Goal: Task Accomplishment & Management: Use online tool/utility

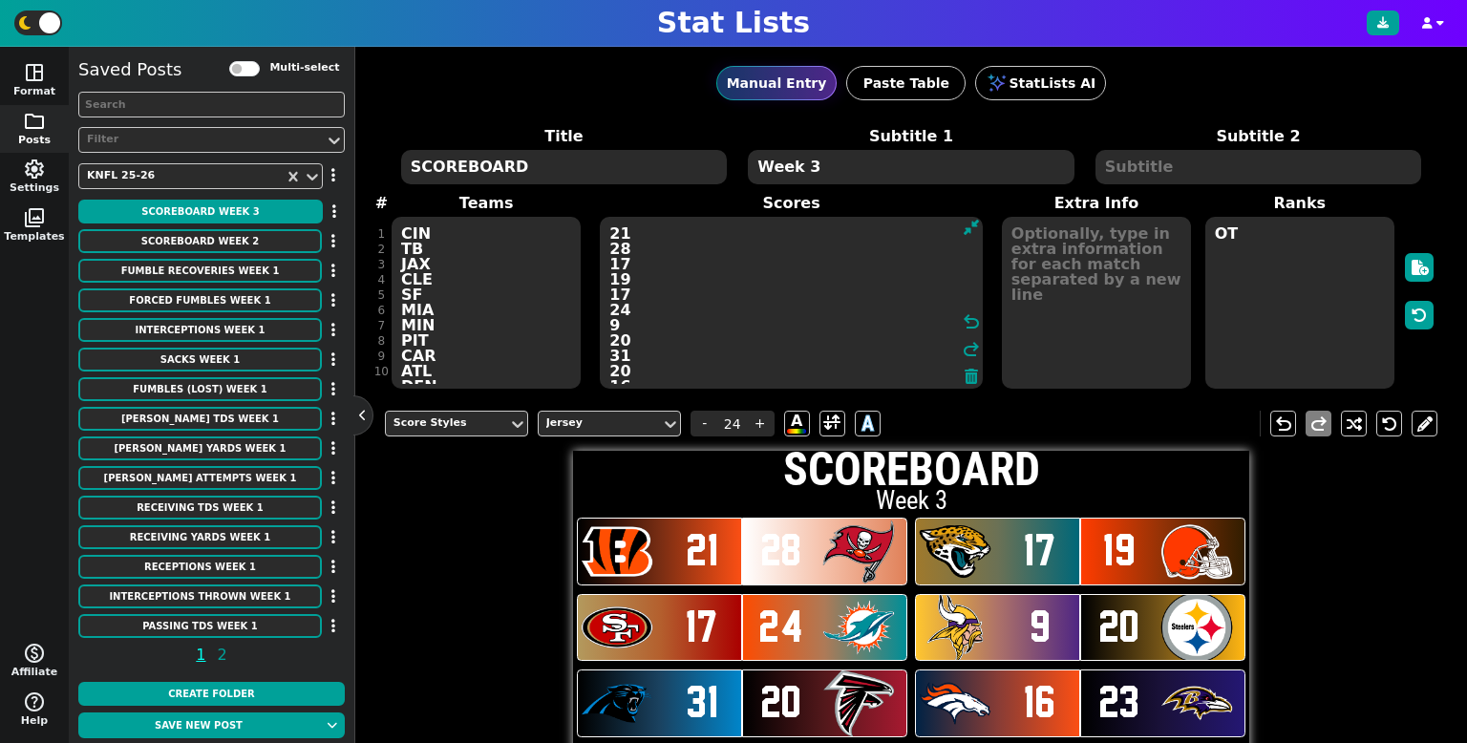
click at [361, 410] on button at bounding box center [362, 415] width 19 height 19
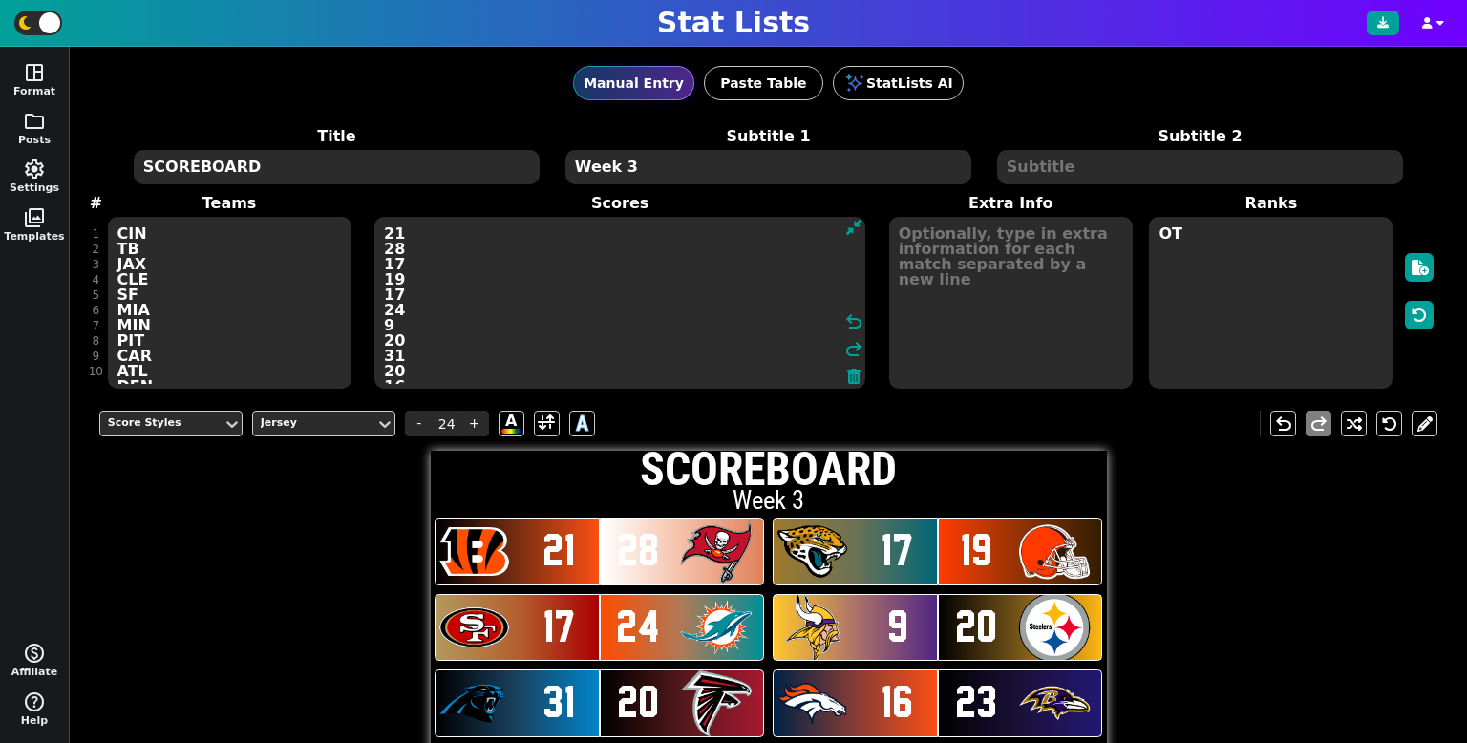
click at [288, 372] on div "Title SCOREBOARD Subtitle 1 Week 3 Subtitle 2 # 1 2 3 4 5 6 7 8 9 10 11 12 13 1…" at bounding box center [768, 258] width 1339 height 266
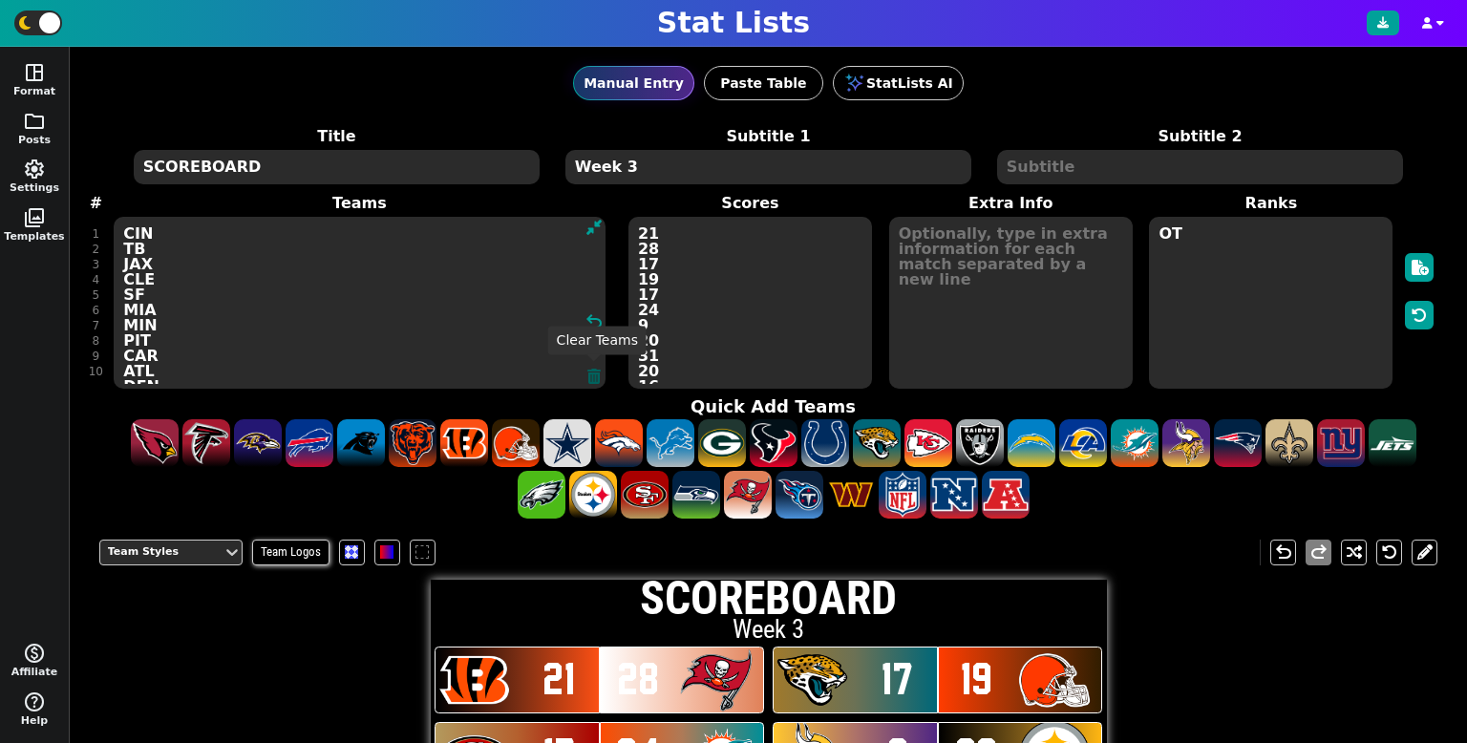
click at [592, 379] on icon at bounding box center [593, 376] width 13 height 15
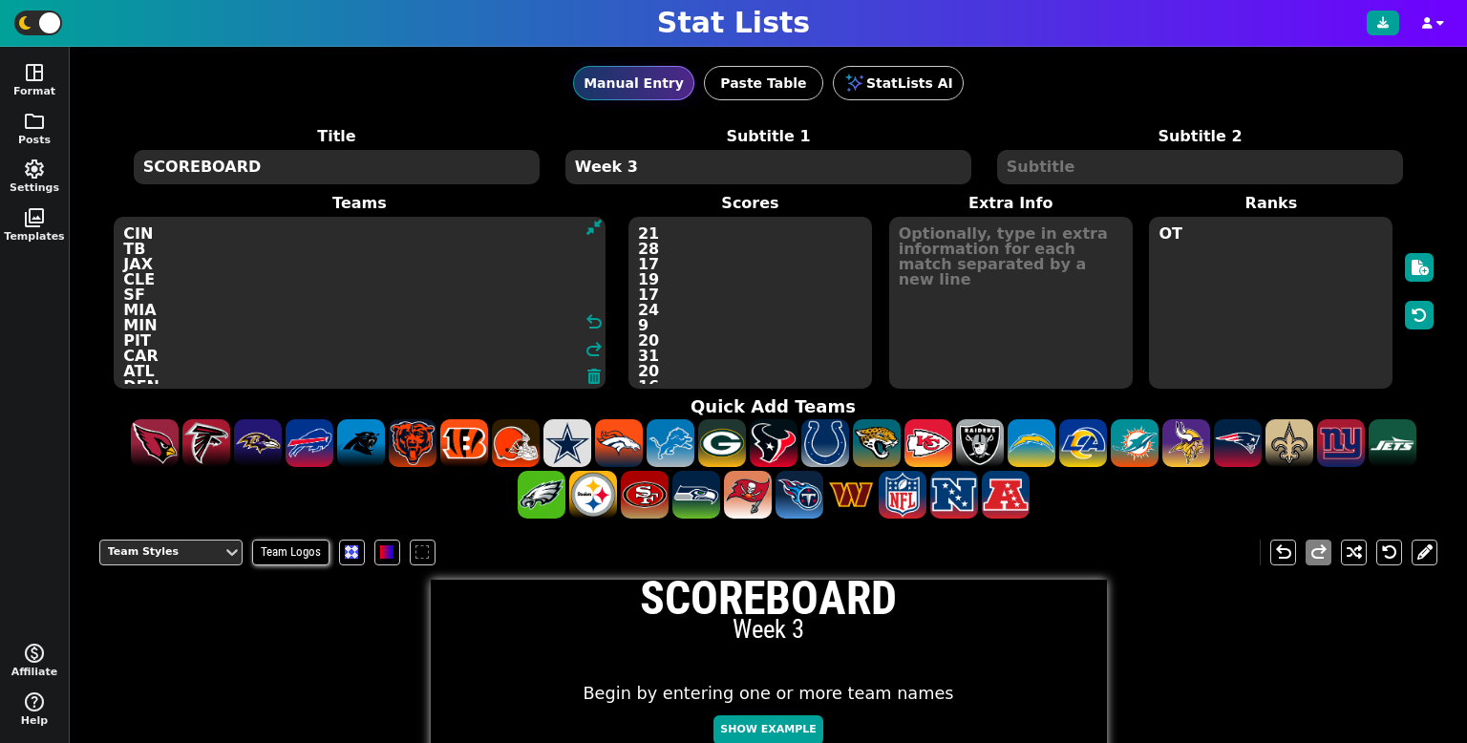
click at [689, 352] on textarea "21 28 17 19 17 24 9 20 31 20 16 23 27 24 13 20 27 28 17 28 21 23 27 16 20 17 26…" at bounding box center [751, 303] width 244 height 172
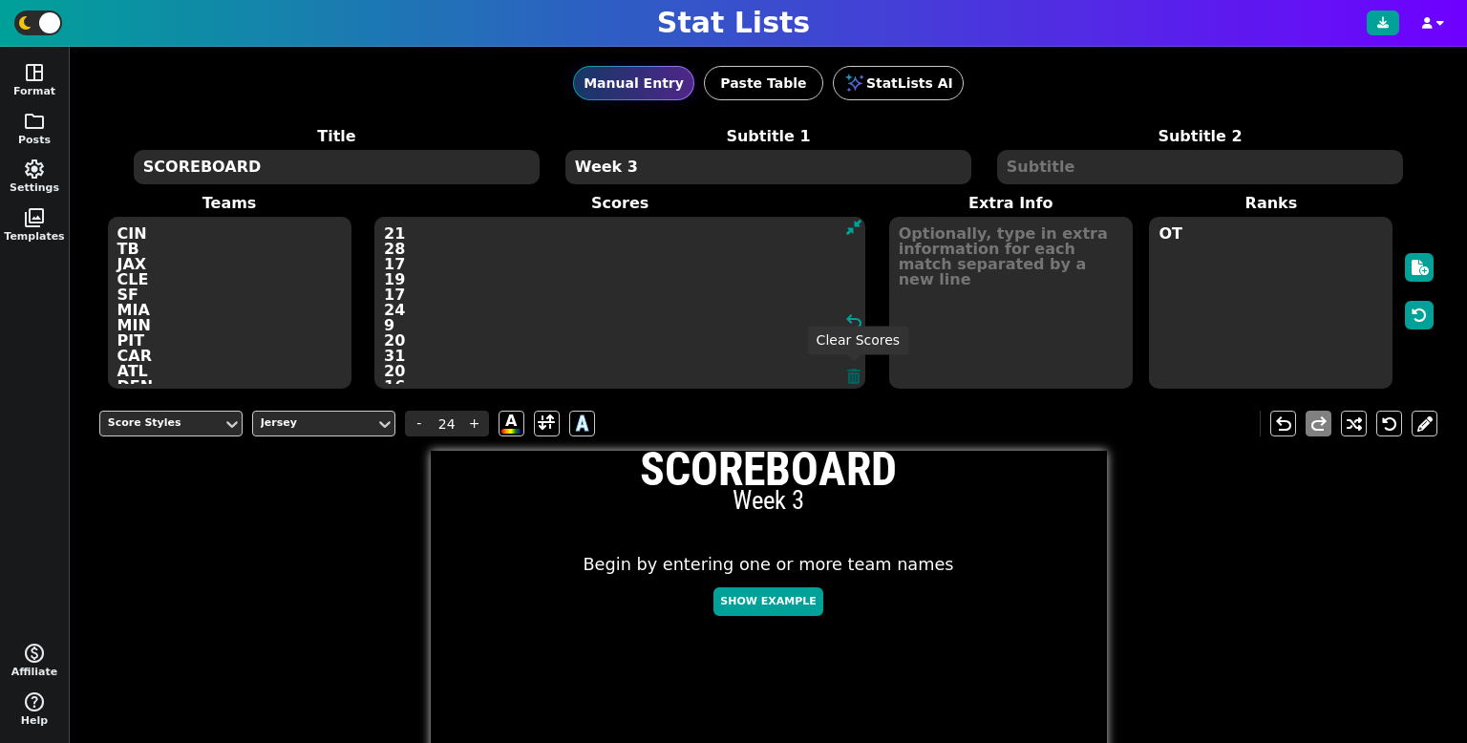
click at [856, 382] on icon at bounding box center [853, 376] width 13 height 15
click at [1198, 332] on textarea "OT" at bounding box center [1271, 303] width 244 height 172
type input "23"
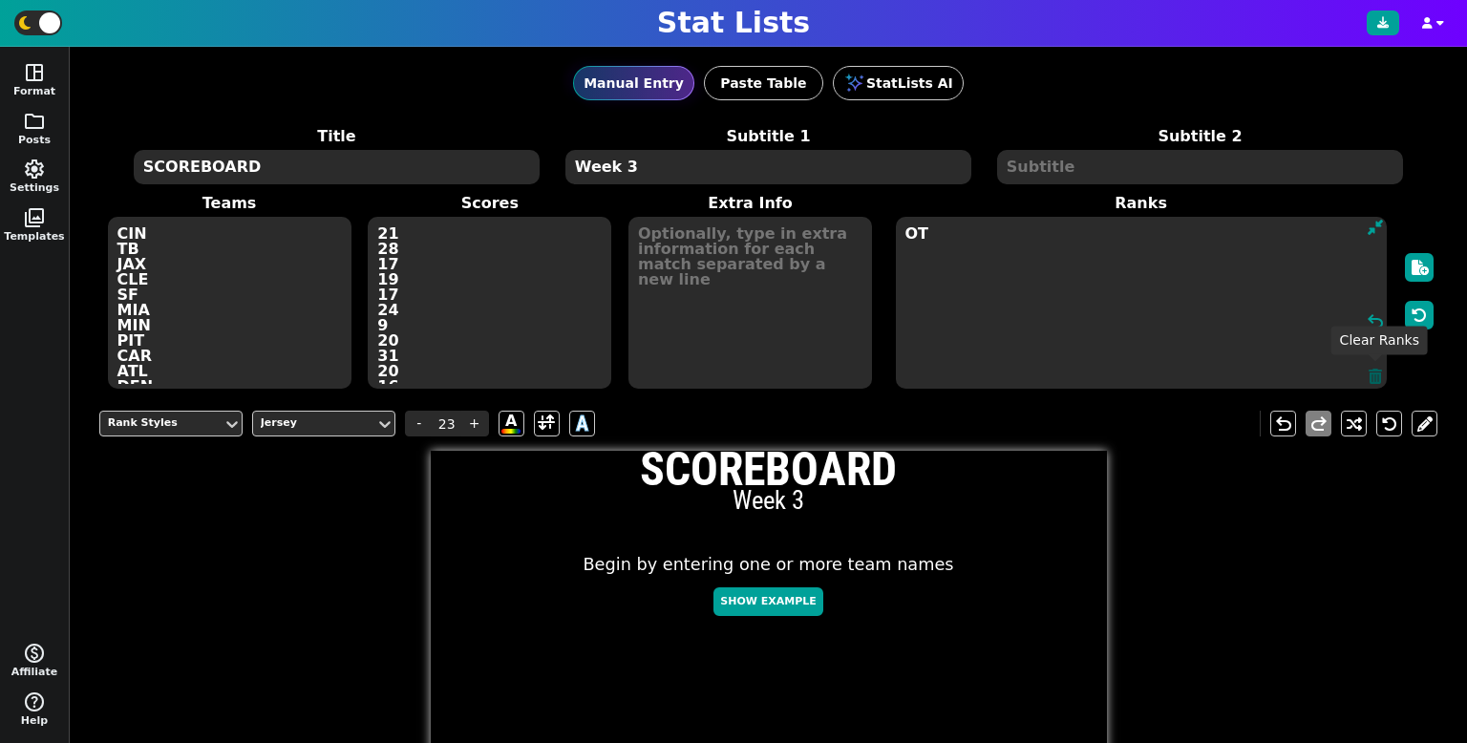
click at [1372, 383] on icon at bounding box center [1375, 376] width 13 height 15
click at [155, 296] on textarea "CIN TB JAX CLE SF MIA MIN PIT CAR ATL DEN [MEDICAL_DATA] GB CHI IND TEN NYJ LAC…" at bounding box center [230, 303] width 244 height 172
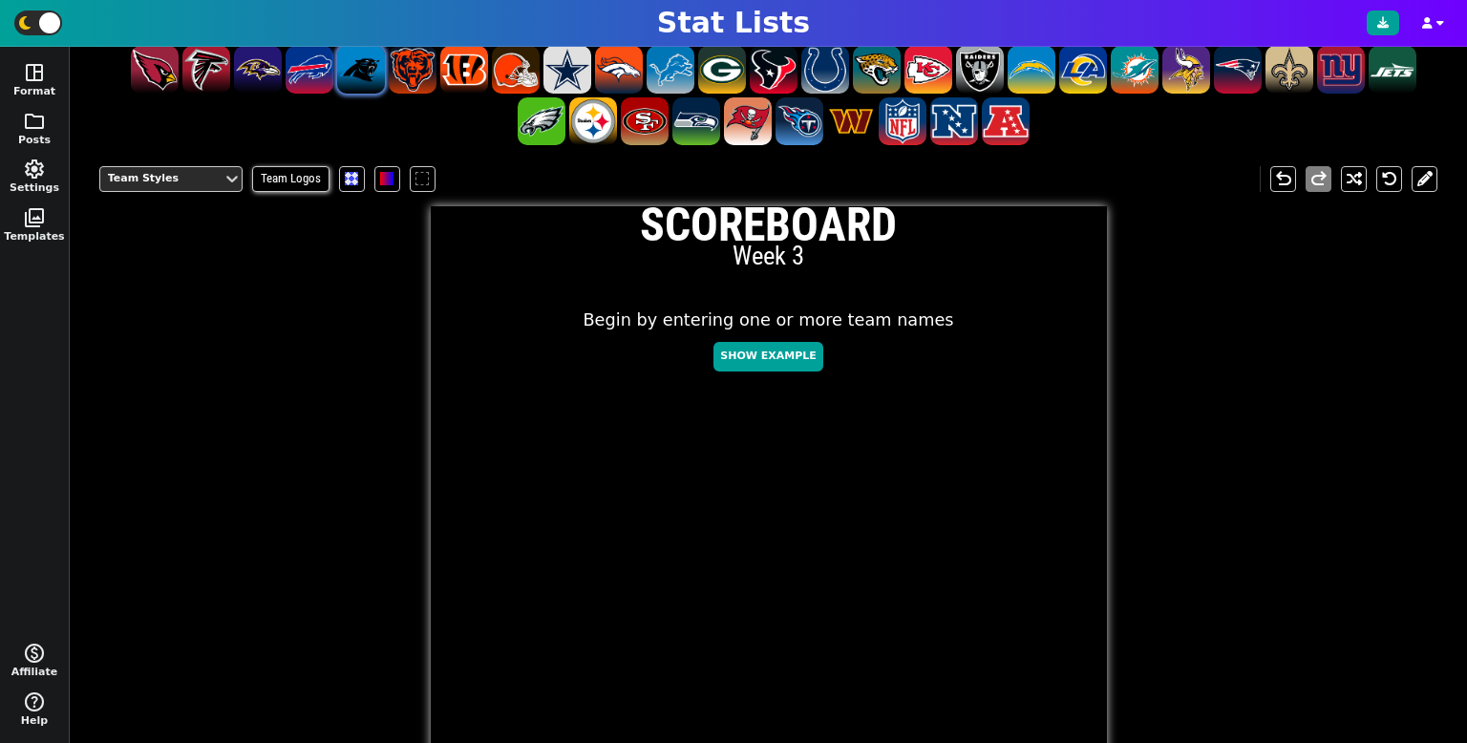
scroll to position [374, 0]
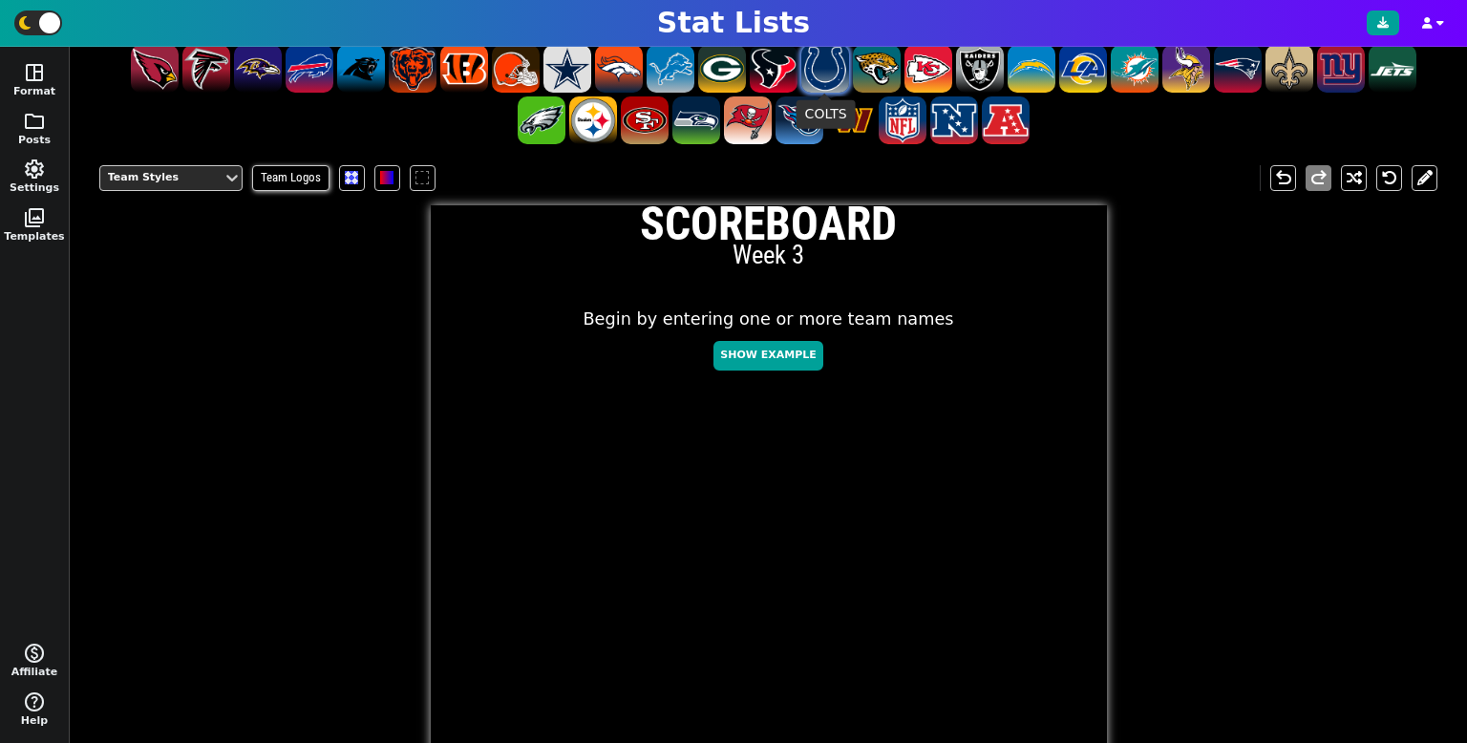
click at [826, 86] on span at bounding box center [825, 69] width 48 height 48
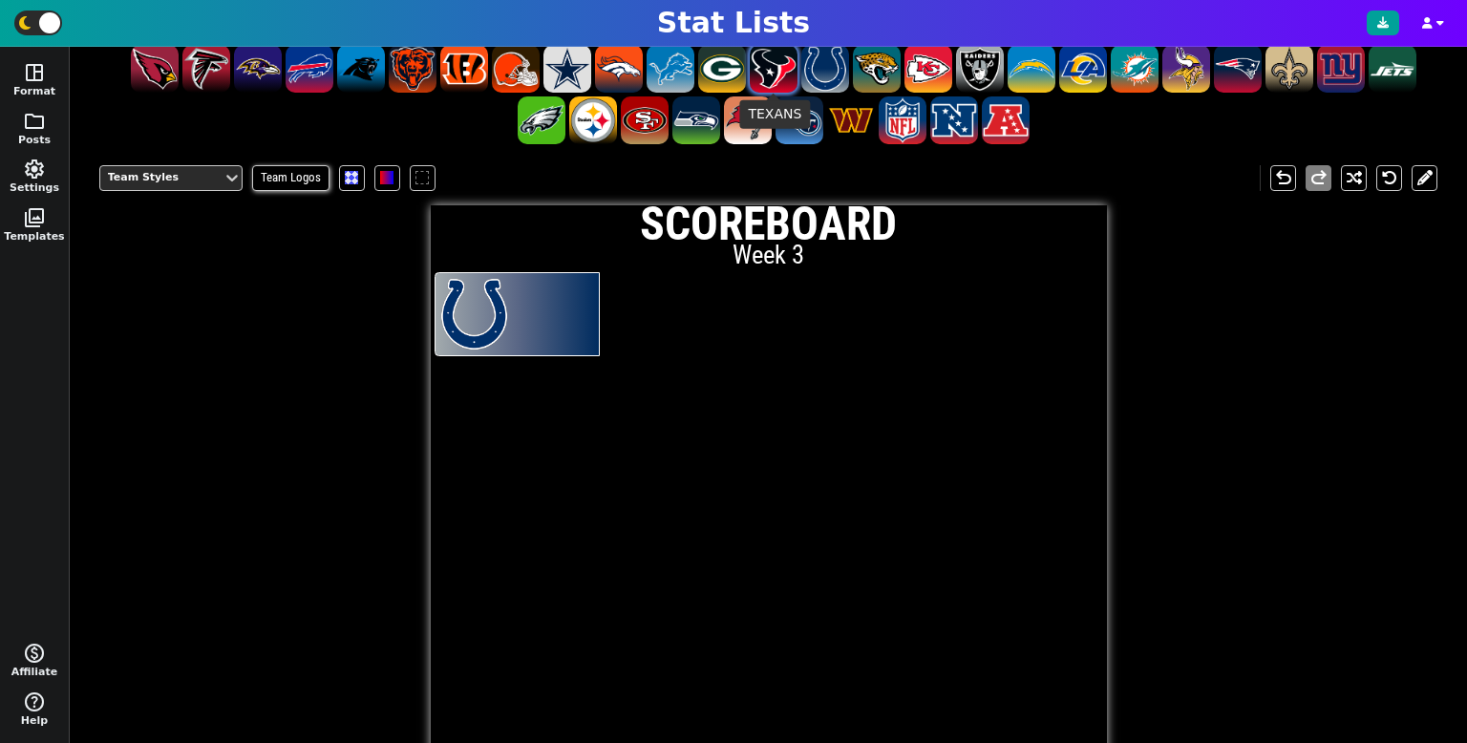
click at [787, 82] on span at bounding box center [774, 69] width 48 height 48
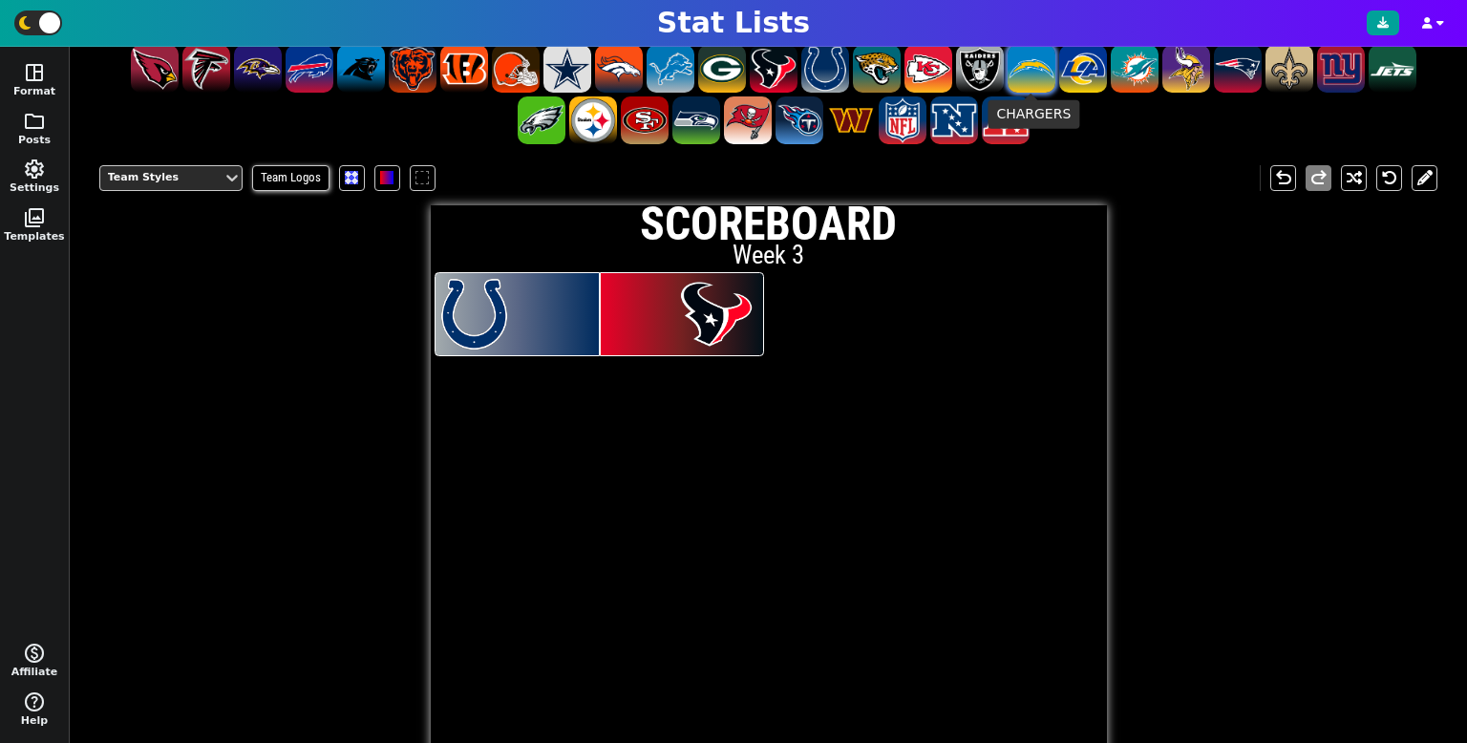
click at [1030, 60] on span at bounding box center [1032, 69] width 48 height 48
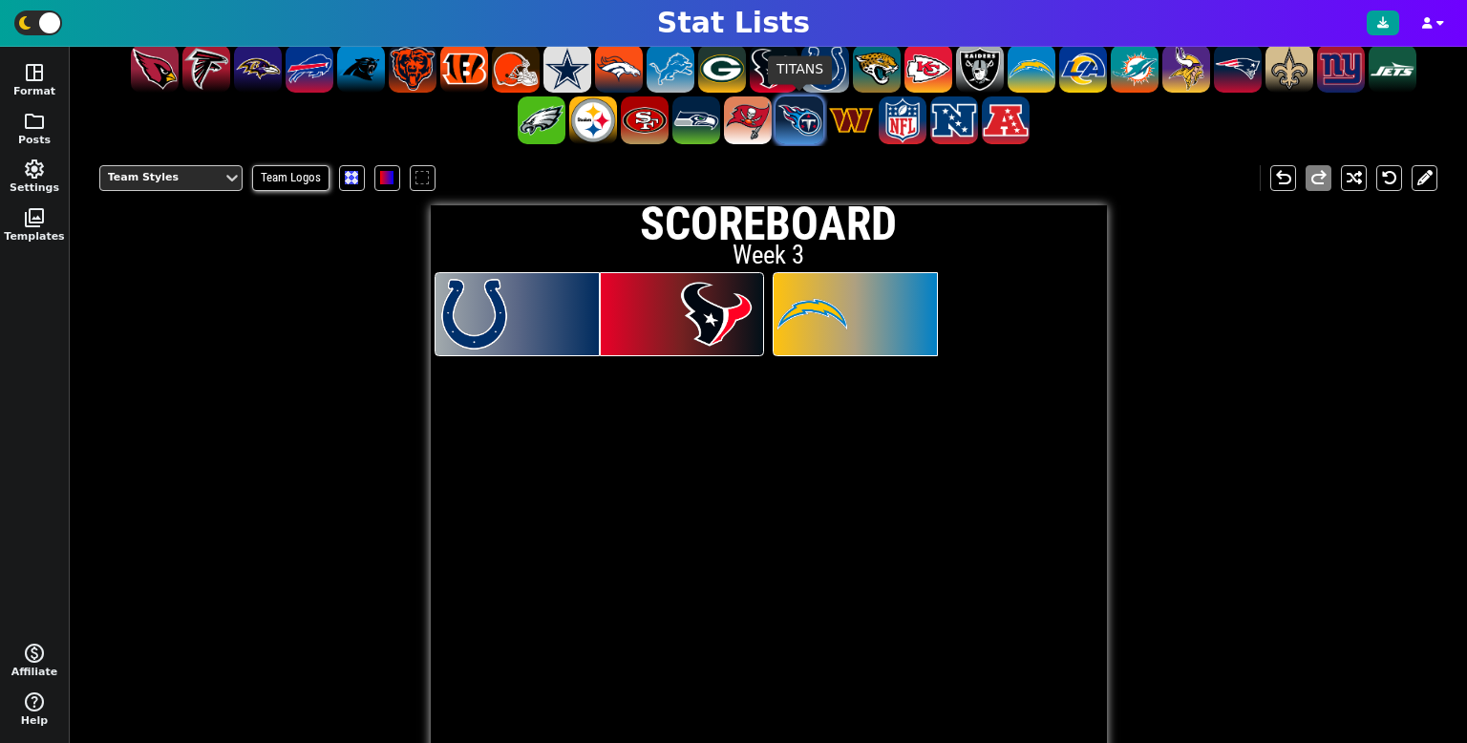
click at [797, 117] on span at bounding box center [800, 120] width 48 height 48
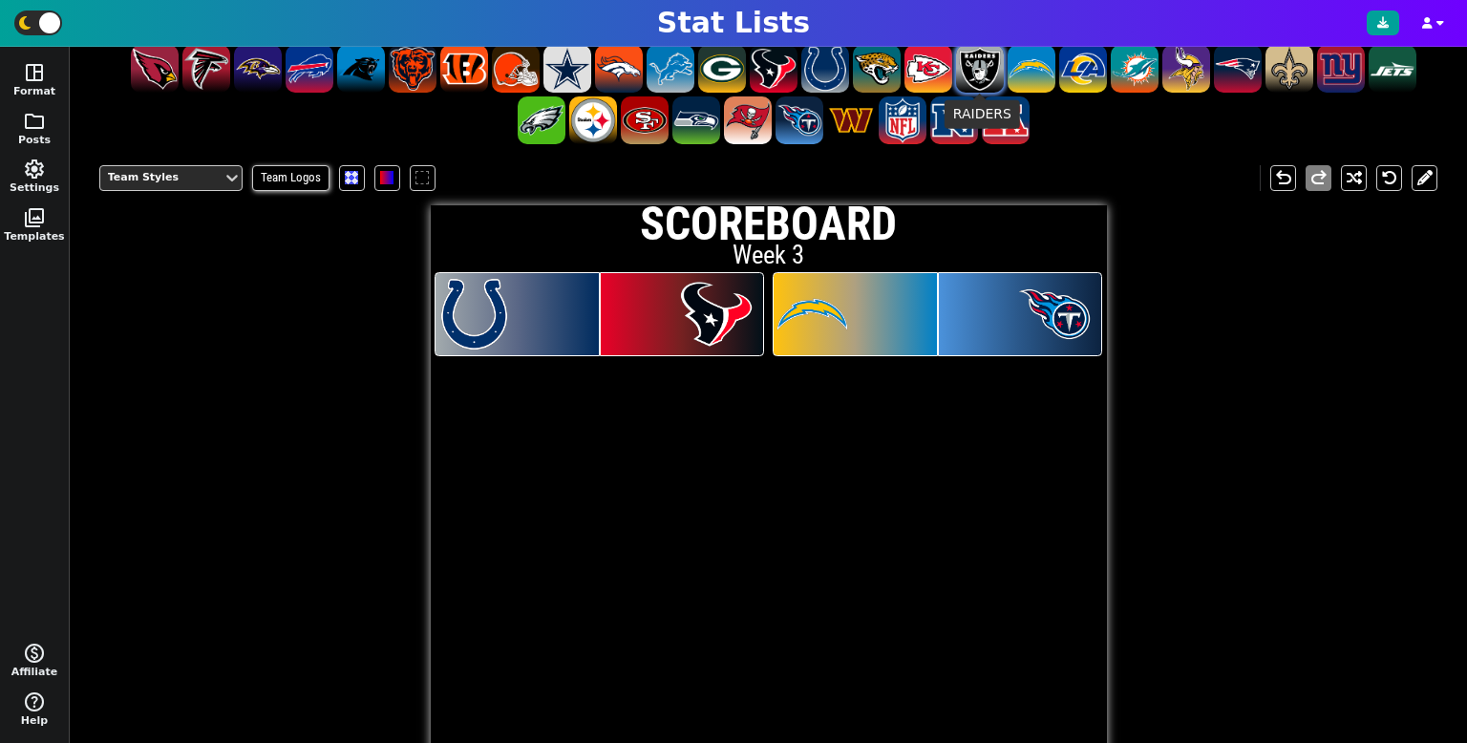
click at [972, 60] on span at bounding box center [980, 69] width 48 height 48
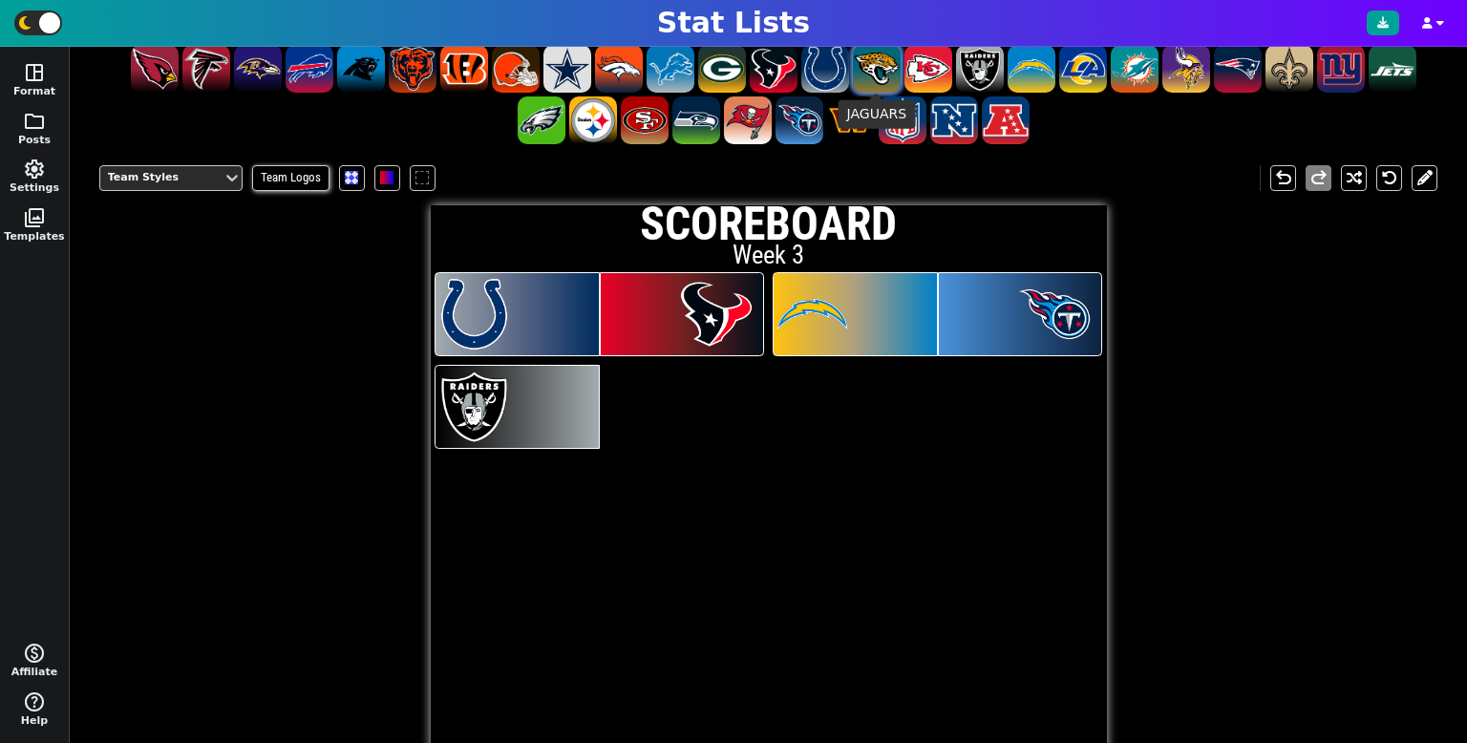
click at [879, 63] on span at bounding box center [877, 69] width 48 height 48
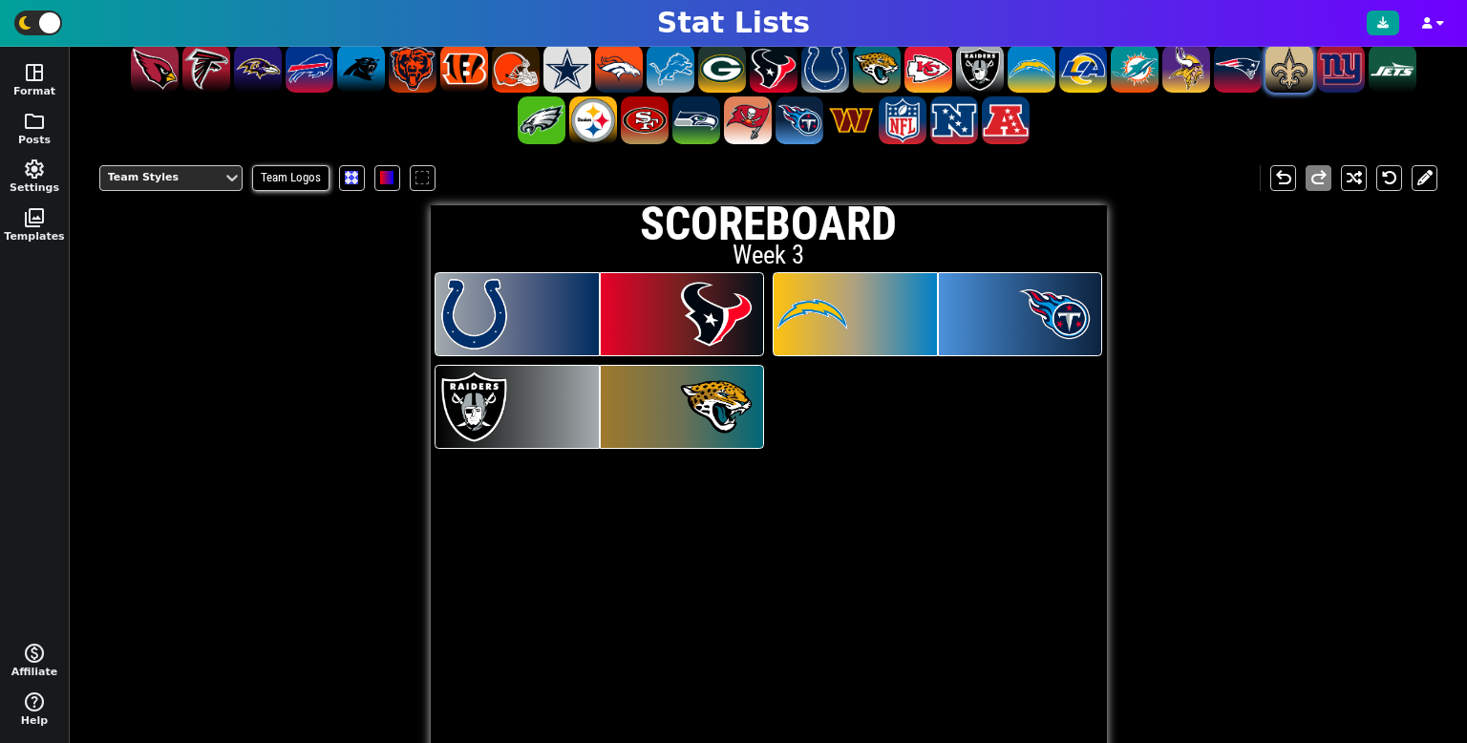
click at [1292, 73] on span at bounding box center [1290, 69] width 48 height 48
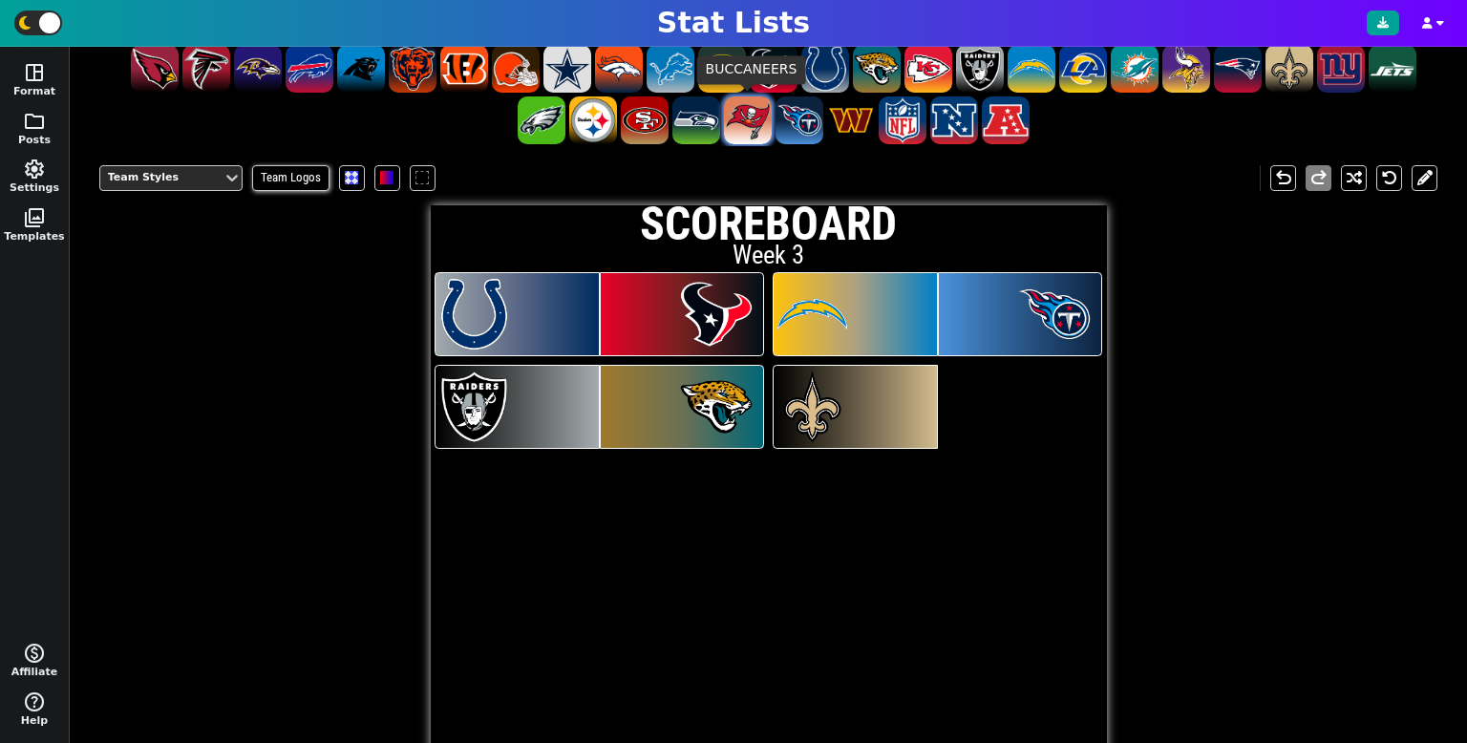
click at [736, 130] on span at bounding box center [748, 120] width 48 height 48
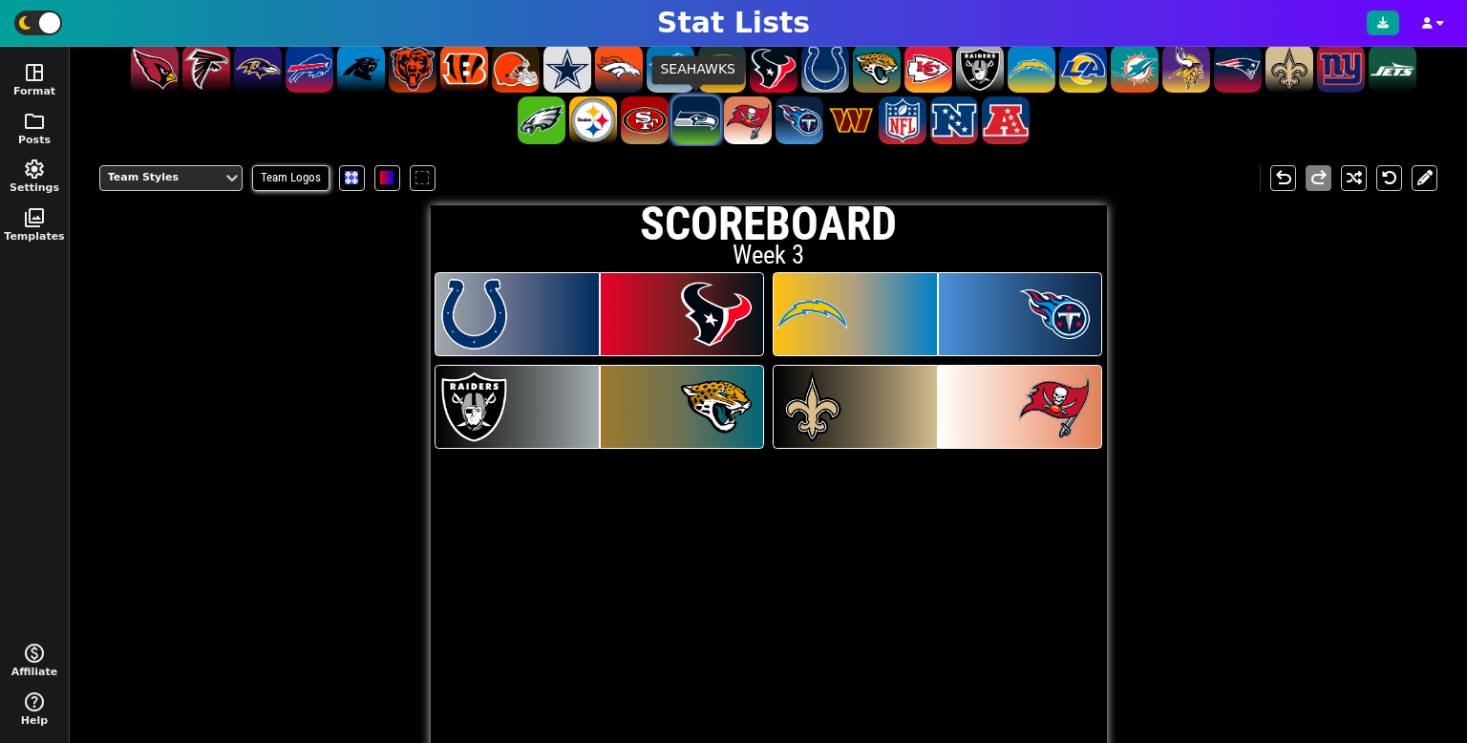
click at [701, 129] on span at bounding box center [696, 120] width 48 height 48
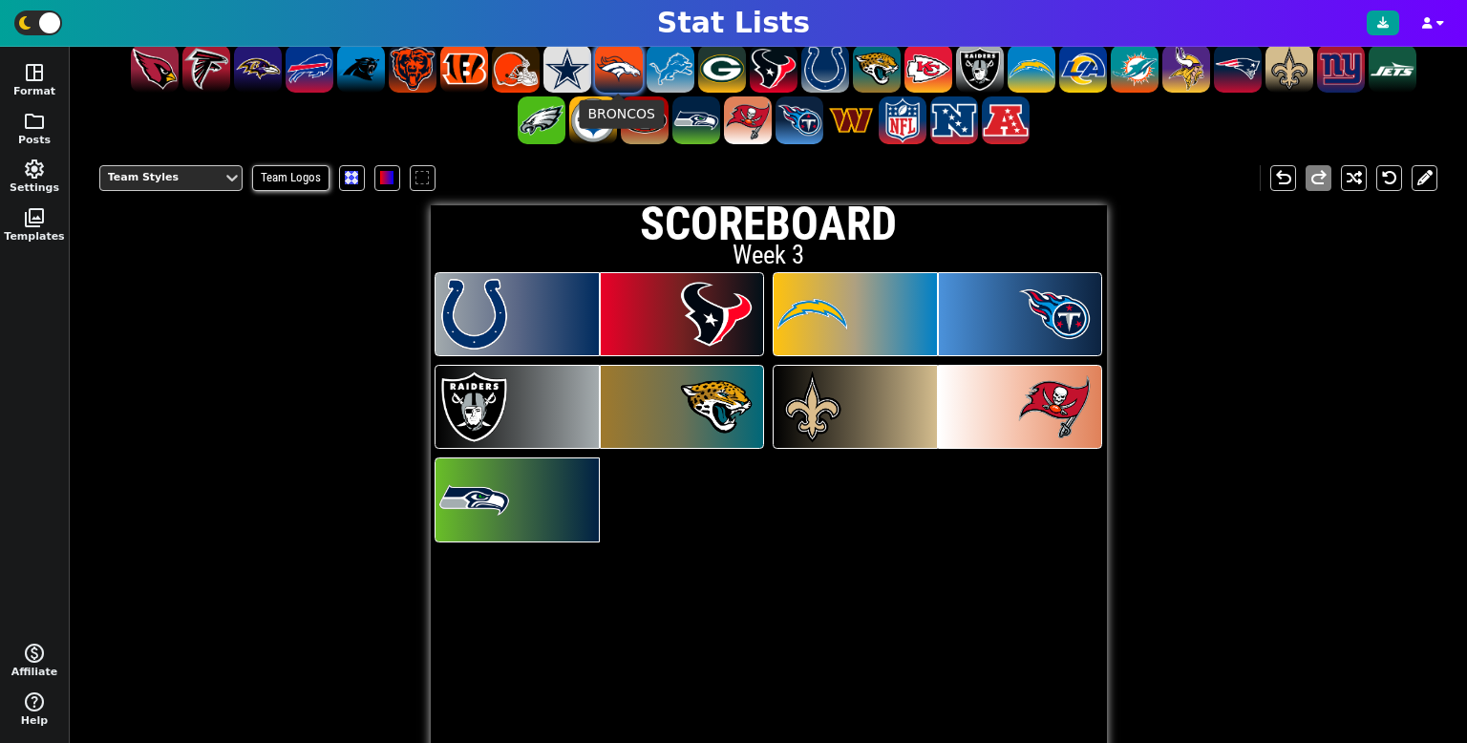
click at [632, 80] on span at bounding box center [619, 69] width 48 height 48
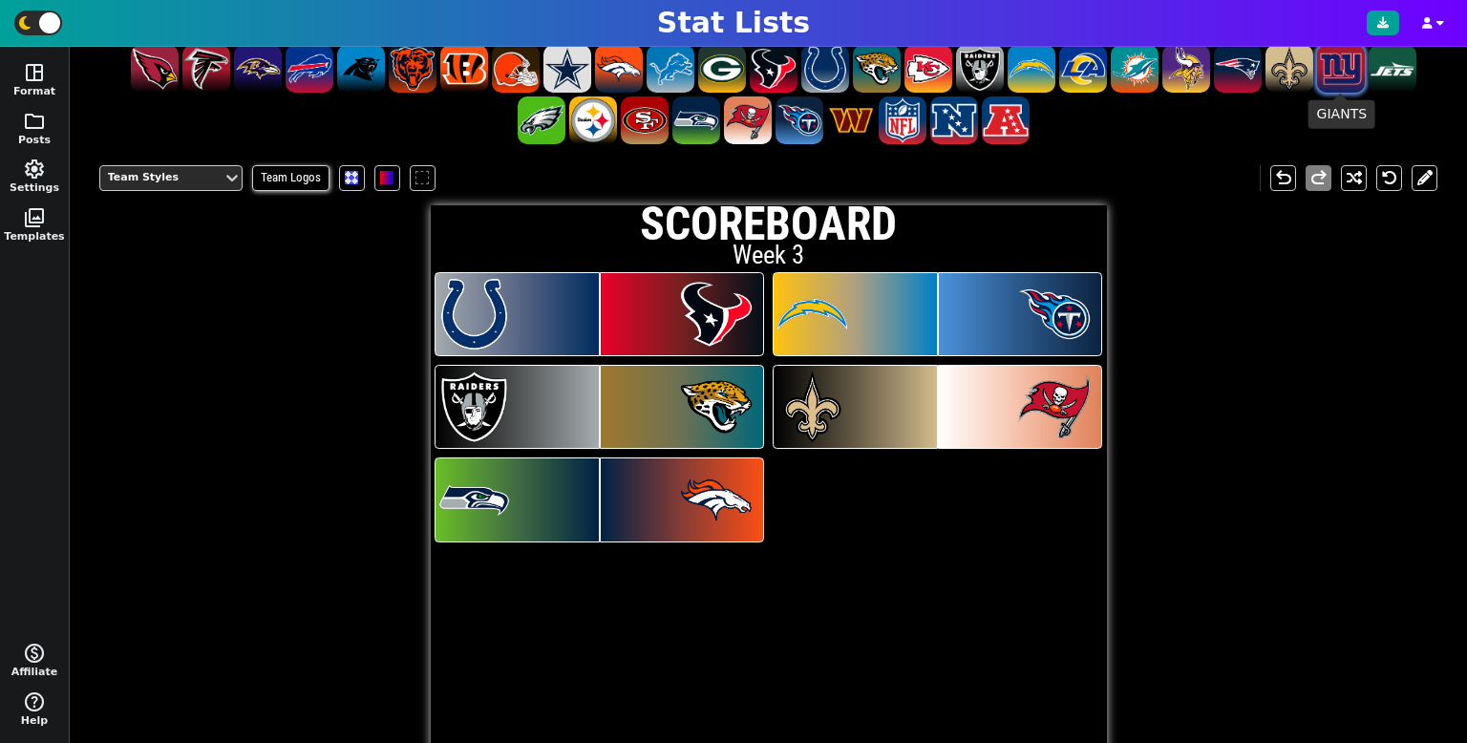
click at [1332, 73] on span at bounding box center [1341, 69] width 48 height 48
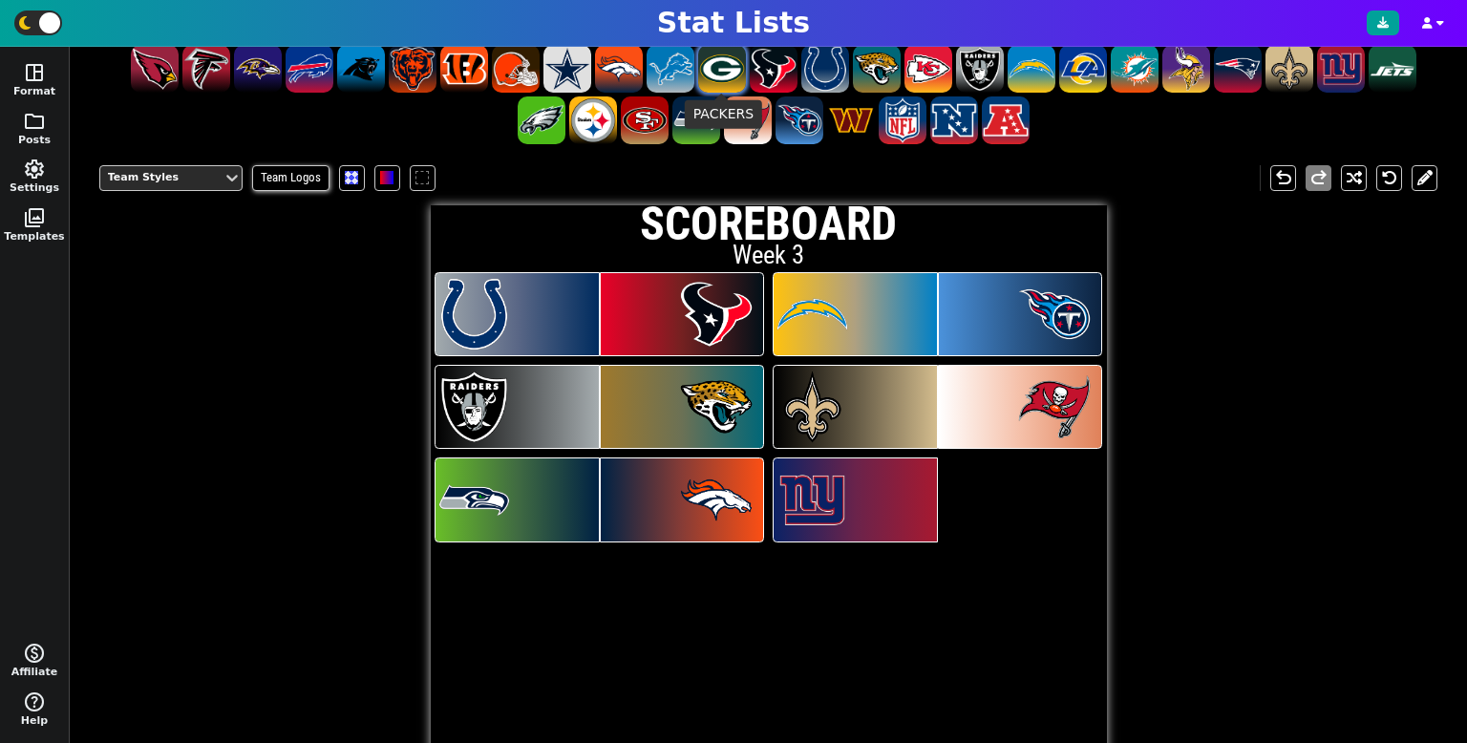
click at [734, 73] on span at bounding box center [722, 69] width 48 height 48
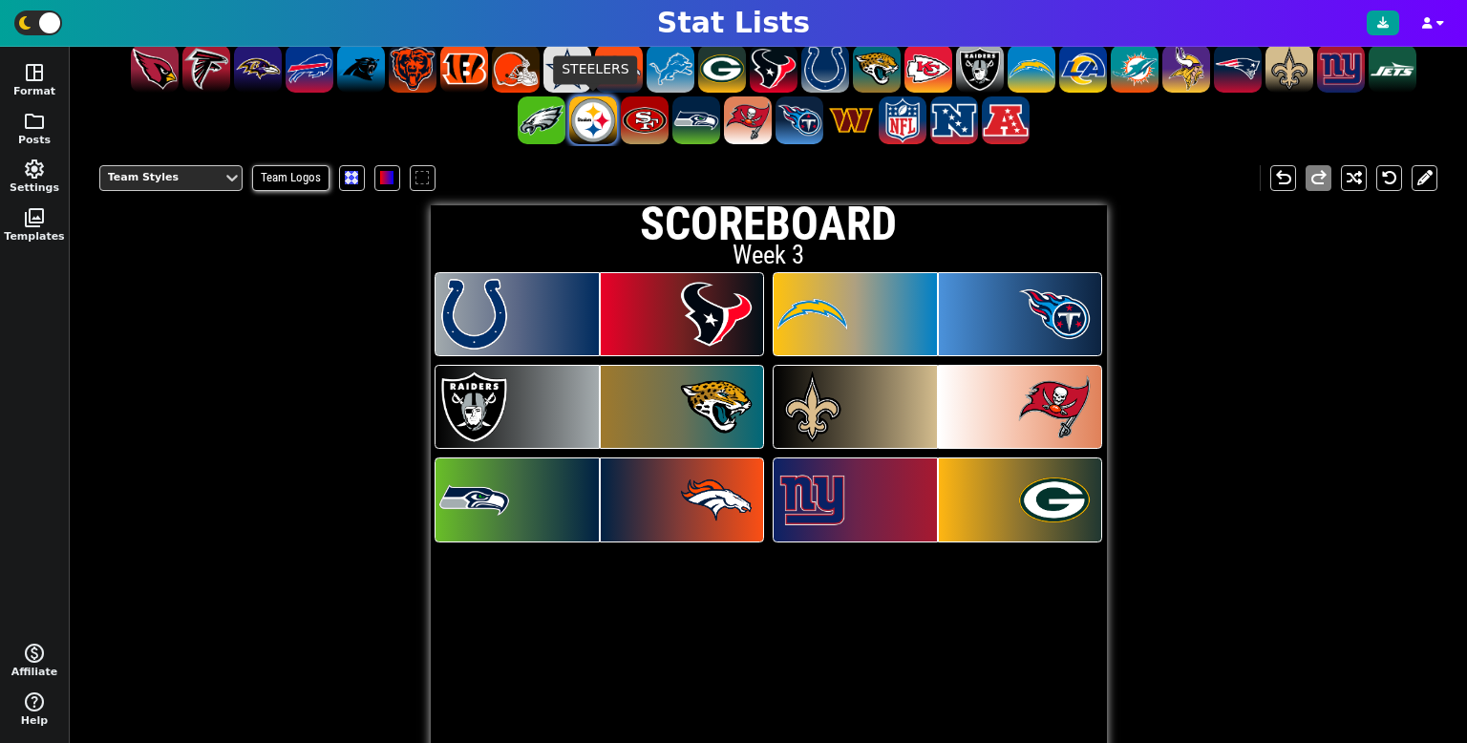
click at [608, 125] on span at bounding box center [593, 120] width 48 height 48
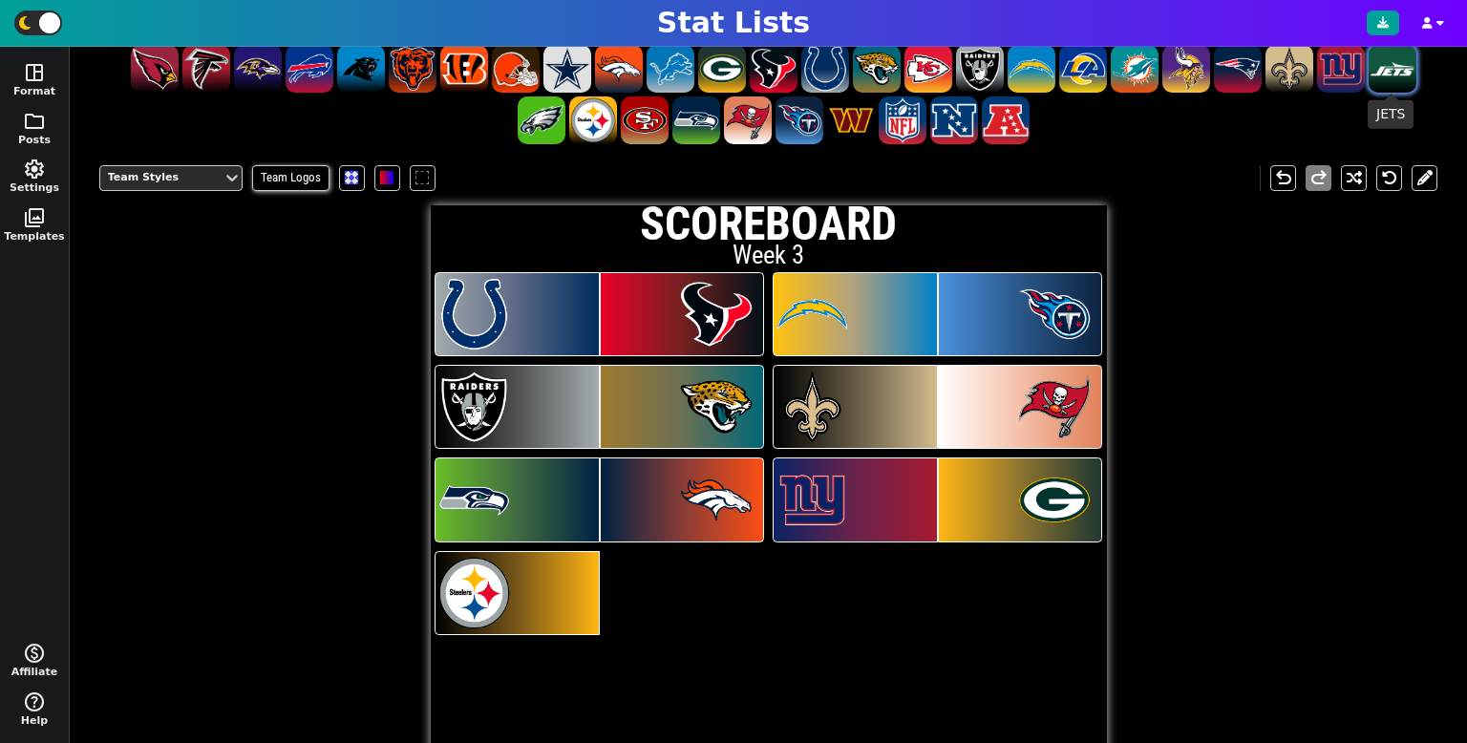
click at [1408, 67] on span at bounding box center [1393, 69] width 48 height 48
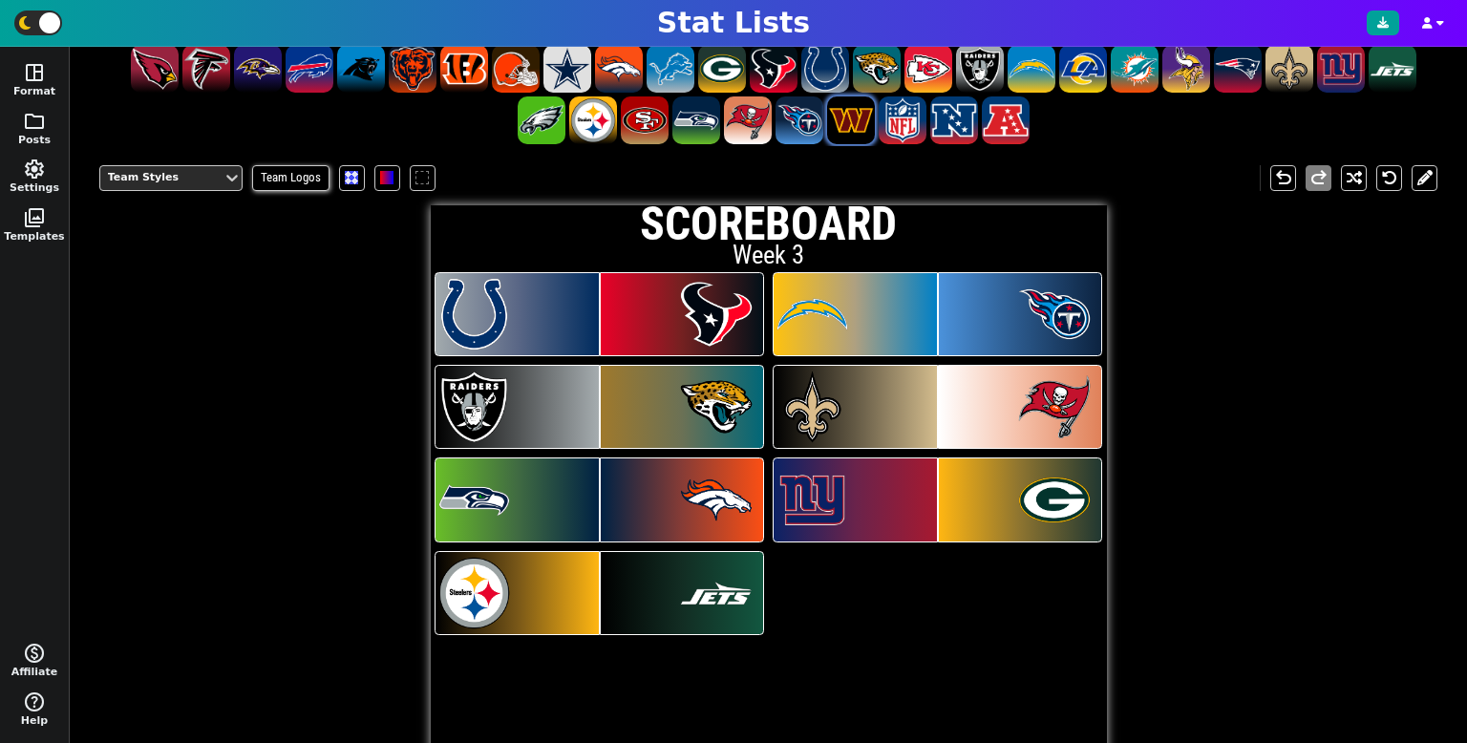
click at [847, 139] on span at bounding box center [851, 120] width 48 height 48
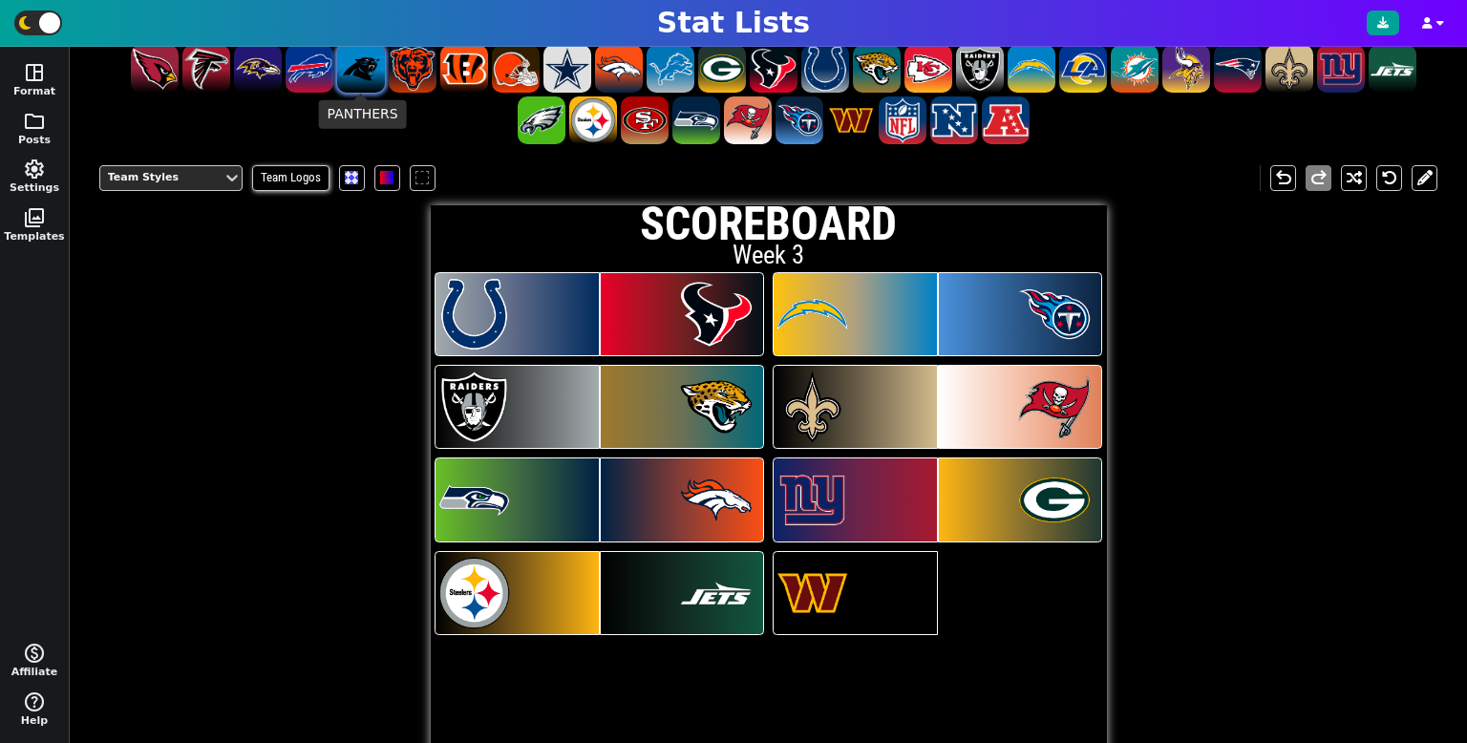
click at [359, 63] on span at bounding box center [361, 69] width 48 height 48
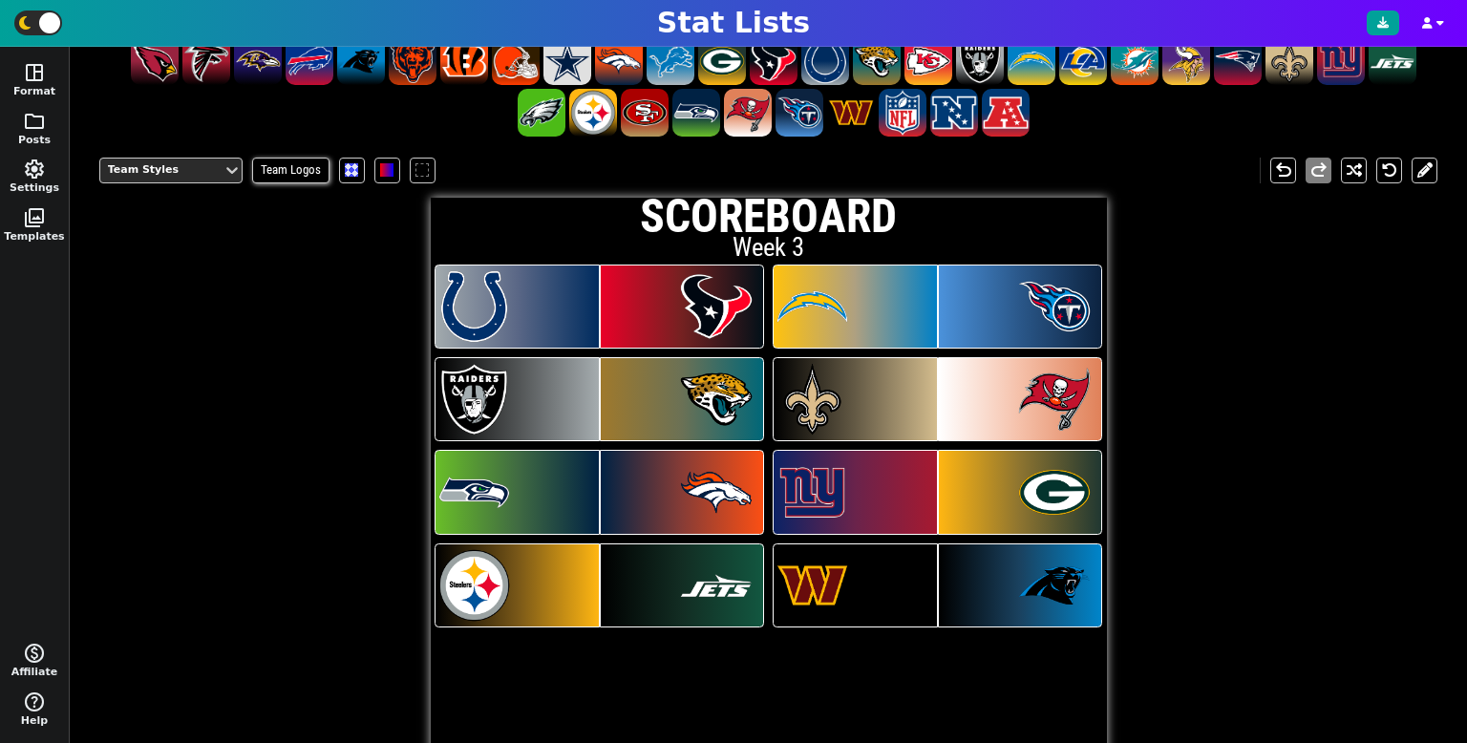
scroll to position [385, 0]
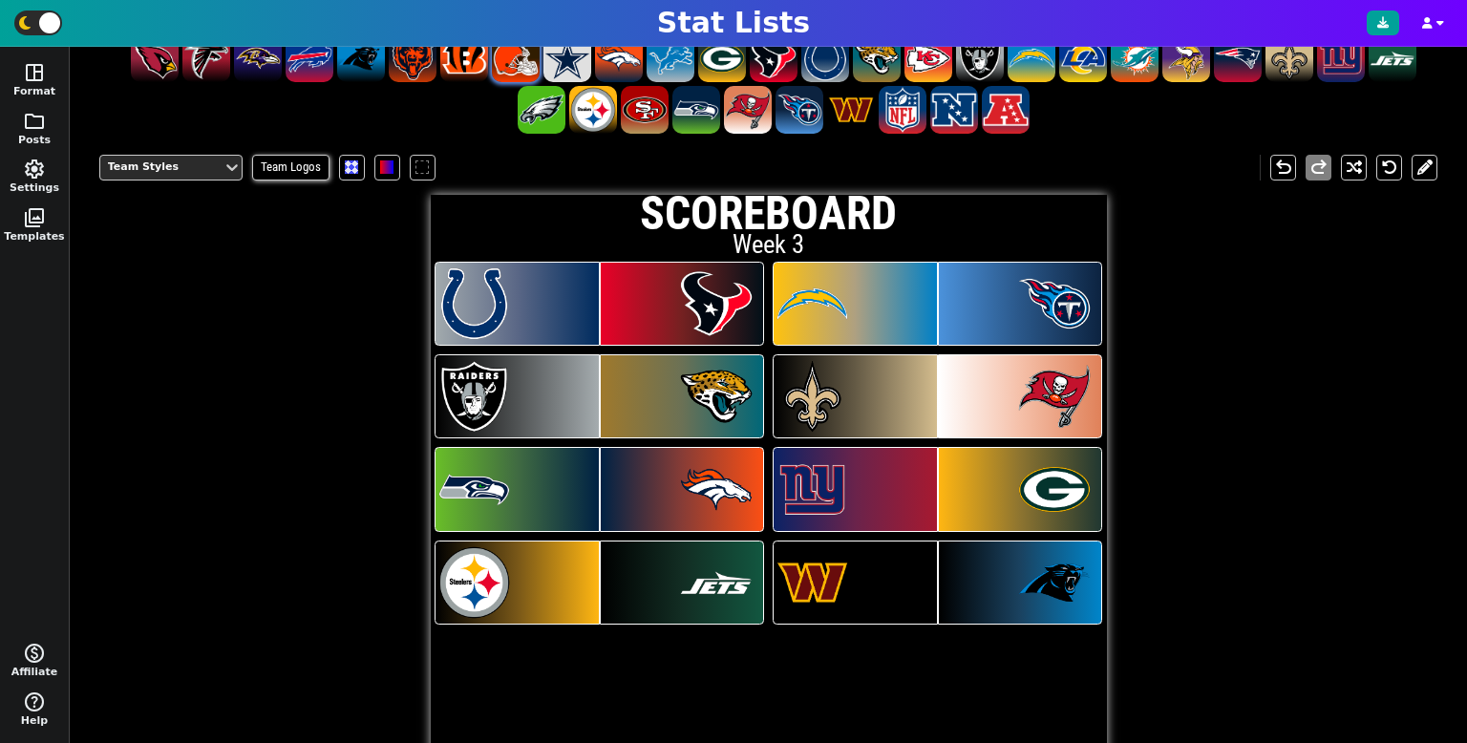
click at [510, 68] on span at bounding box center [516, 58] width 48 height 48
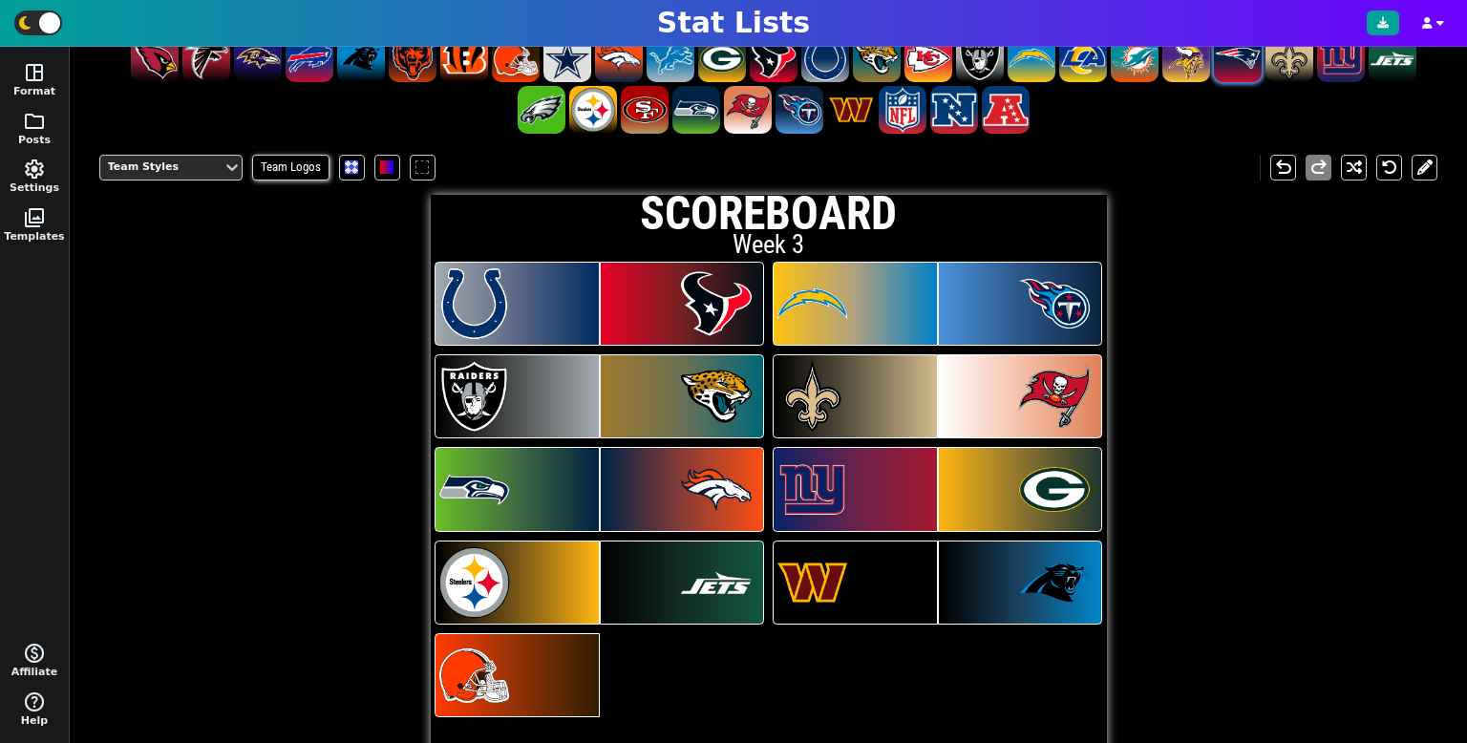
click at [1216, 68] on span at bounding box center [1238, 58] width 48 height 48
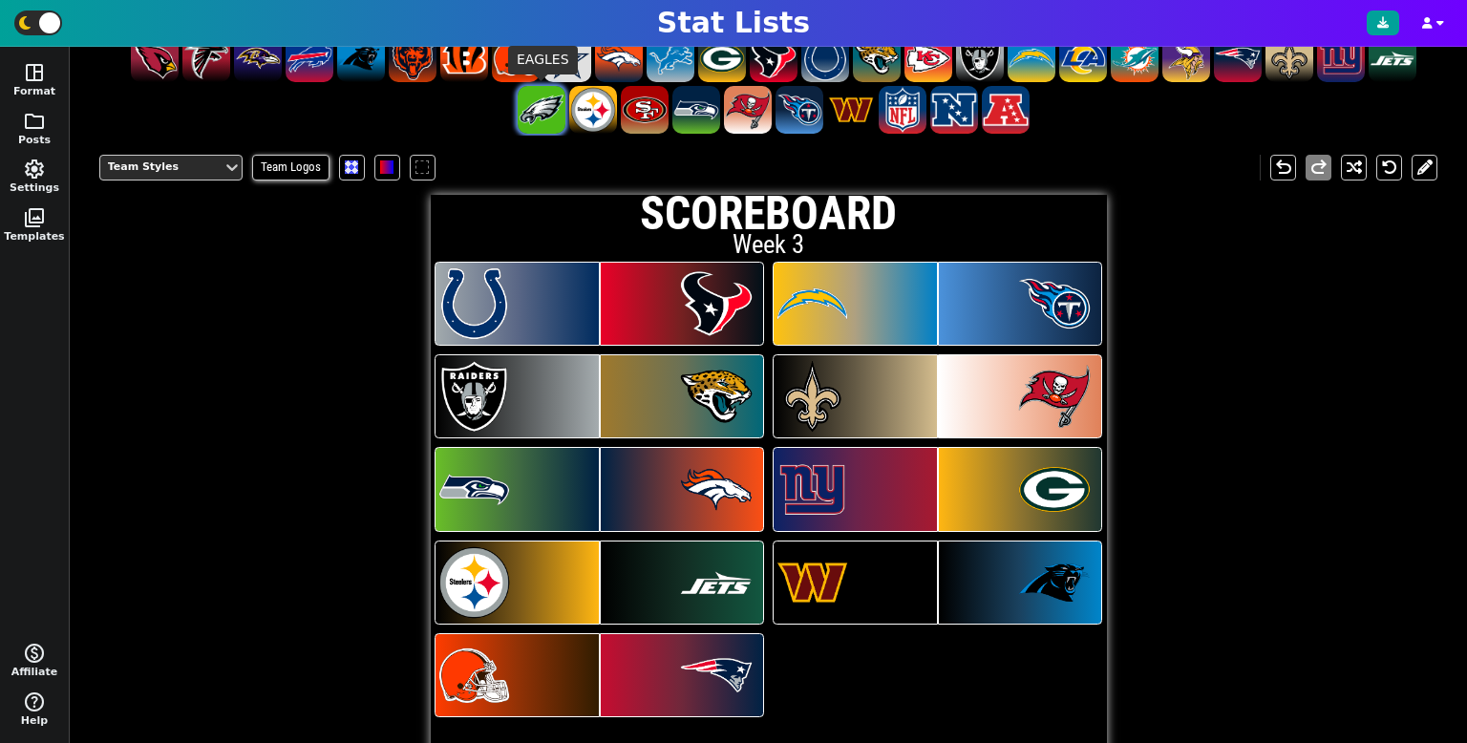
click at [552, 112] on span at bounding box center [542, 110] width 48 height 48
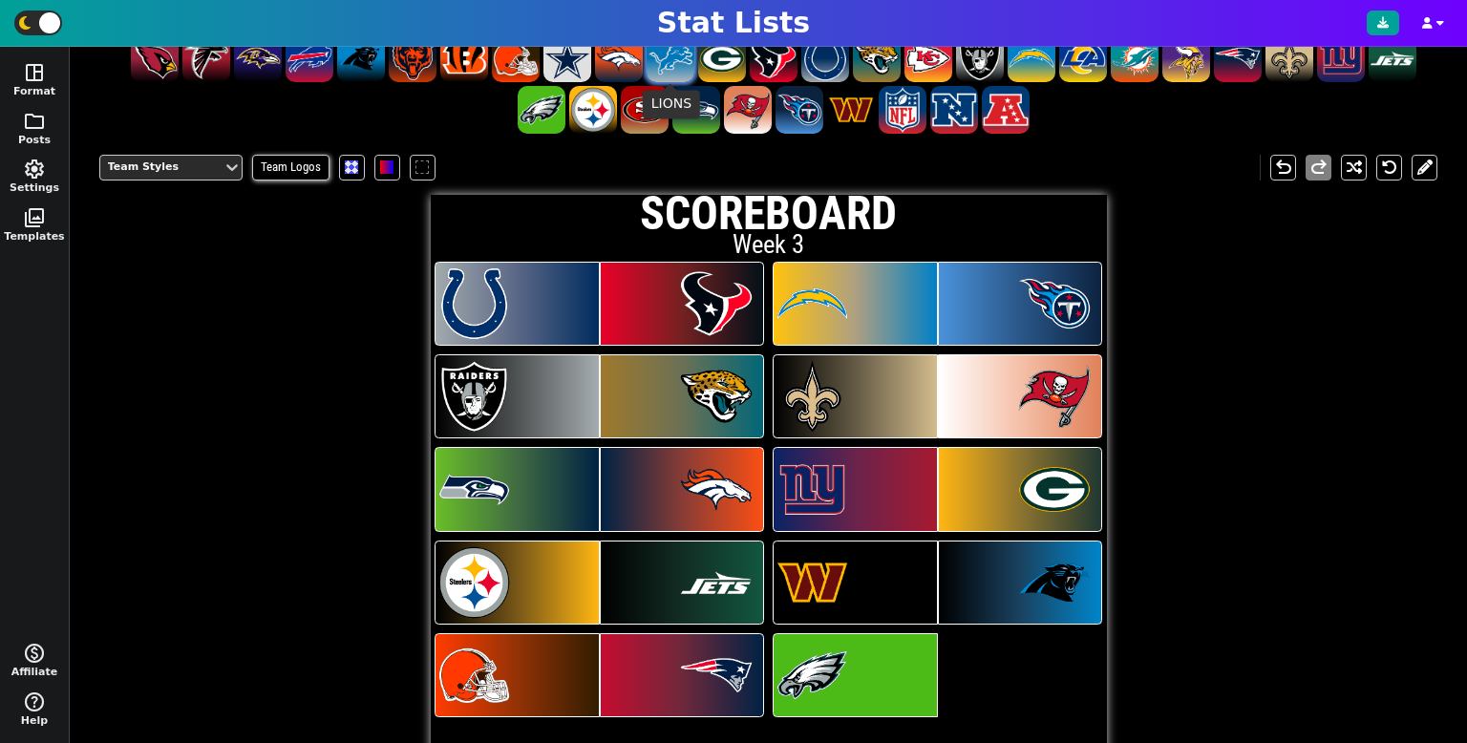
click at [683, 73] on span at bounding box center [671, 58] width 48 height 48
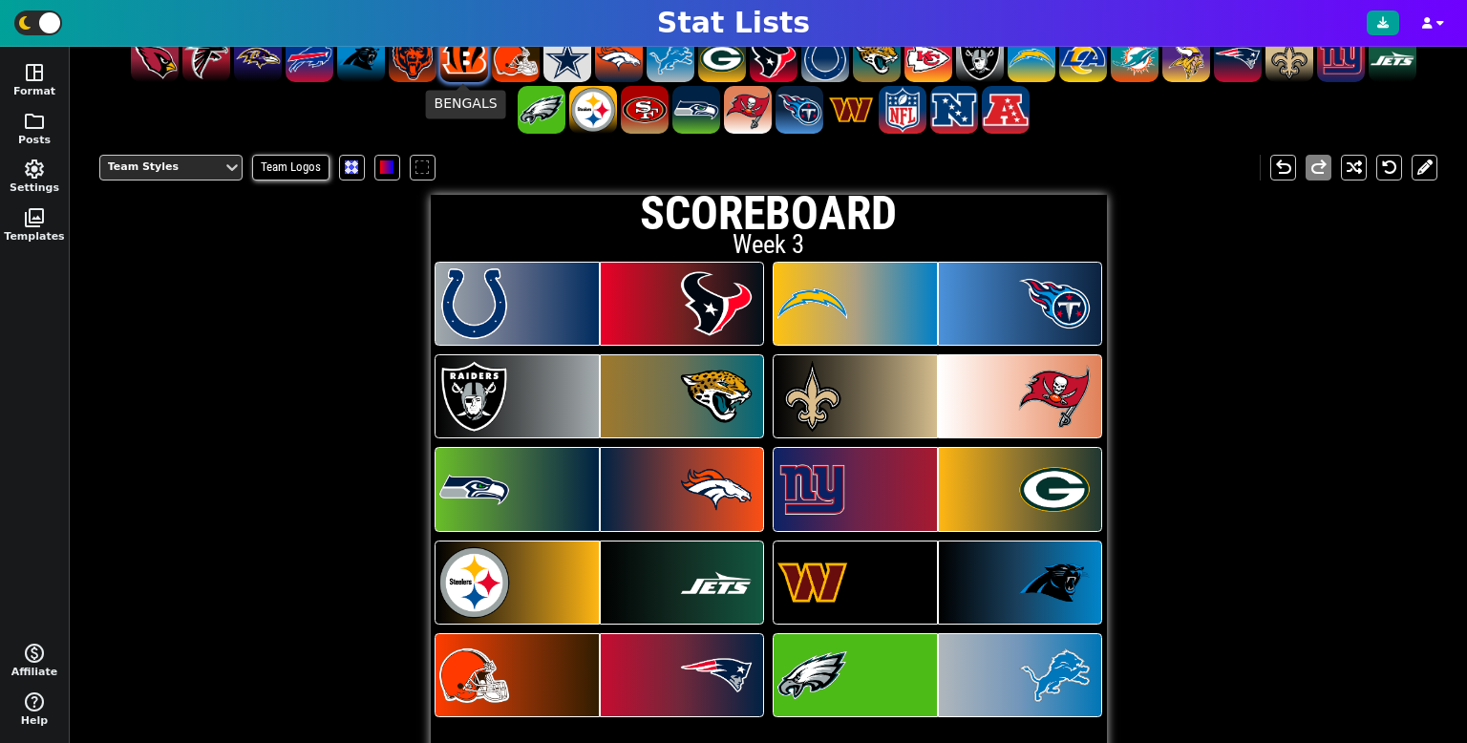
click at [456, 60] on span at bounding box center [464, 58] width 48 height 48
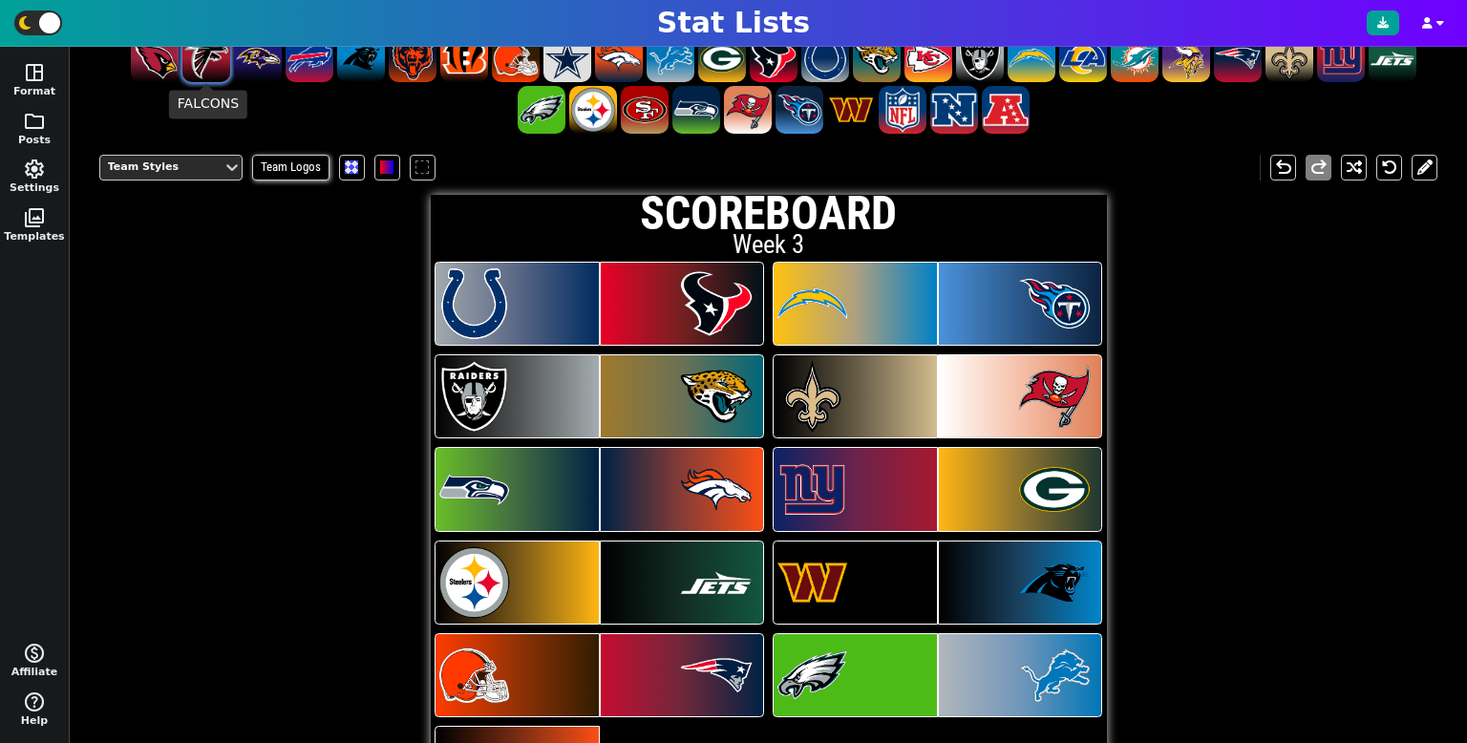
click at [215, 57] on span at bounding box center [206, 58] width 48 height 48
click at [1194, 72] on span at bounding box center [1186, 58] width 48 height 48
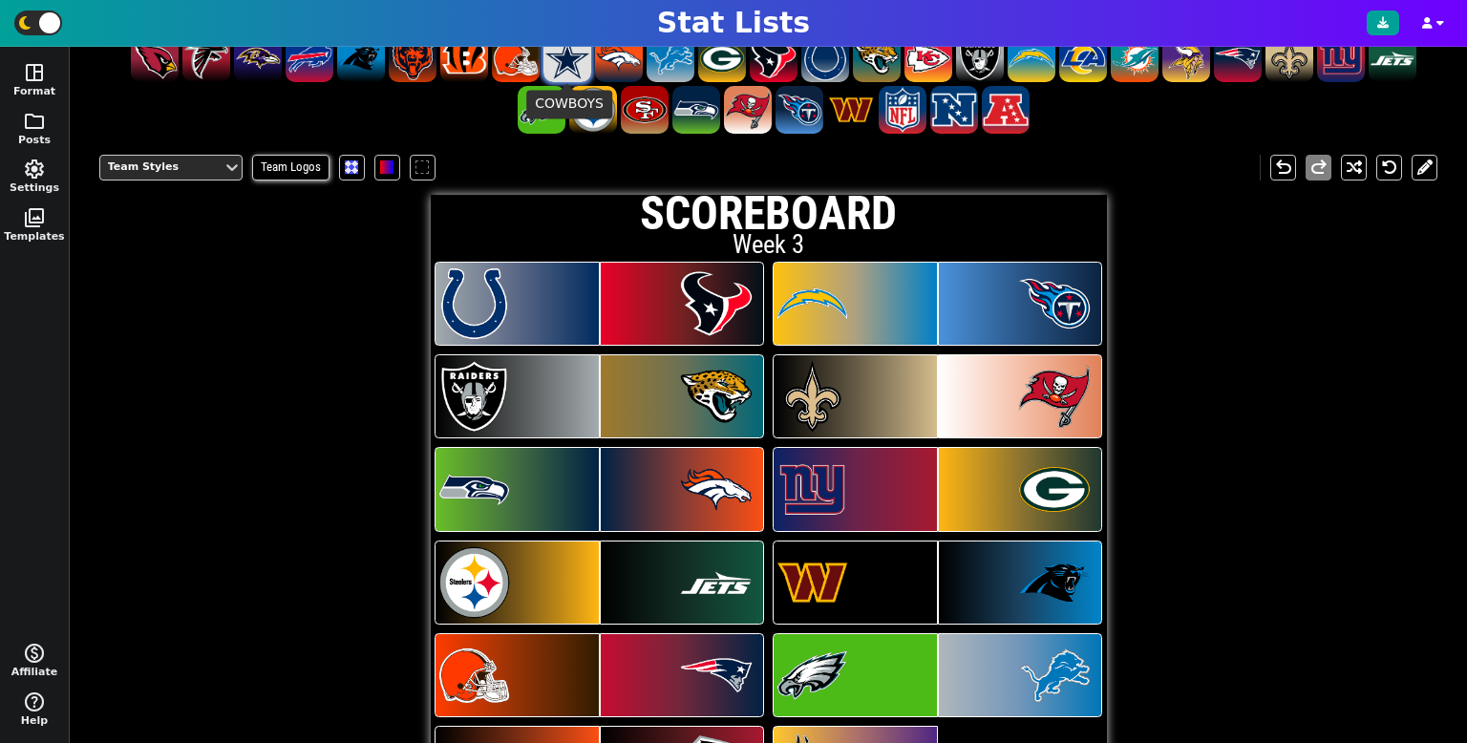
click at [560, 75] on span at bounding box center [568, 58] width 48 height 48
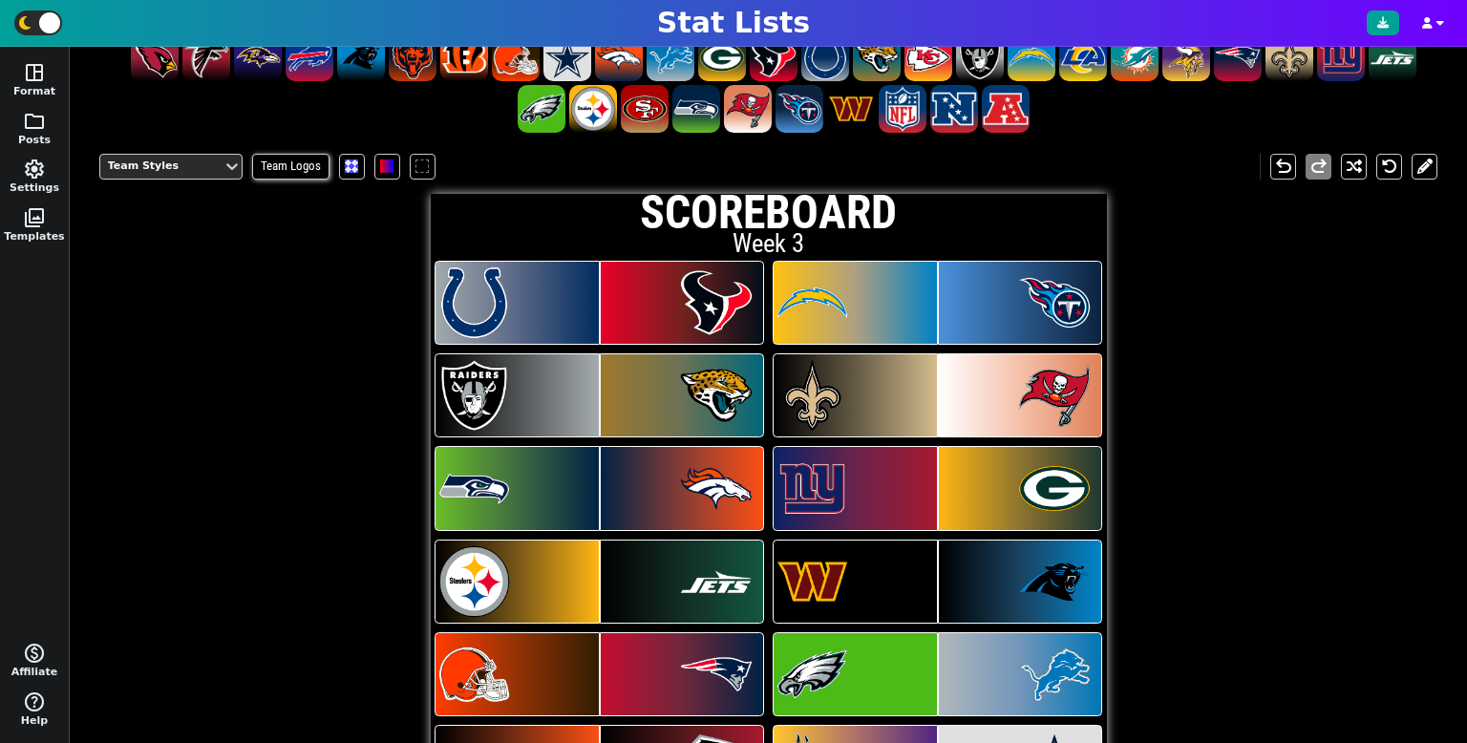
scroll to position [384, 0]
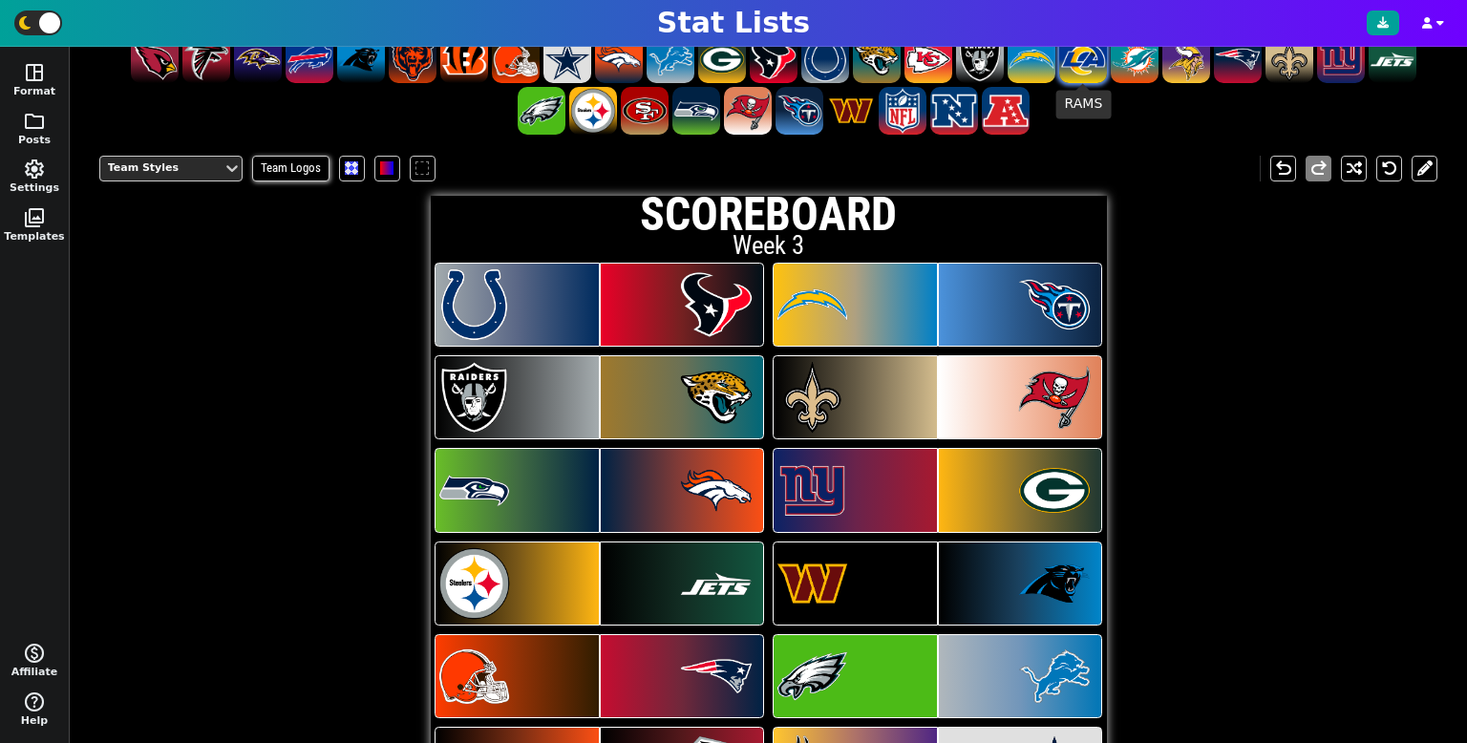
click at [1062, 72] on span at bounding box center [1083, 59] width 48 height 48
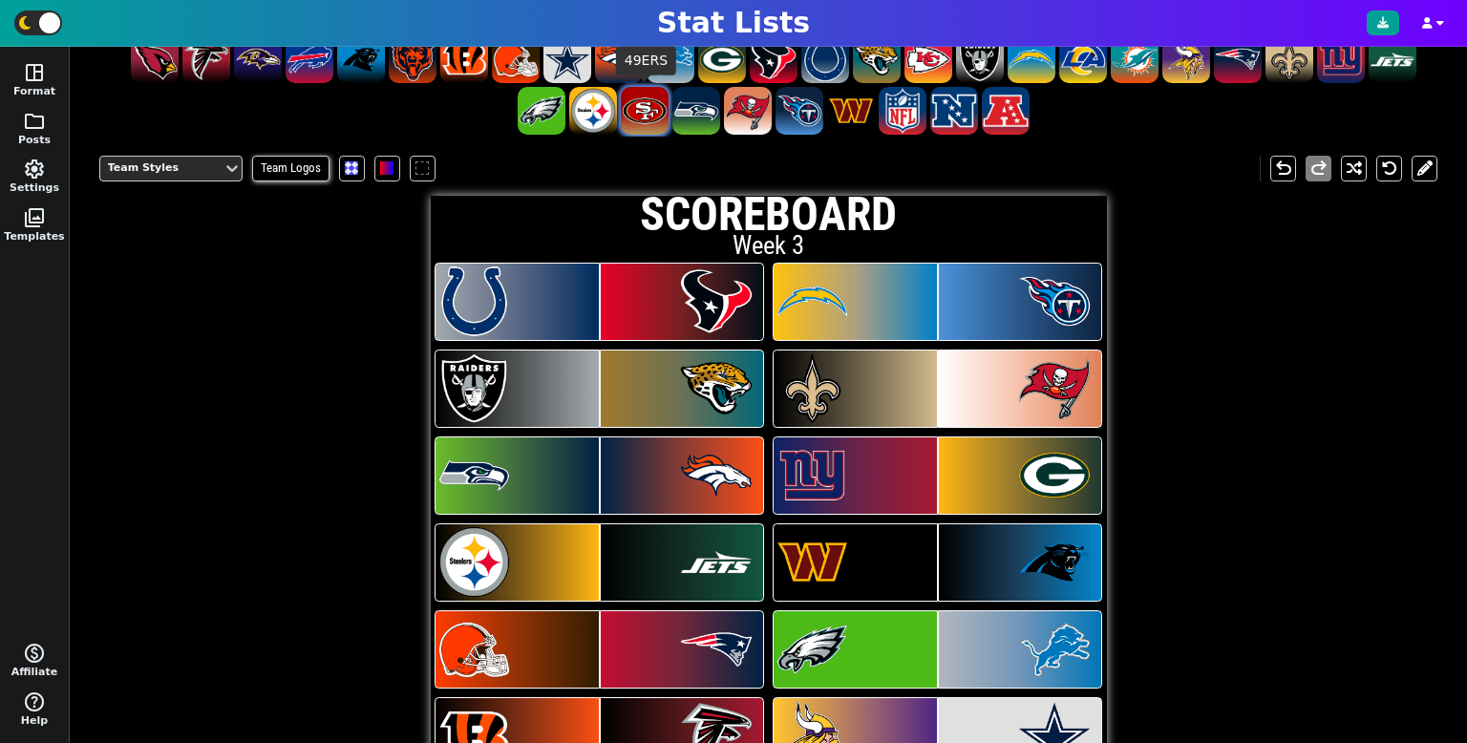
click at [644, 115] on span at bounding box center [645, 111] width 48 height 48
click at [160, 61] on span at bounding box center [155, 59] width 48 height 48
click at [944, 64] on span at bounding box center [929, 59] width 48 height 48
click at [1130, 67] on span at bounding box center [1135, 59] width 48 height 48
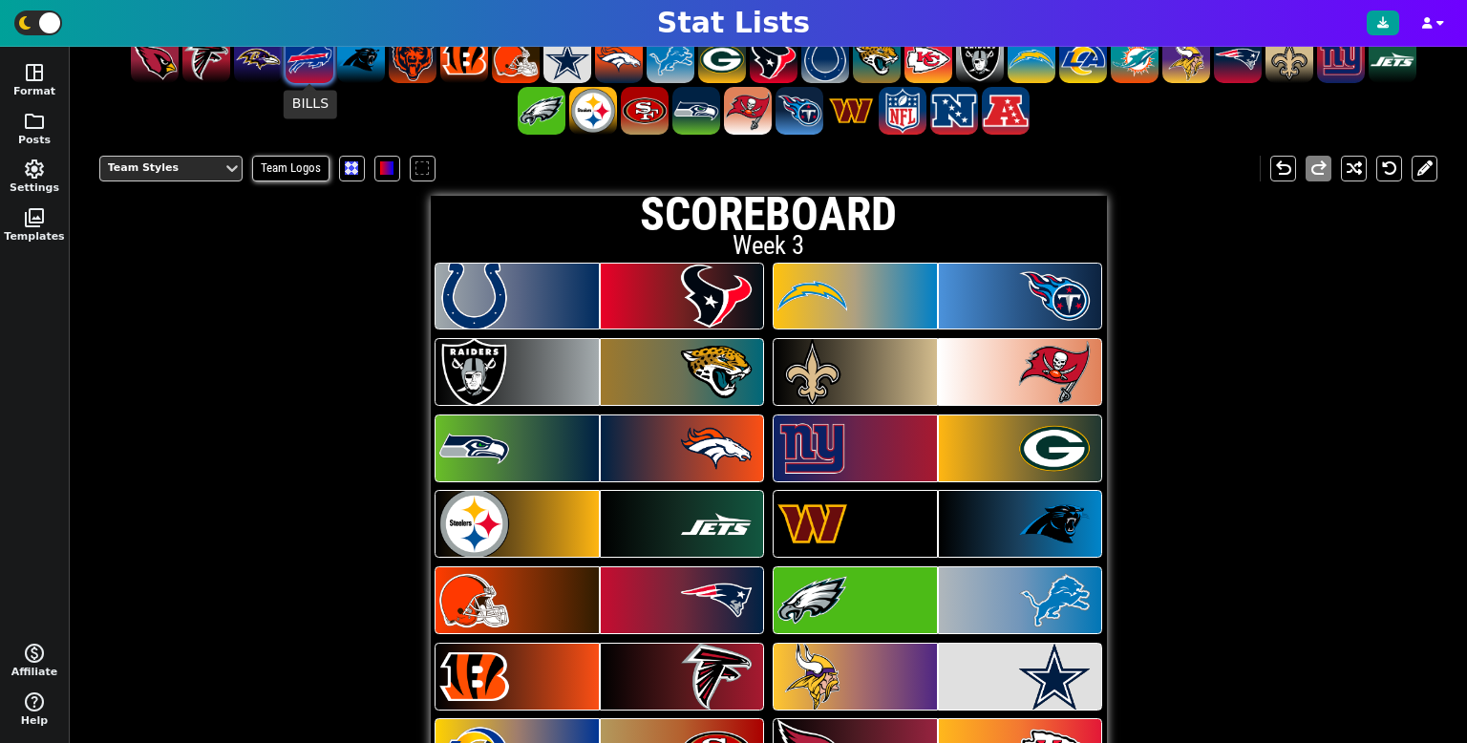
click at [311, 74] on span at bounding box center [310, 59] width 48 height 48
click at [406, 63] on span at bounding box center [413, 59] width 48 height 48
click at [268, 78] on span at bounding box center [258, 59] width 48 height 48
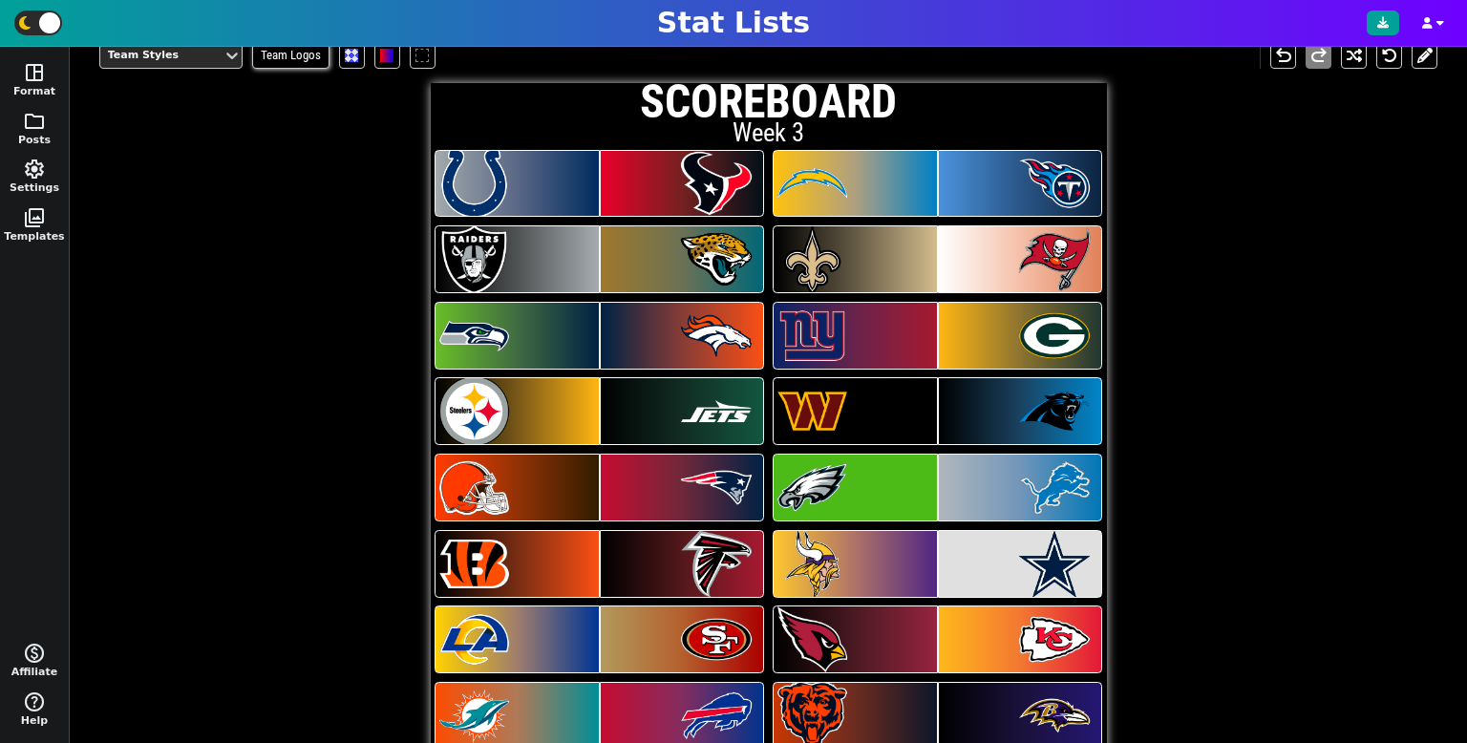
scroll to position [243, 0]
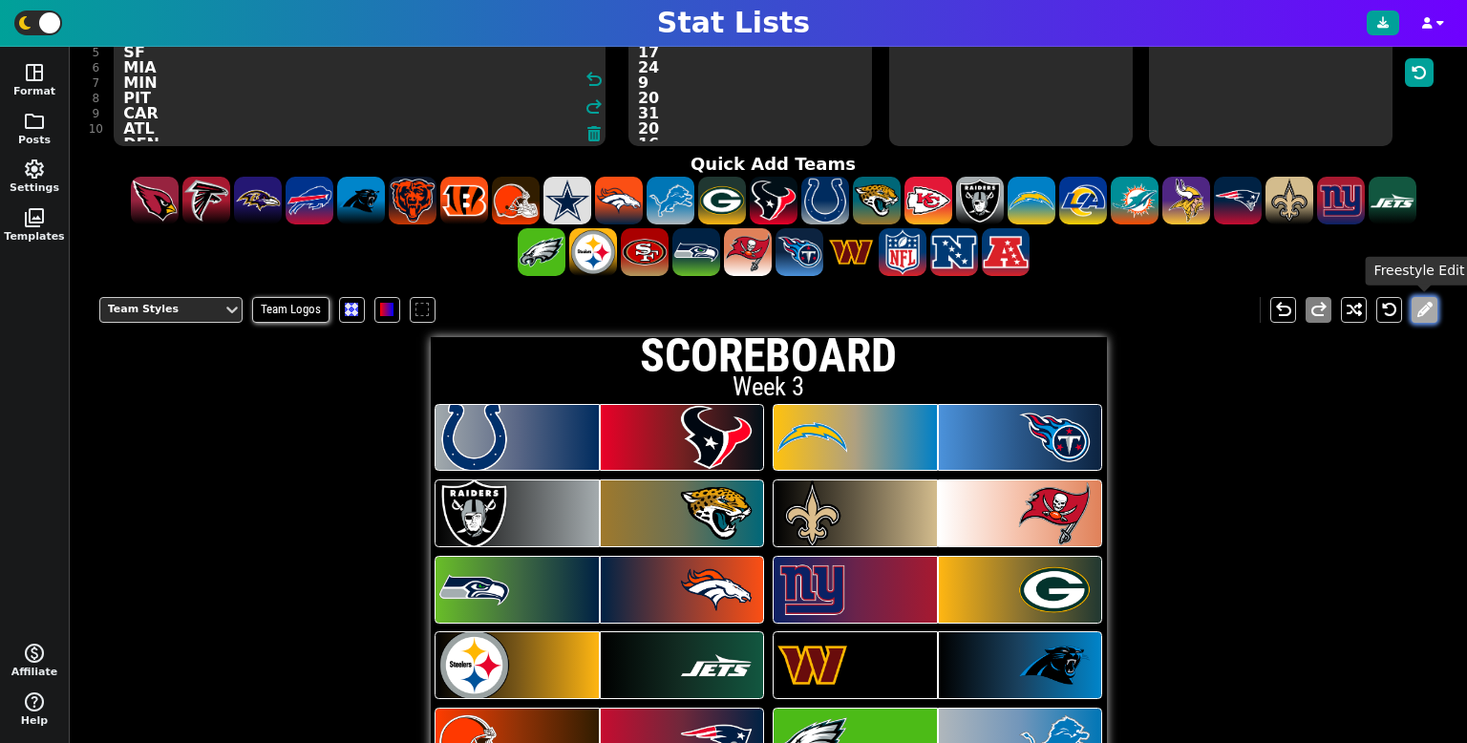
click at [1424, 309] on button at bounding box center [1425, 310] width 26 height 26
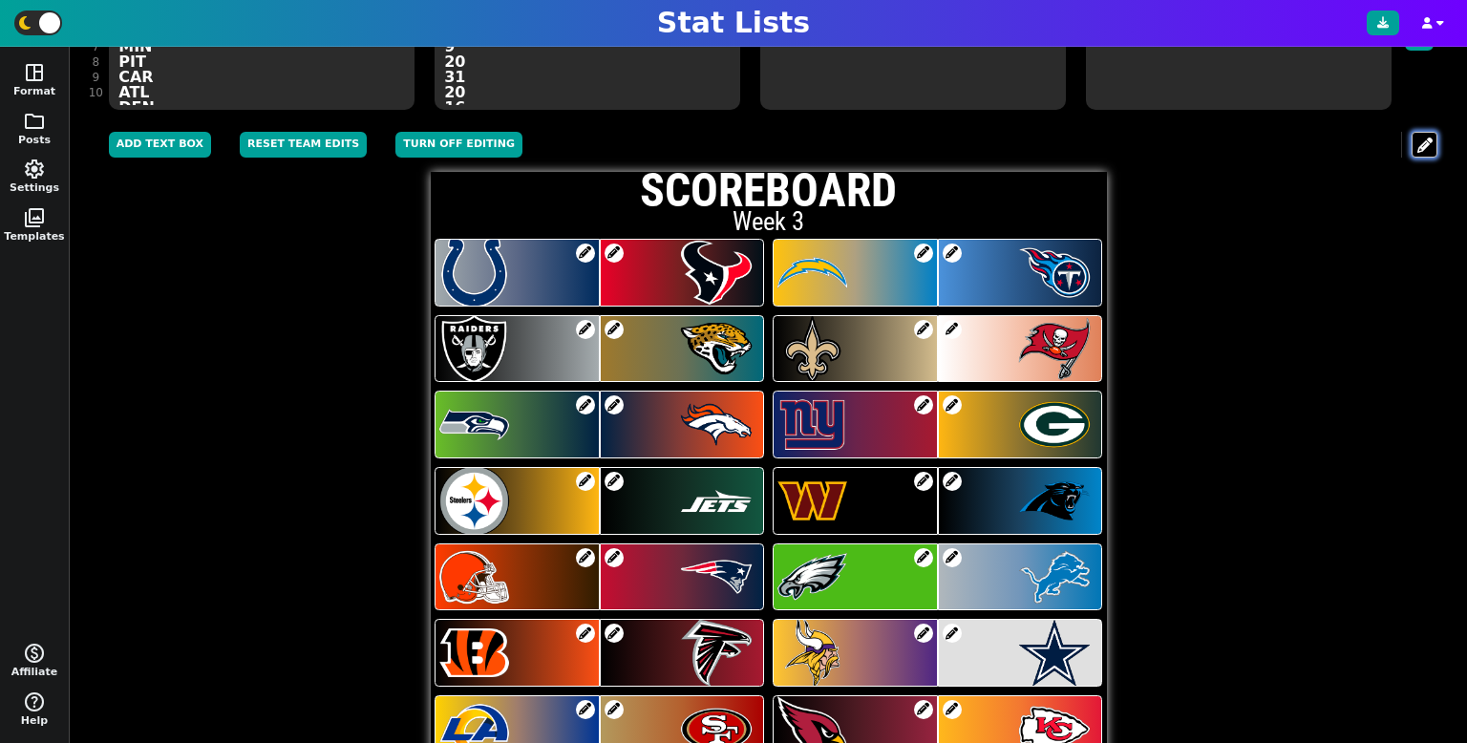
scroll to position [285, 0]
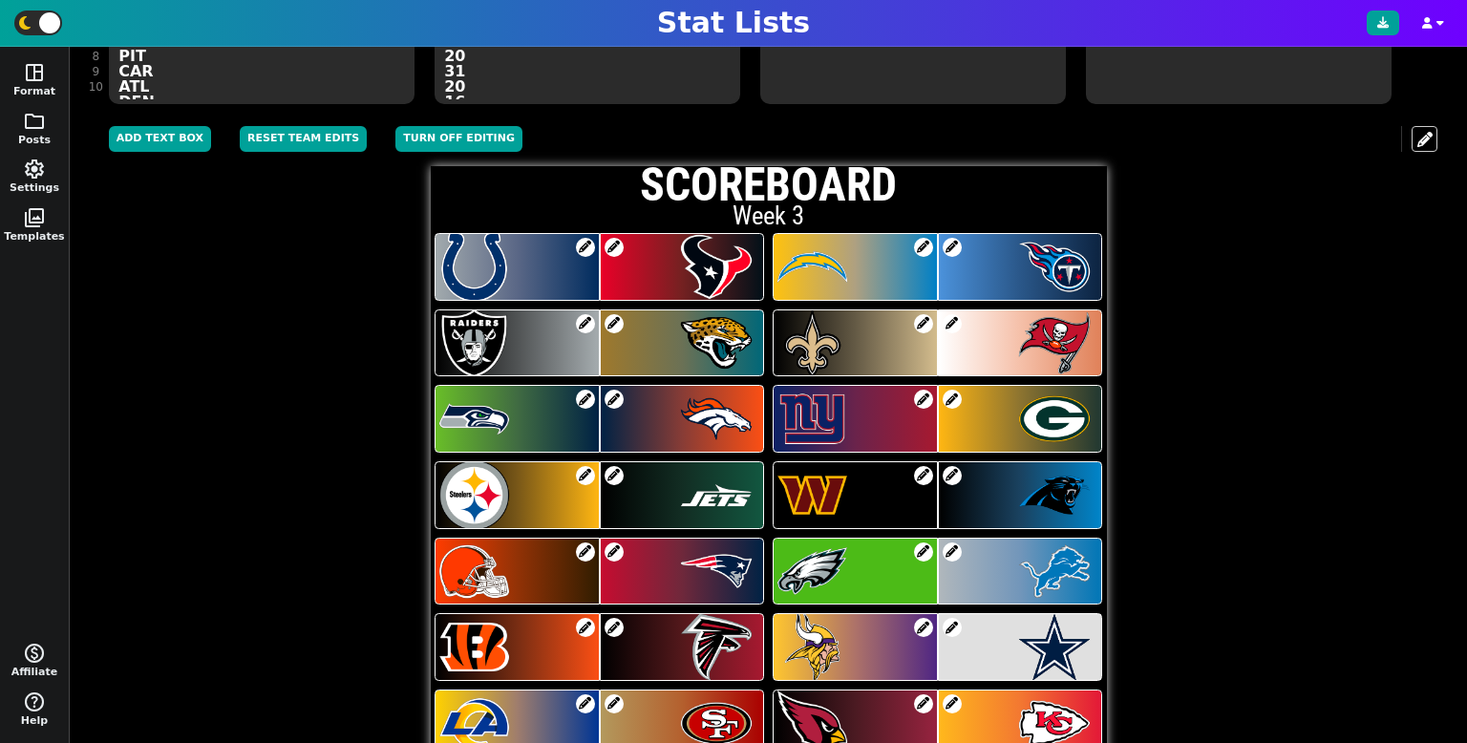
click at [943, 321] on span at bounding box center [952, 323] width 19 height 19
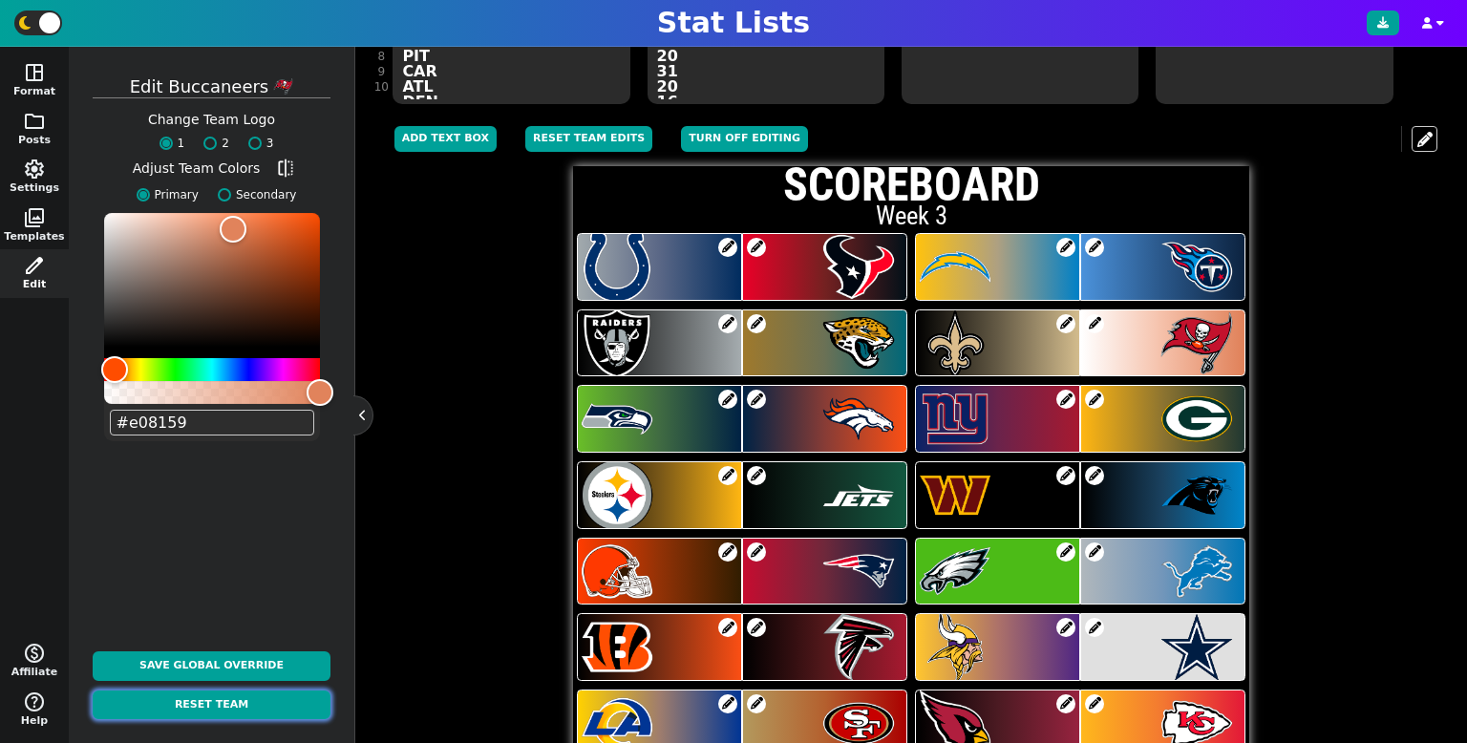
click at [223, 701] on button "Reset Team" at bounding box center [212, 706] width 238 height 30
type input "#b6002b"
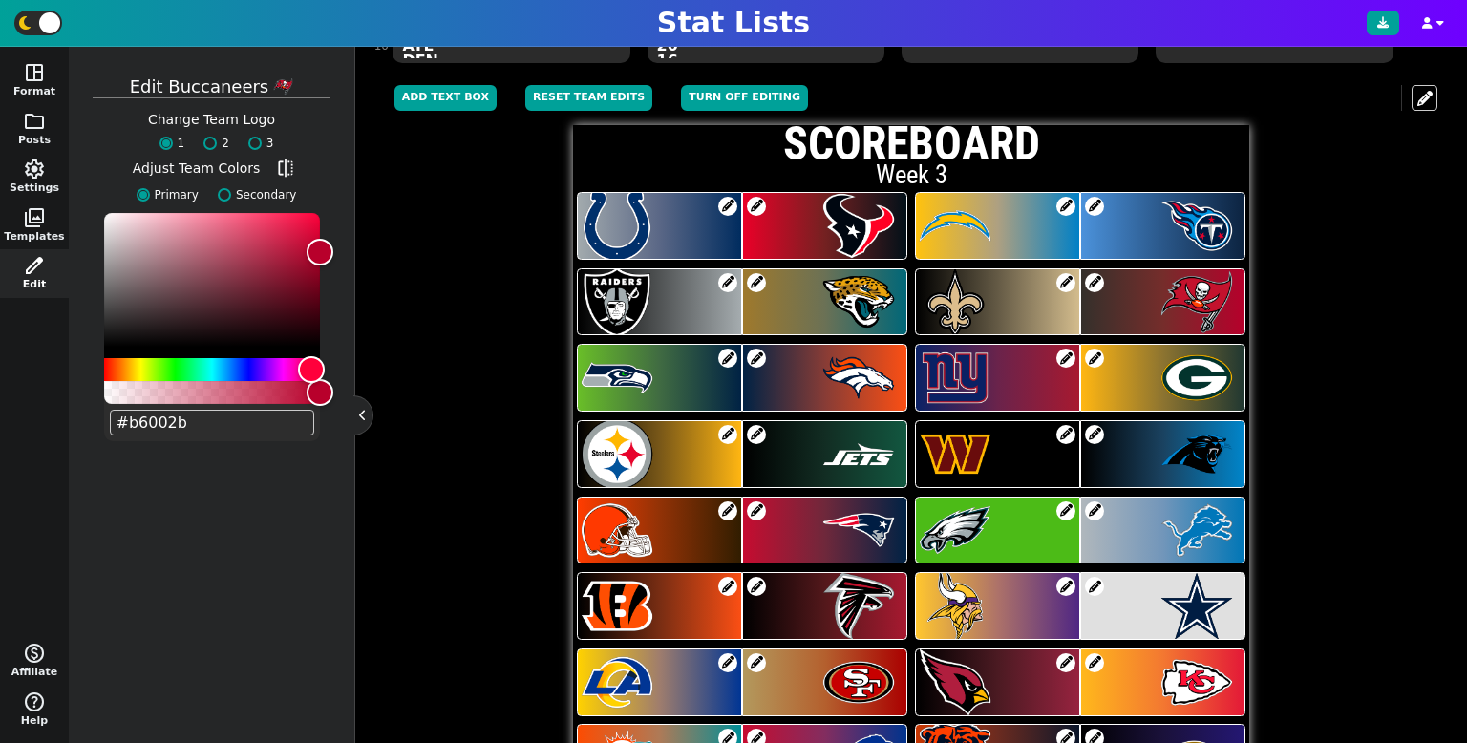
scroll to position [331, 0]
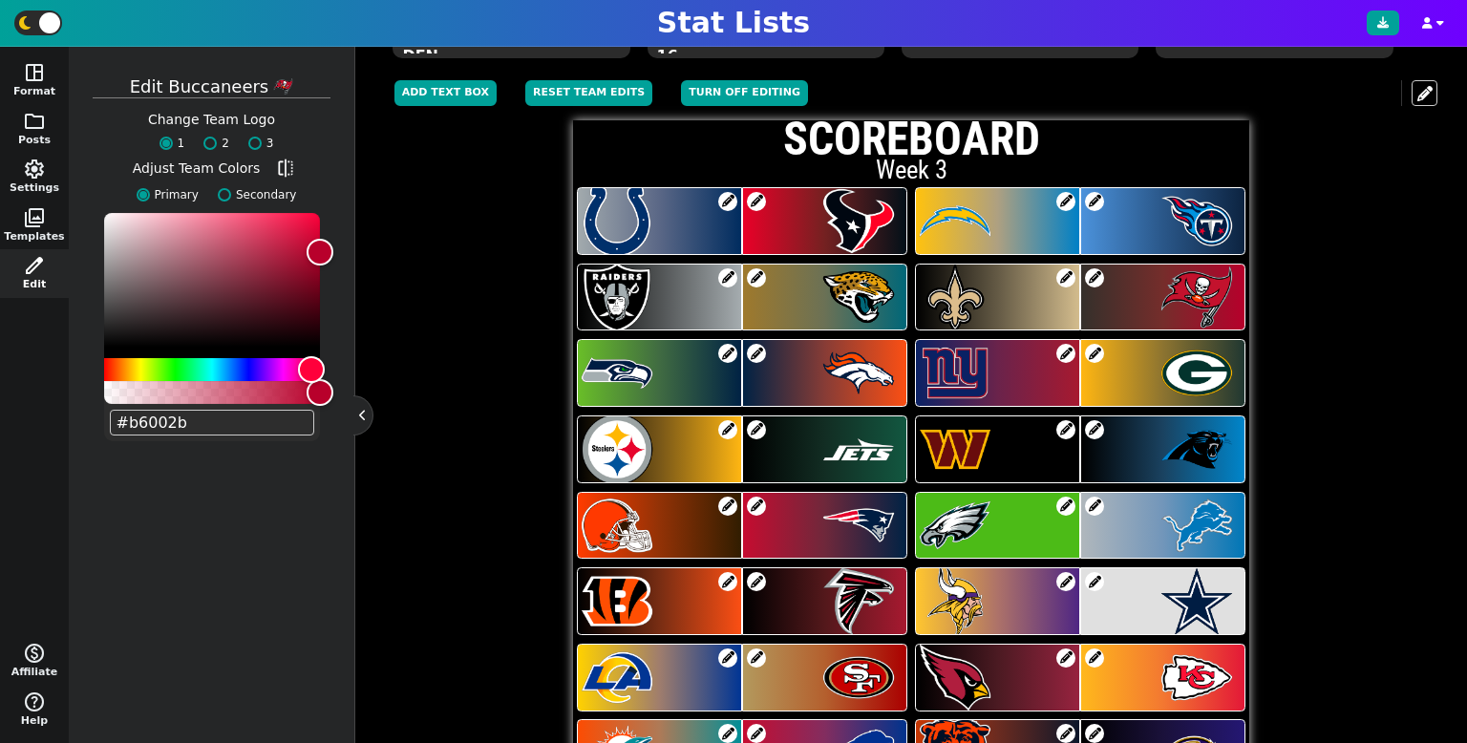
click at [1069, 354] on span at bounding box center [1065, 353] width 19 height 19
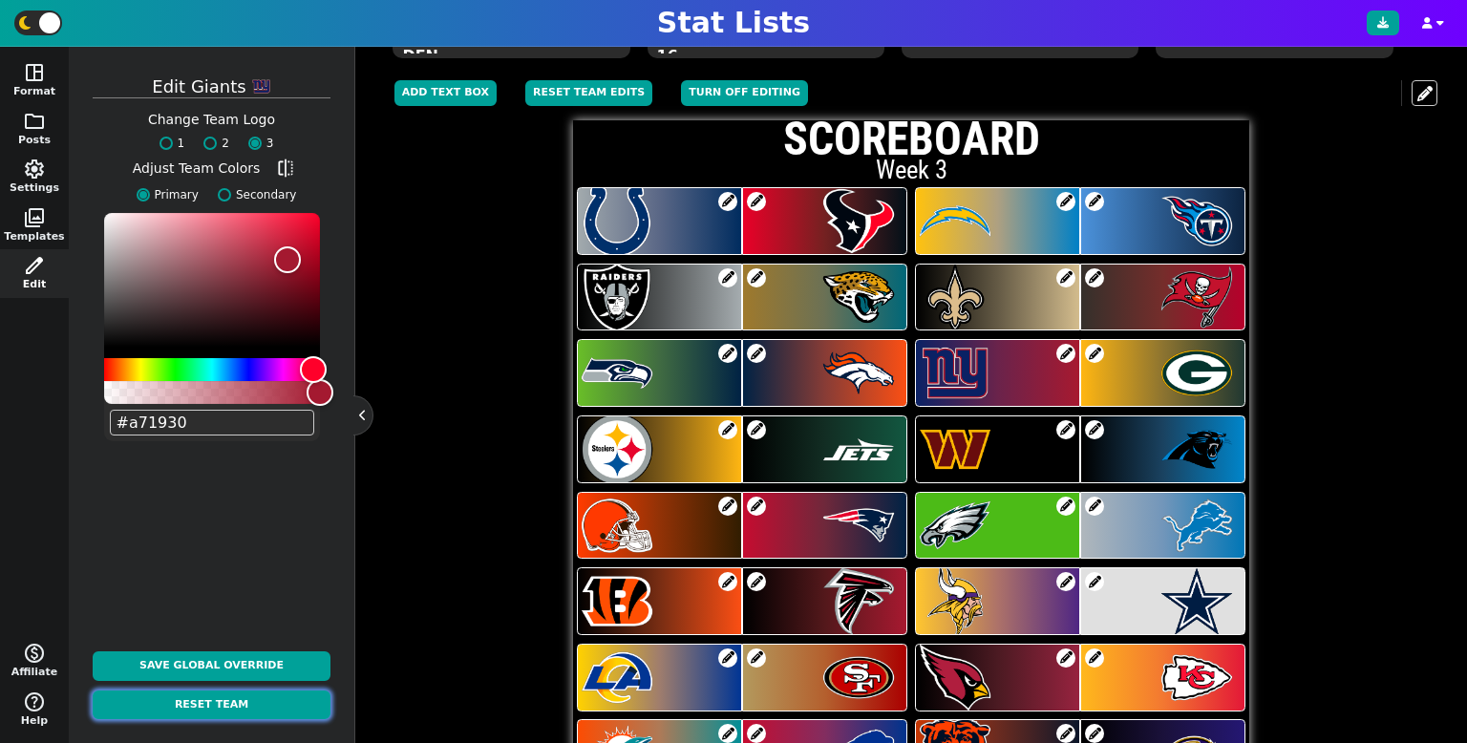
click at [266, 702] on button "Reset Team" at bounding box center [212, 706] width 238 height 30
radio input "true"
type input "#0b2265"
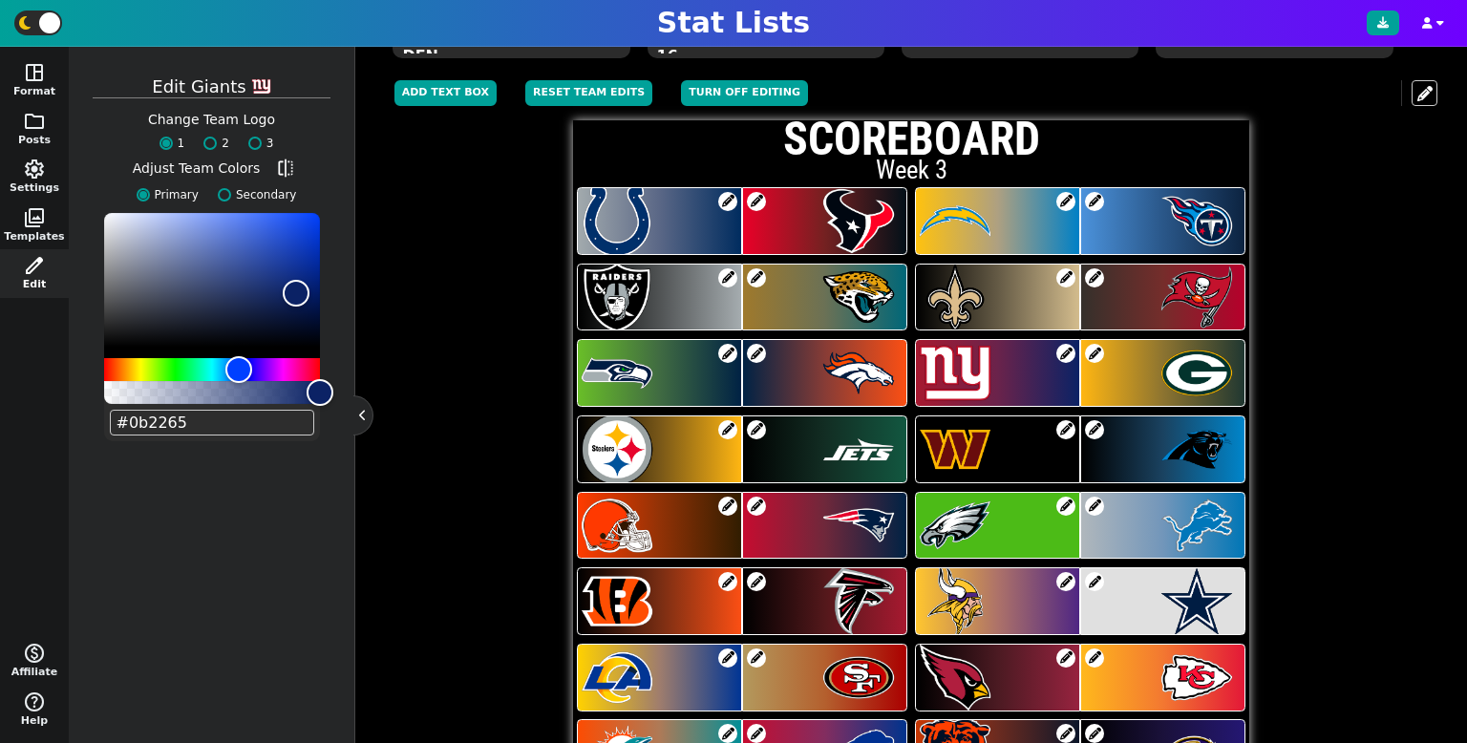
click at [1064, 436] on span at bounding box center [1065, 429] width 19 height 19
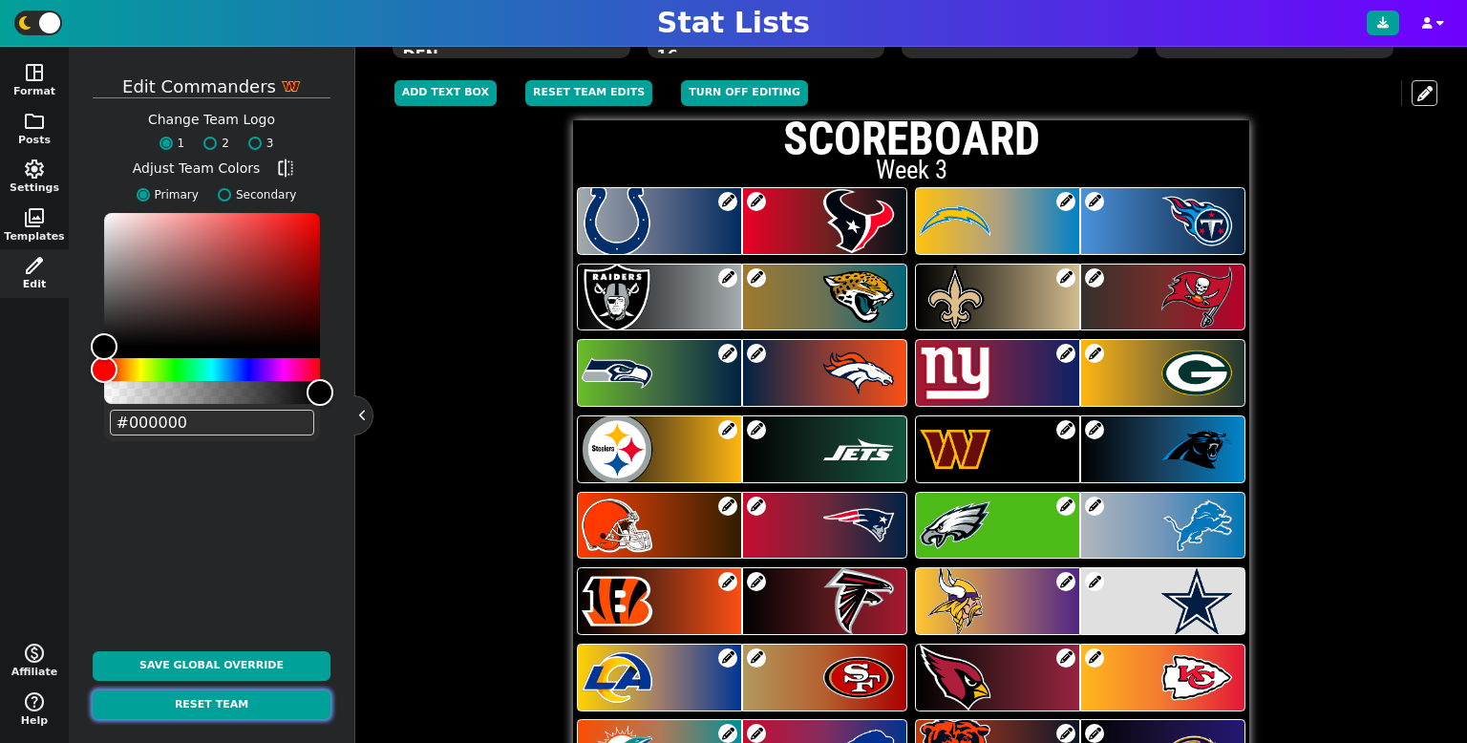
click at [242, 715] on button "Reset Team" at bounding box center [212, 706] width 238 height 30
type input "#5A1414"
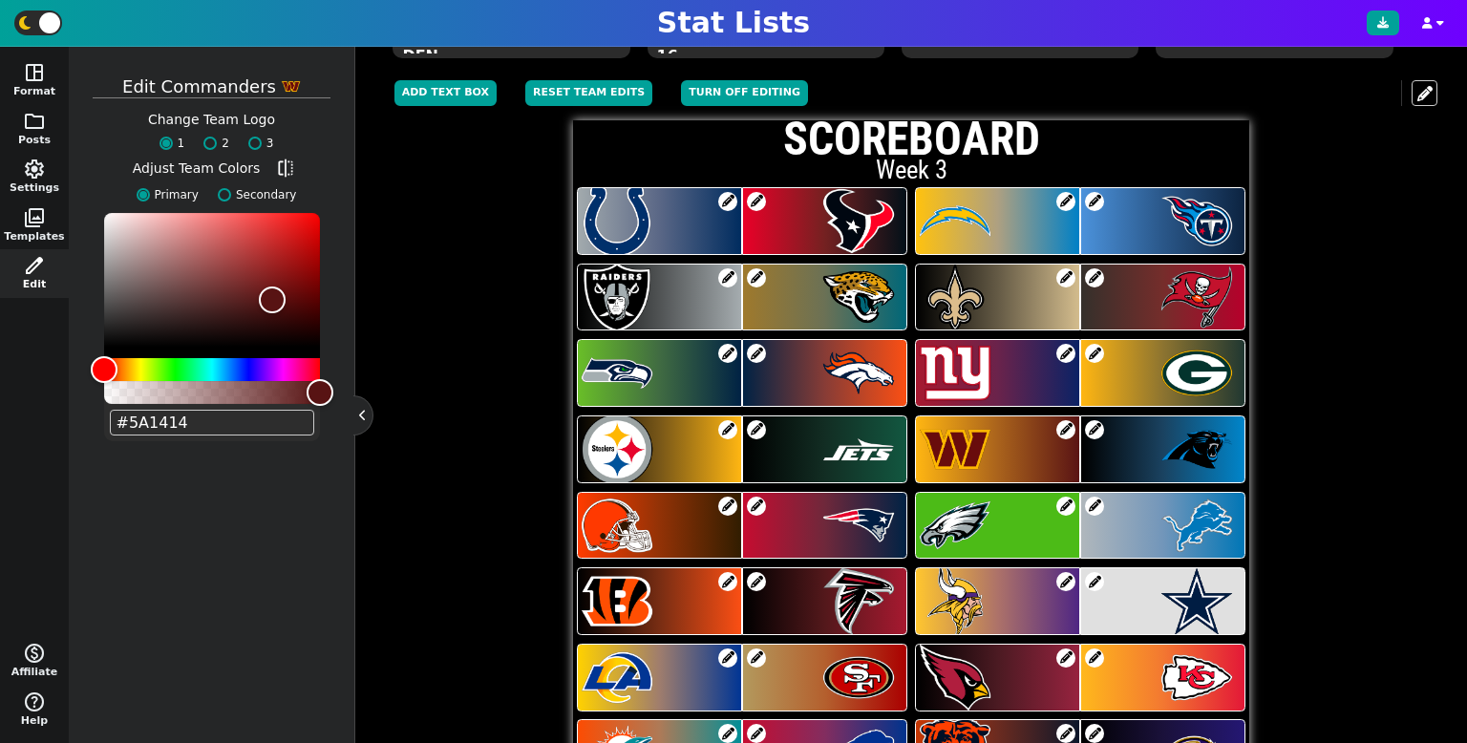
click at [1067, 503] on span at bounding box center [1065, 506] width 19 height 19
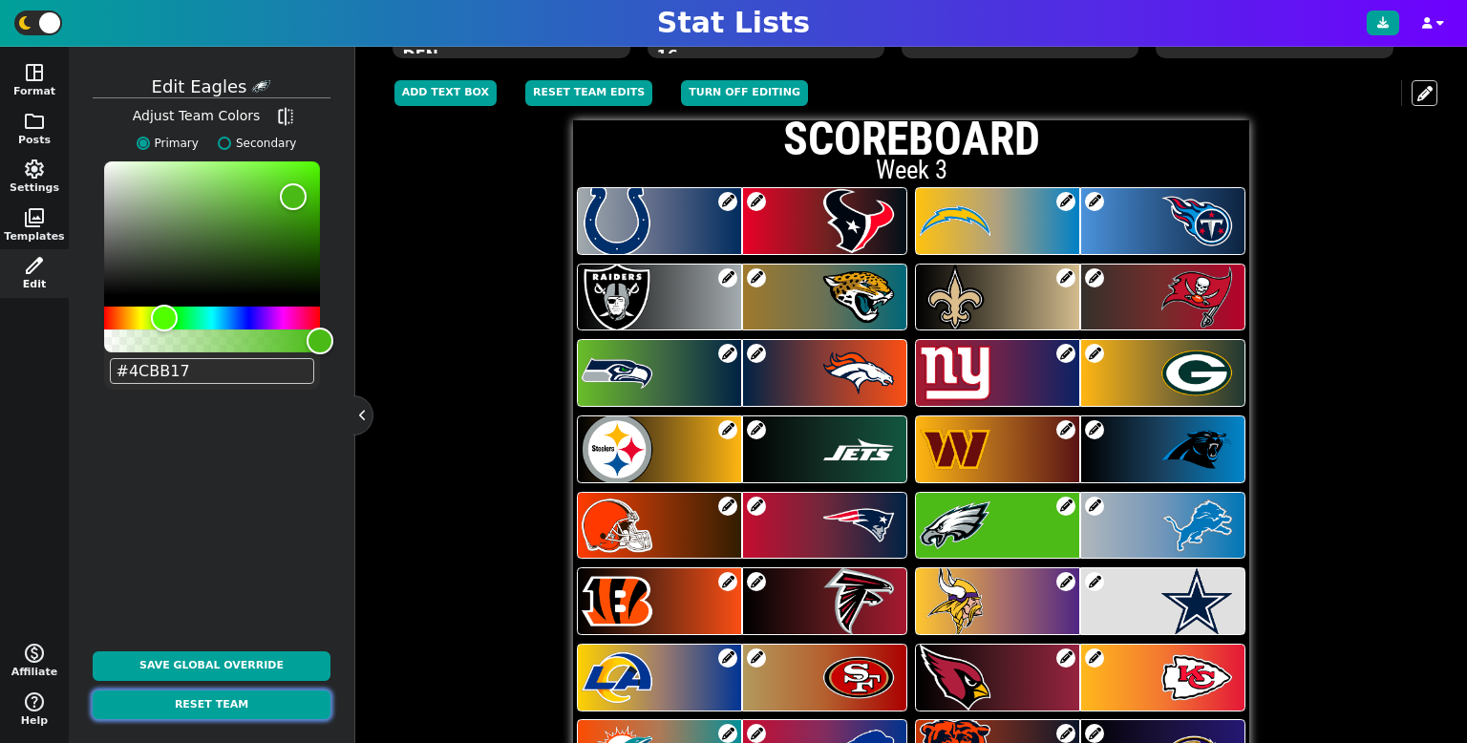
click at [320, 701] on button "Reset Team" at bounding box center [212, 706] width 238 height 30
type input "#004c54"
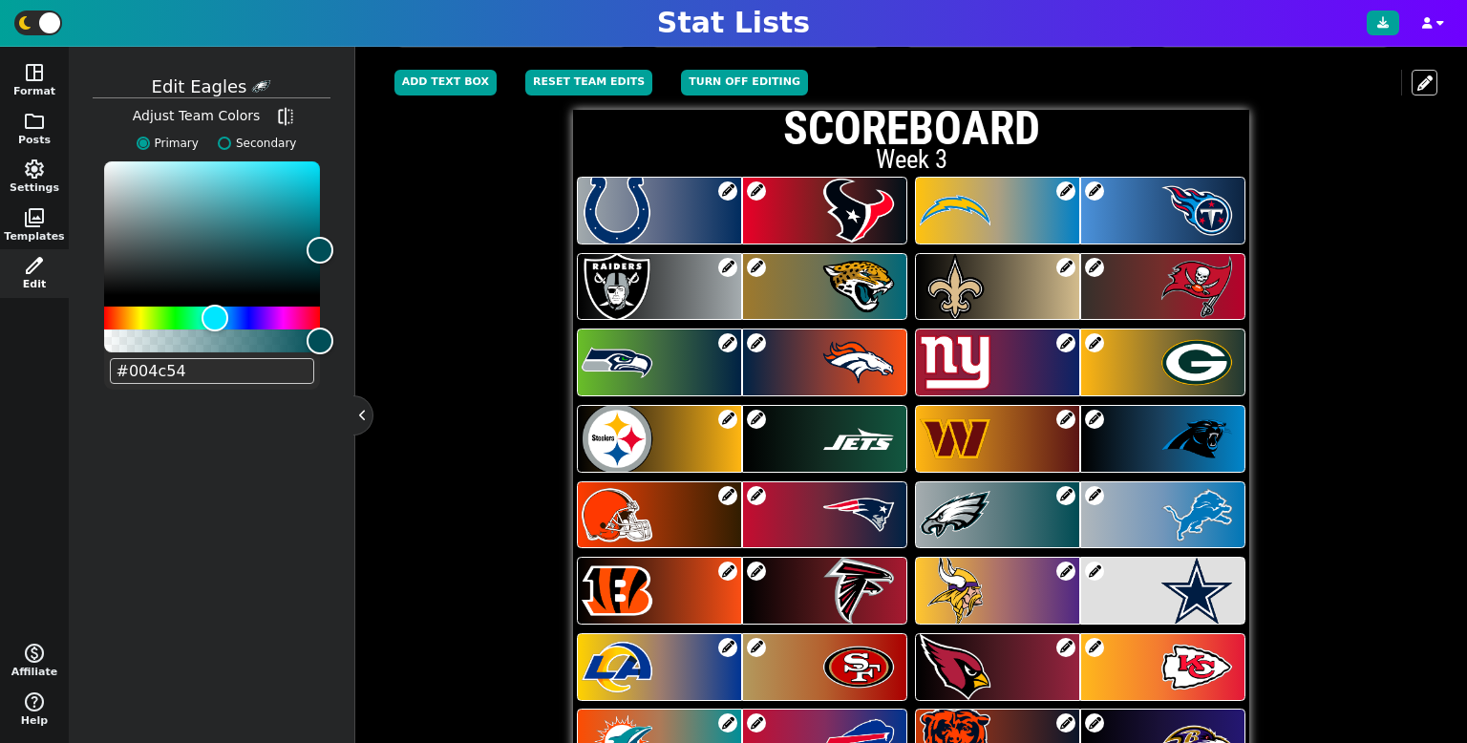
scroll to position [416, 0]
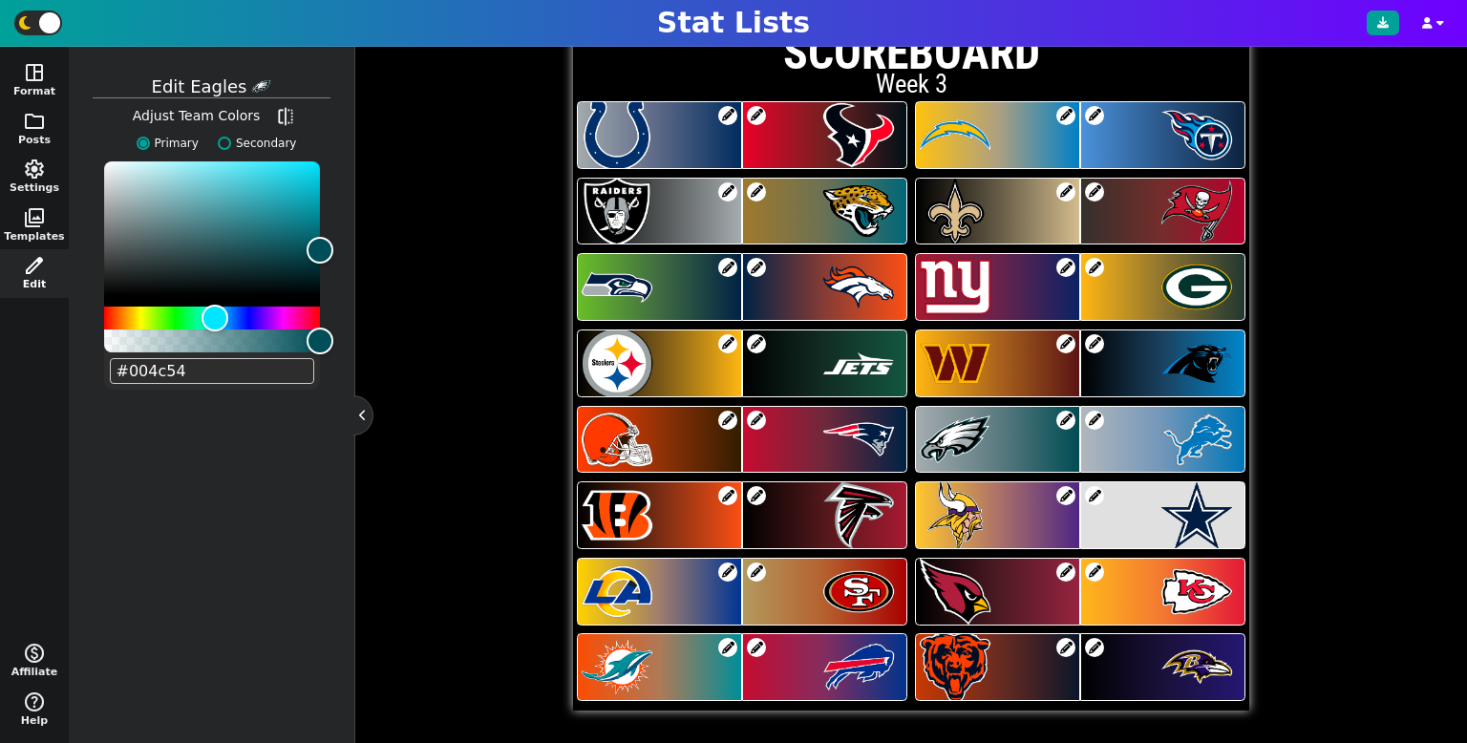
click at [1097, 493] on span at bounding box center [1094, 495] width 19 height 19
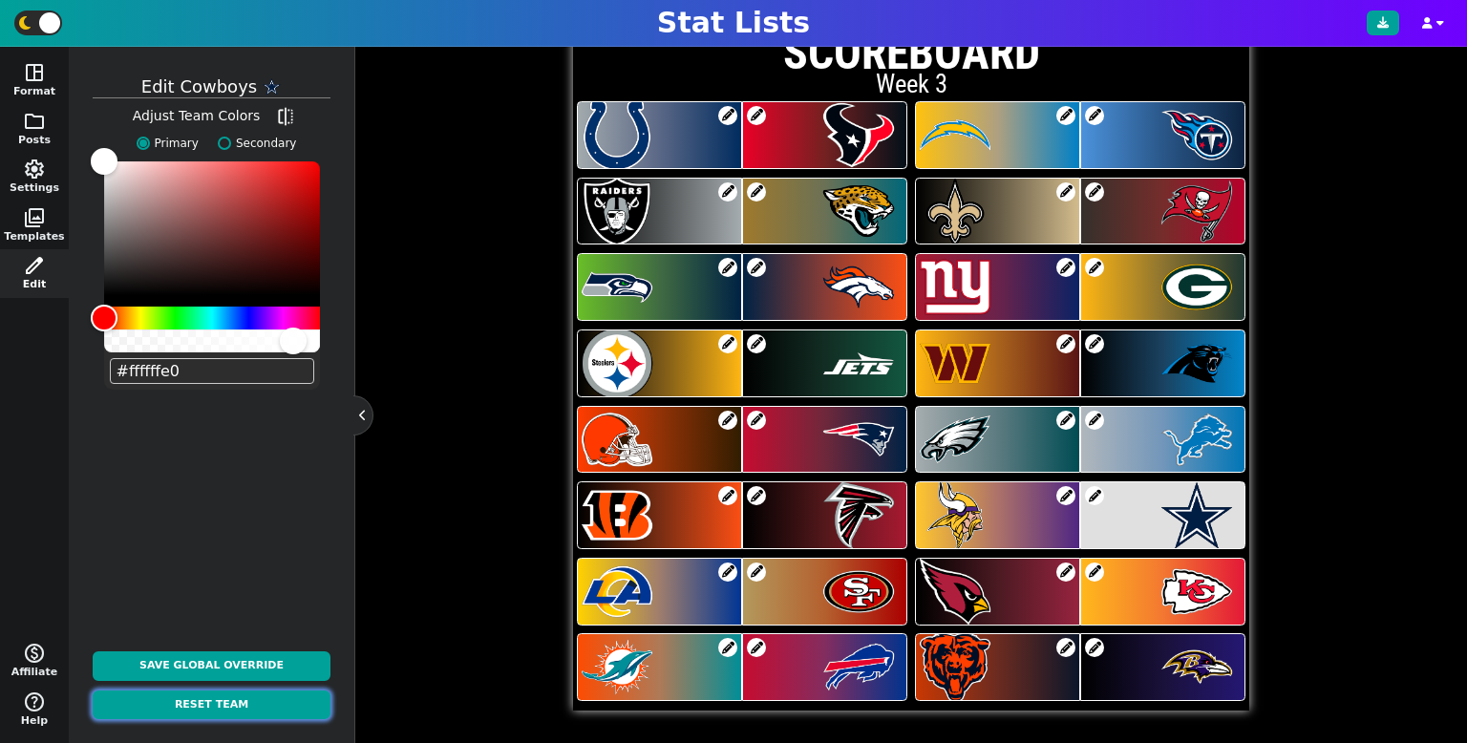
click at [259, 707] on button "Reset Team" at bounding box center [212, 706] width 238 height 30
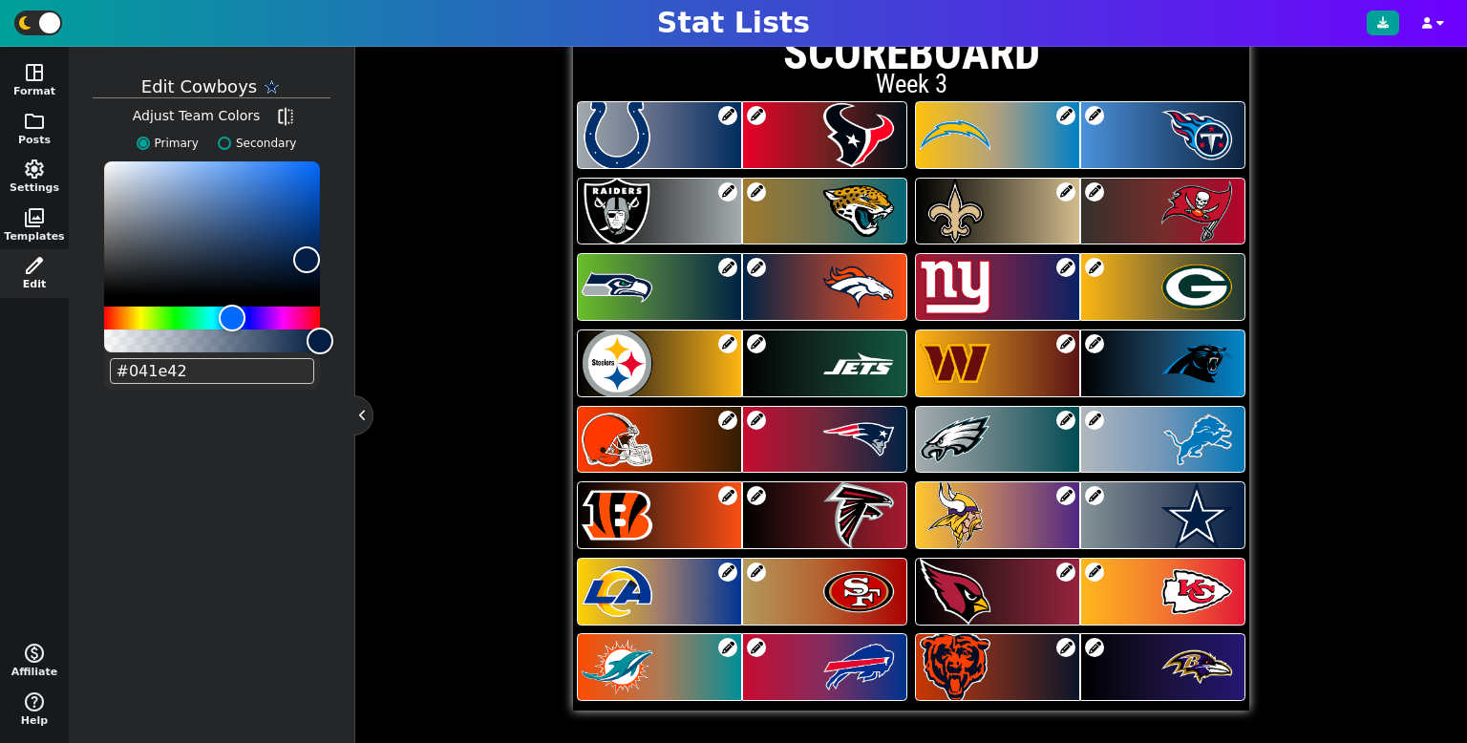
type input "#041e42"
click at [757, 417] on span at bounding box center [756, 420] width 19 height 19
click at [234, 141] on label "Secondary" at bounding box center [252, 143] width 89 height 17
click at [231, 141] on input "Secondary" at bounding box center [224, 143] width 13 height 13
radio input "true"
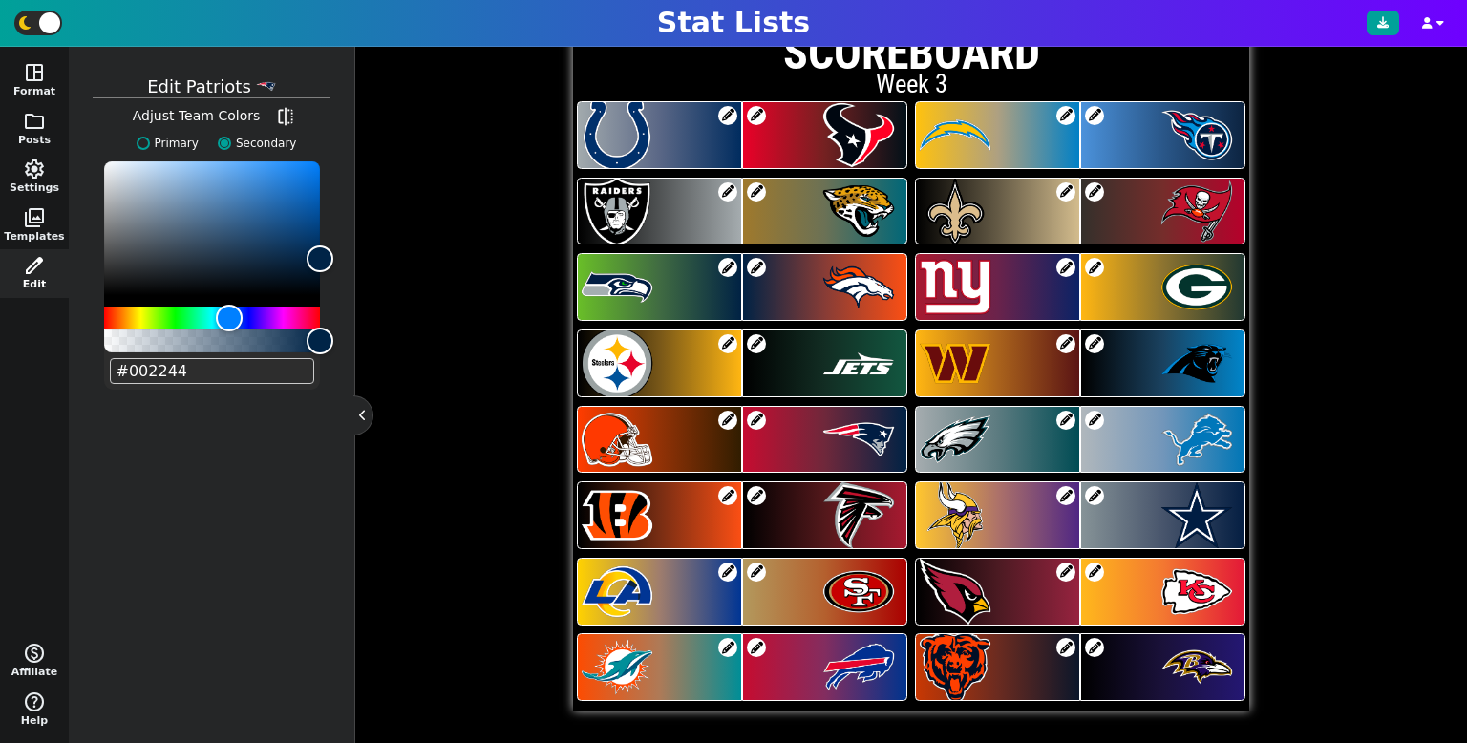
type input "#c60c30"
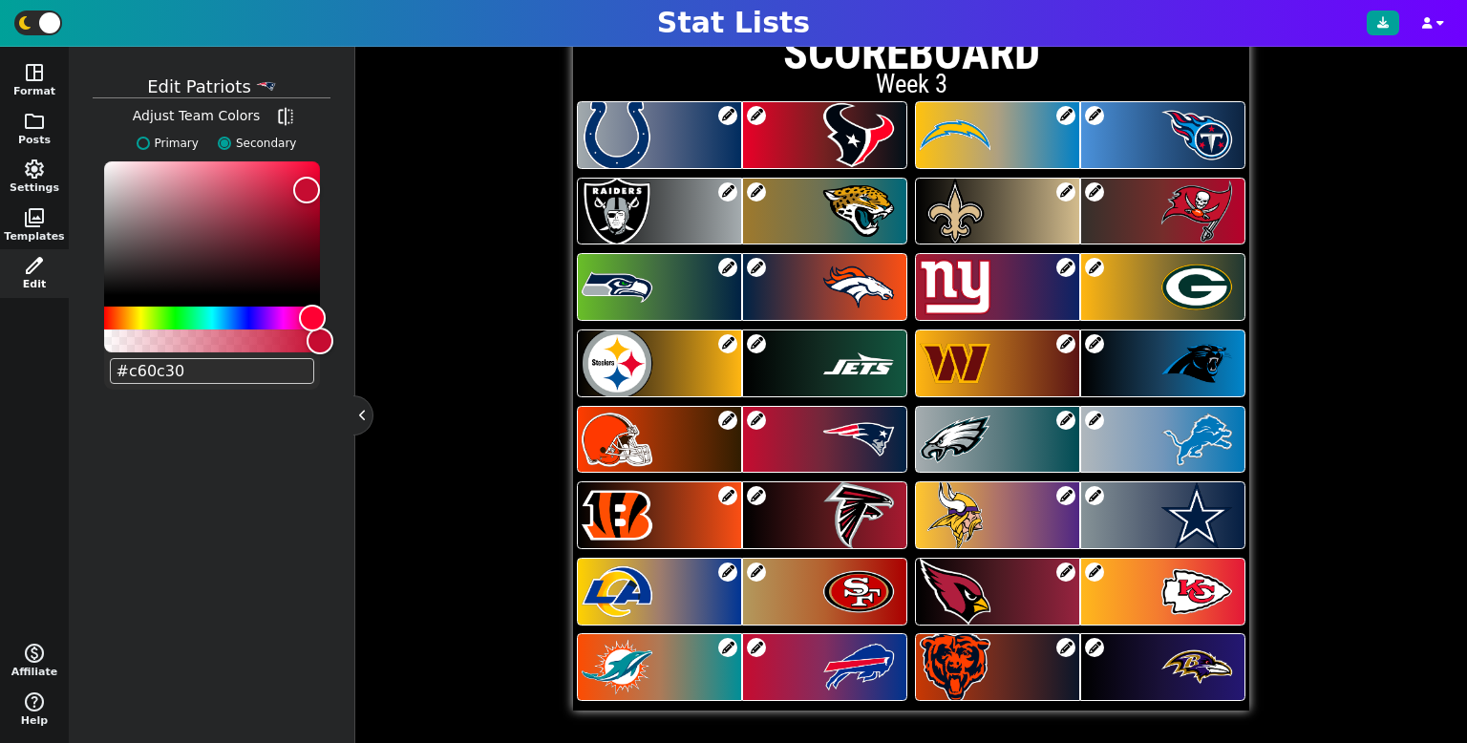
click at [178, 140] on label "Primary" at bounding box center [163, 143] width 72 height 17
click at [150, 140] on input "Primary" at bounding box center [143, 143] width 13 height 13
radio input "true"
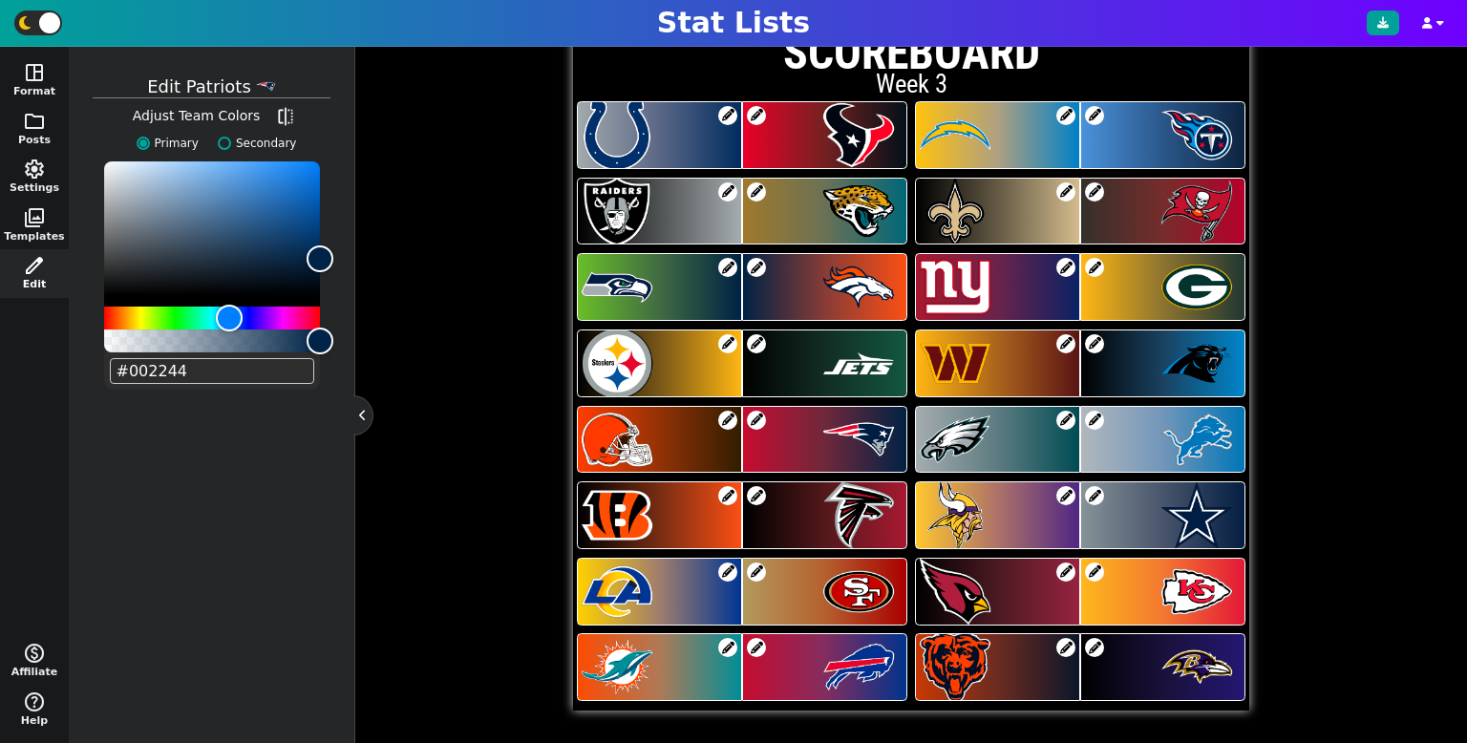
drag, startPoint x: 116, startPoint y: 372, endPoint x: 233, endPoint y: 366, distance: 117.6
click at [222, 366] on input "#002244" at bounding box center [212, 371] width 204 height 26
paste input "c60c30"
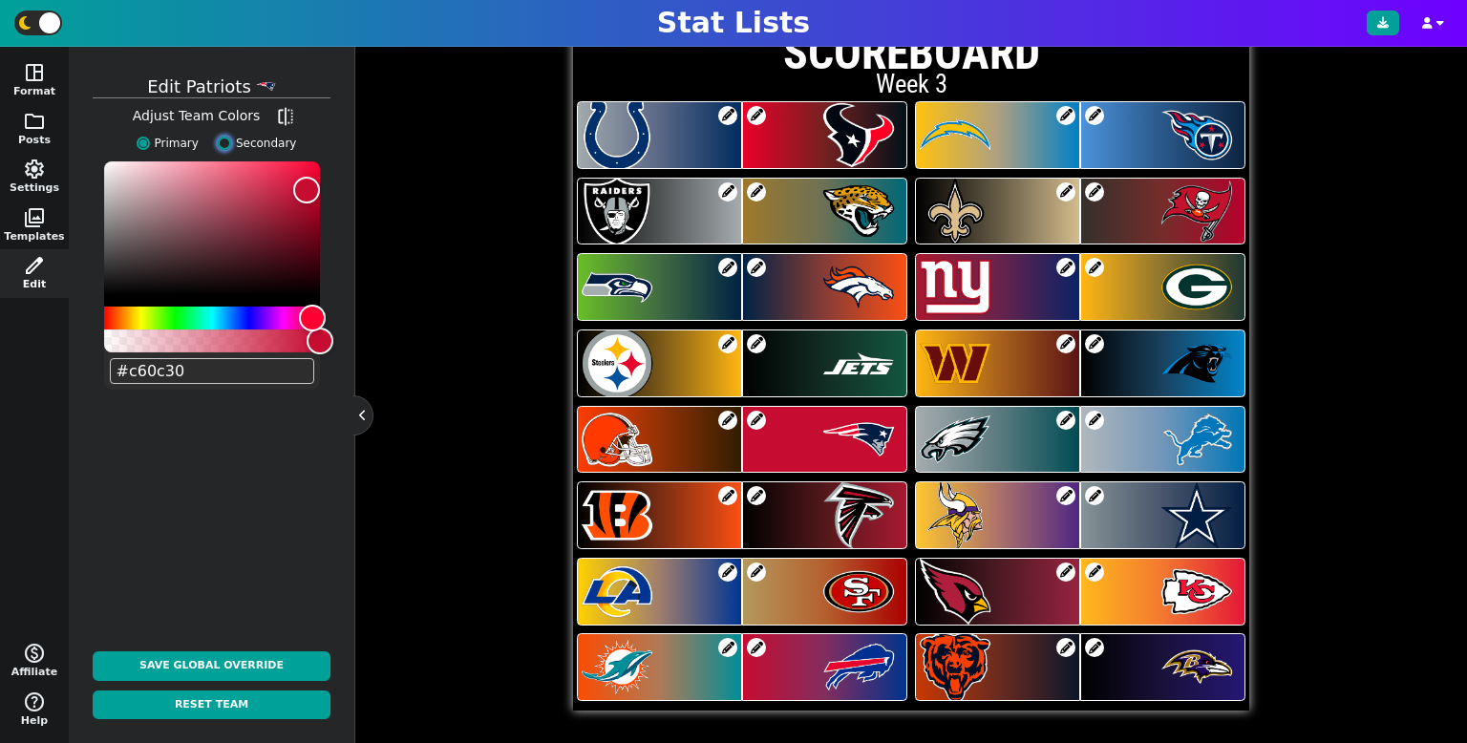
type input "#c60c30"
click at [224, 139] on input "Secondary" at bounding box center [224, 143] width 13 height 13
radio input "true"
click at [159, 150] on label "Primary" at bounding box center [163, 143] width 72 height 17
click at [150, 150] on input "Primary" at bounding box center [143, 143] width 13 height 13
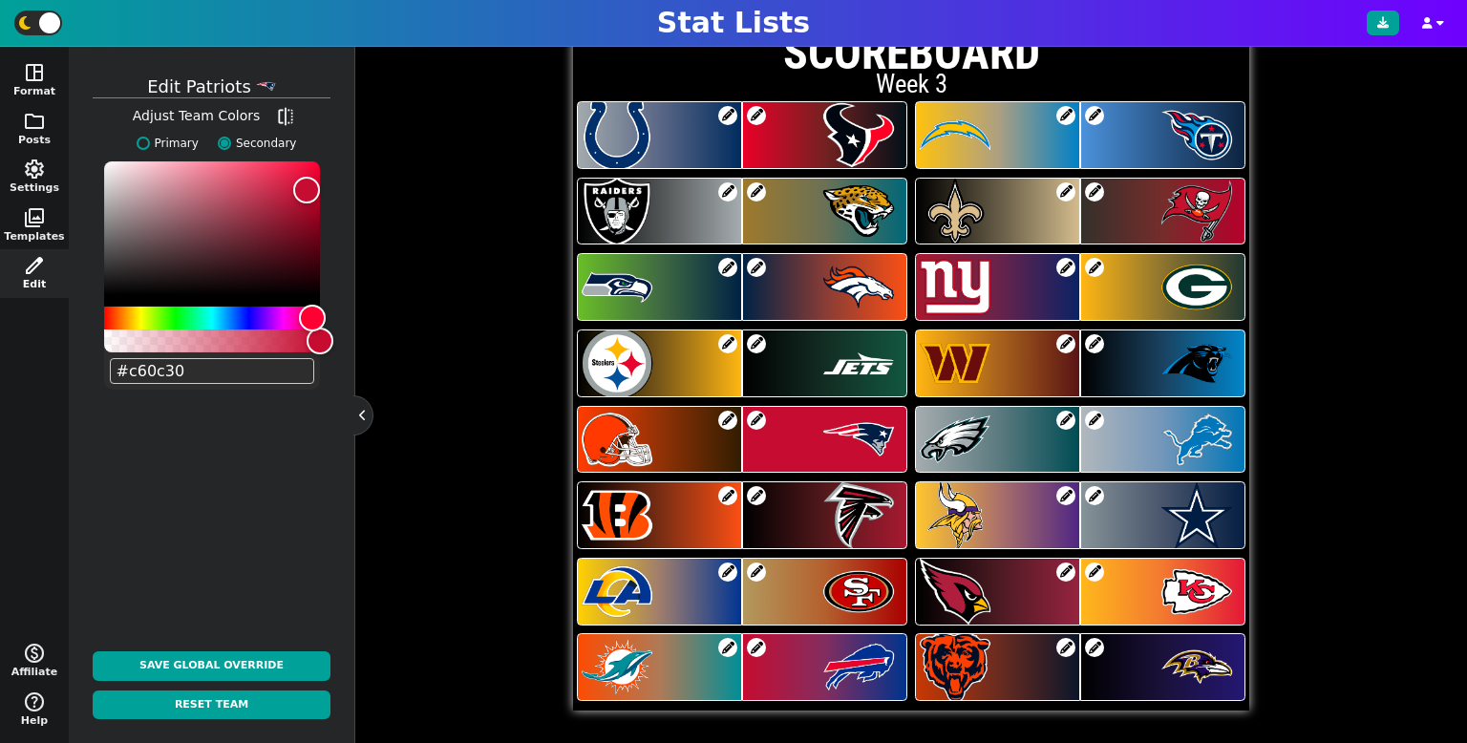
radio input "true"
click at [757, 646] on span at bounding box center [756, 647] width 19 height 19
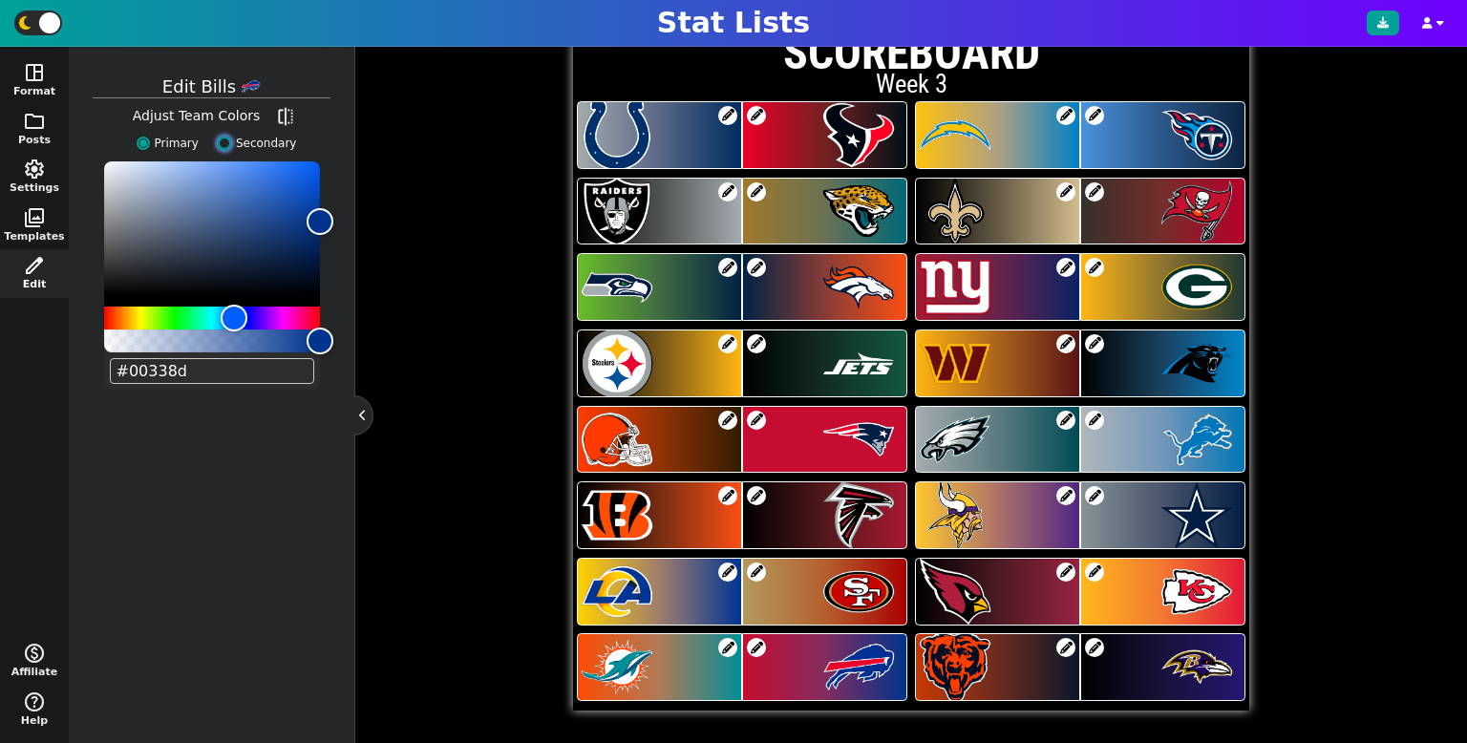
click at [230, 146] on label "Secondary" at bounding box center [252, 143] width 89 height 17
click at [230, 146] on input "Secondary" at bounding box center [224, 143] width 13 height 13
radio input "true"
type input "#c60c30"
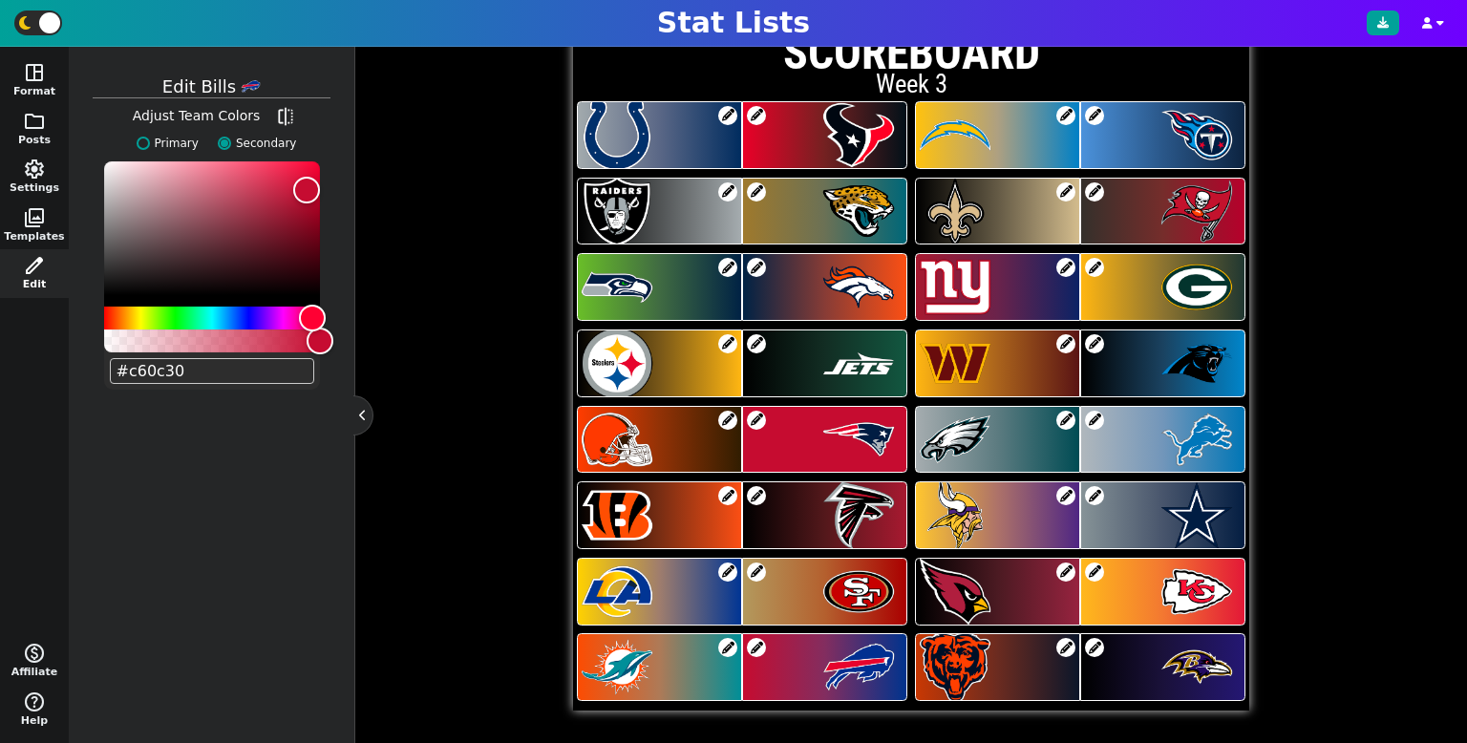
click at [156, 142] on label "Primary" at bounding box center [163, 143] width 72 height 17
click at [150, 142] on input "Primary" at bounding box center [143, 143] width 13 height 13
radio input "true"
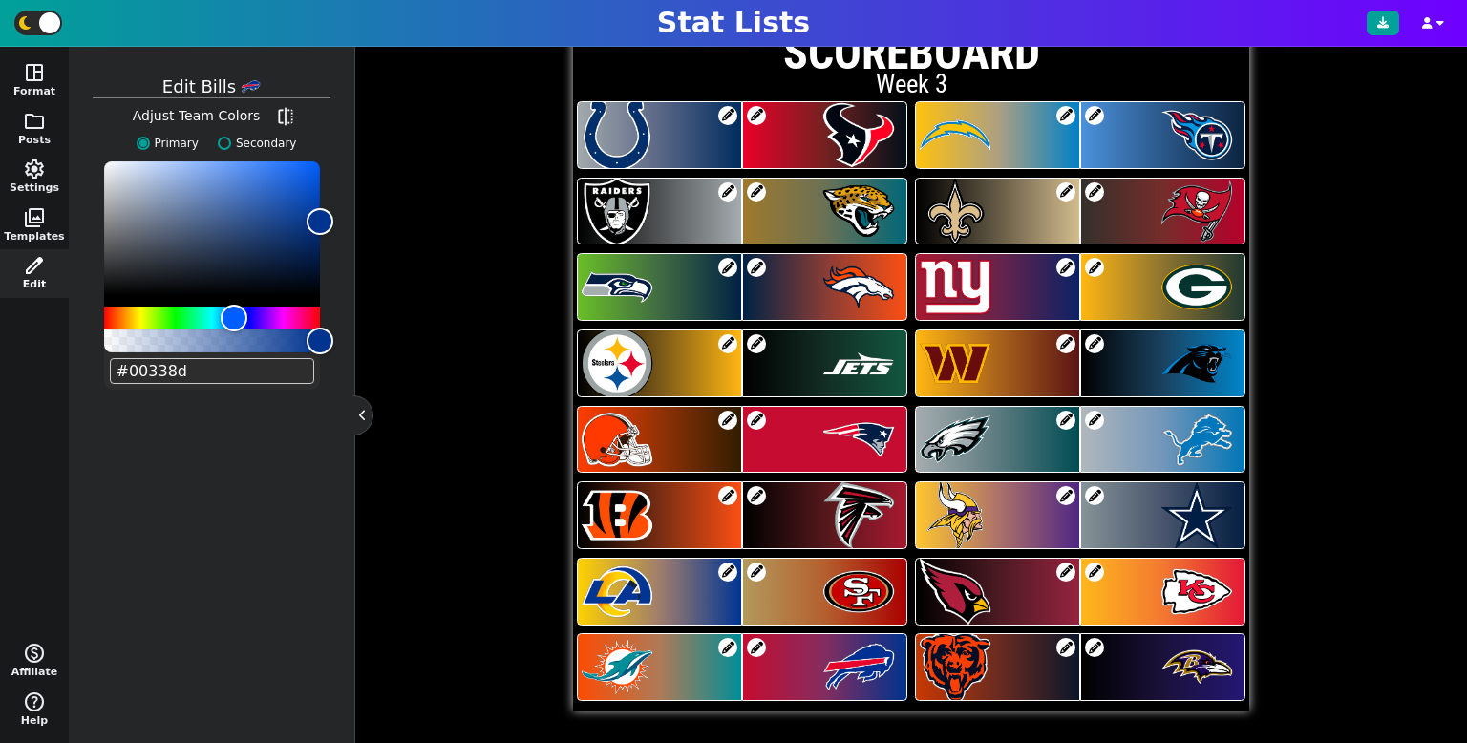
drag, startPoint x: 117, startPoint y: 373, endPoint x: 301, endPoint y: 352, distance: 184.5
click at [294, 355] on div "#00338d" at bounding box center [212, 275] width 216 height 228
paste input "c60c30"
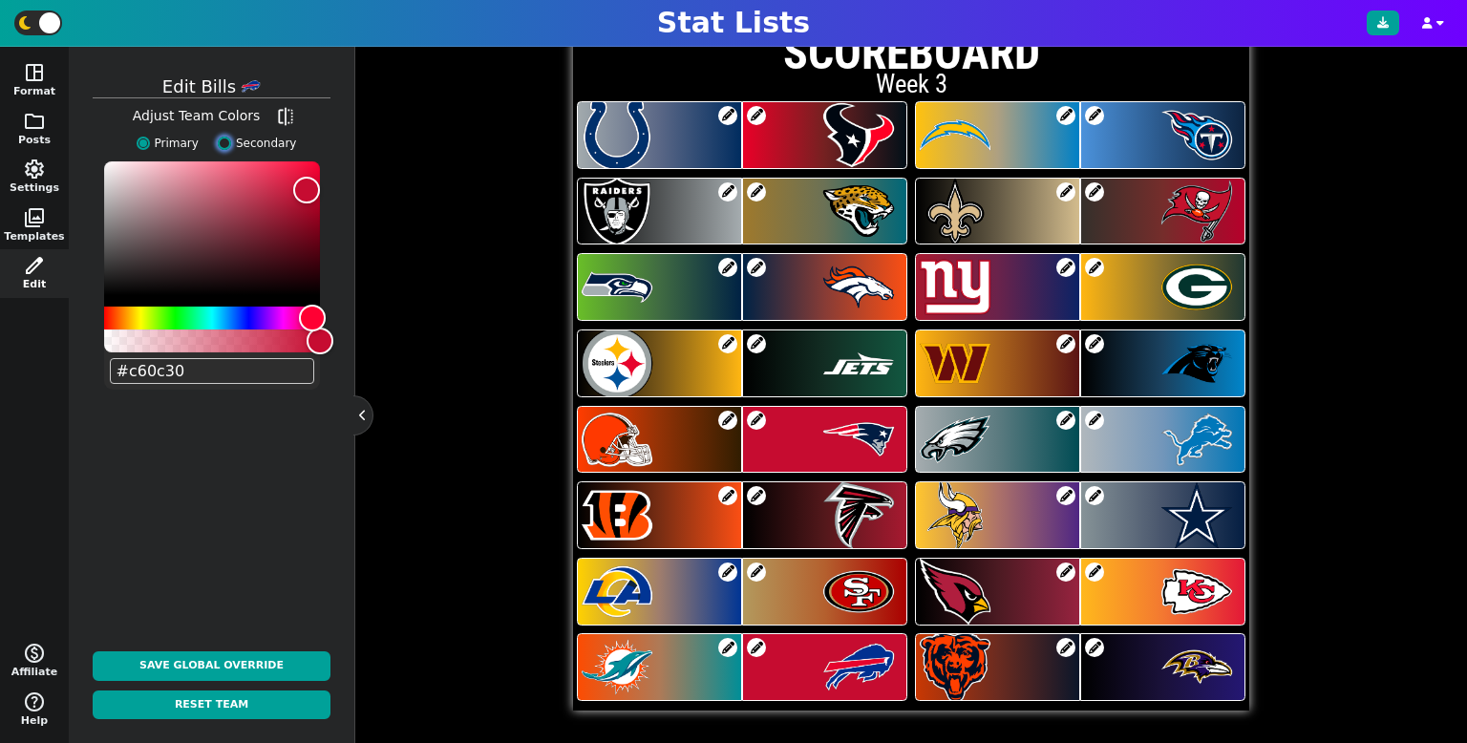
type input "#c60c30"
click at [220, 143] on input "Secondary" at bounding box center [224, 143] width 13 height 13
radio input "true"
click at [154, 149] on label "Primary" at bounding box center [163, 143] width 72 height 17
click at [150, 149] on input "Primary" at bounding box center [143, 143] width 13 height 13
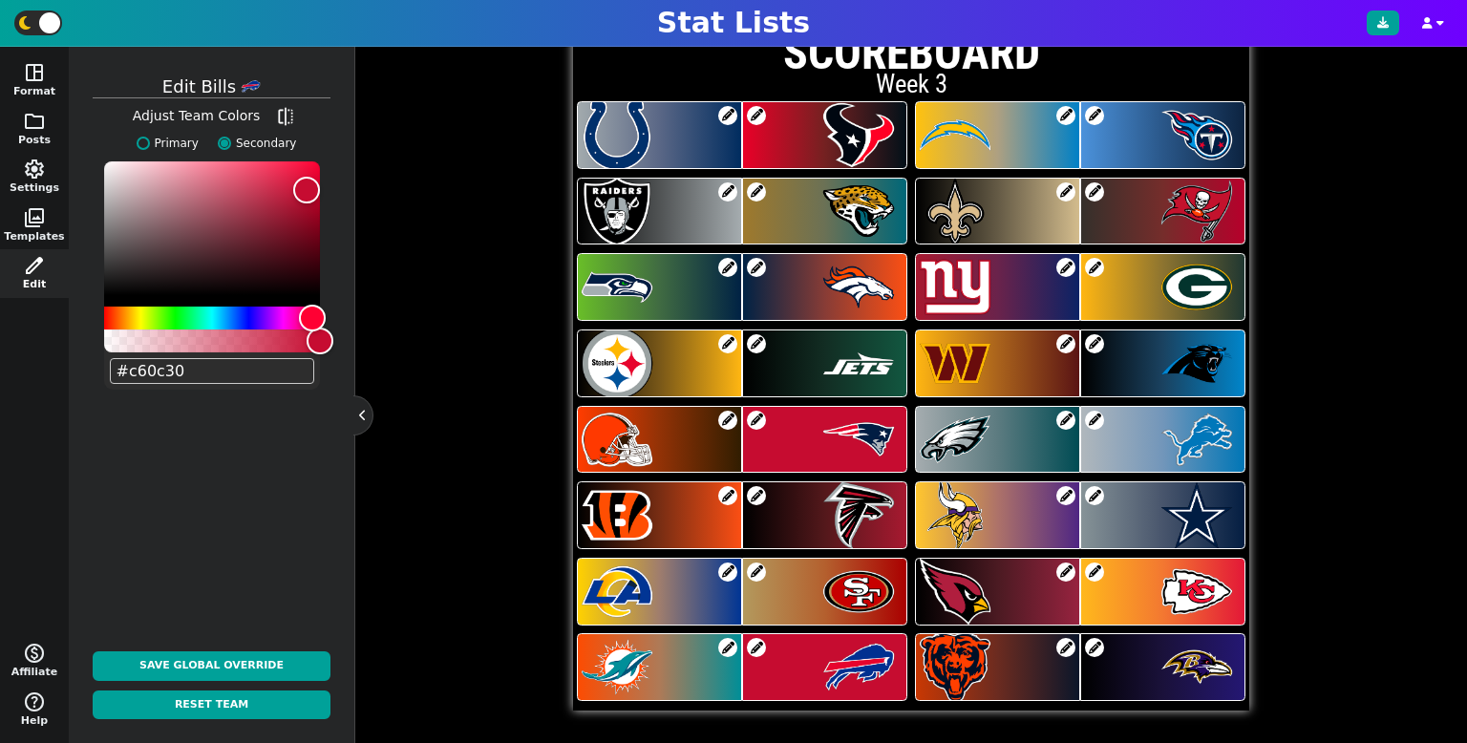
radio input "true"
click at [1095, 650] on span at bounding box center [1094, 647] width 19 height 19
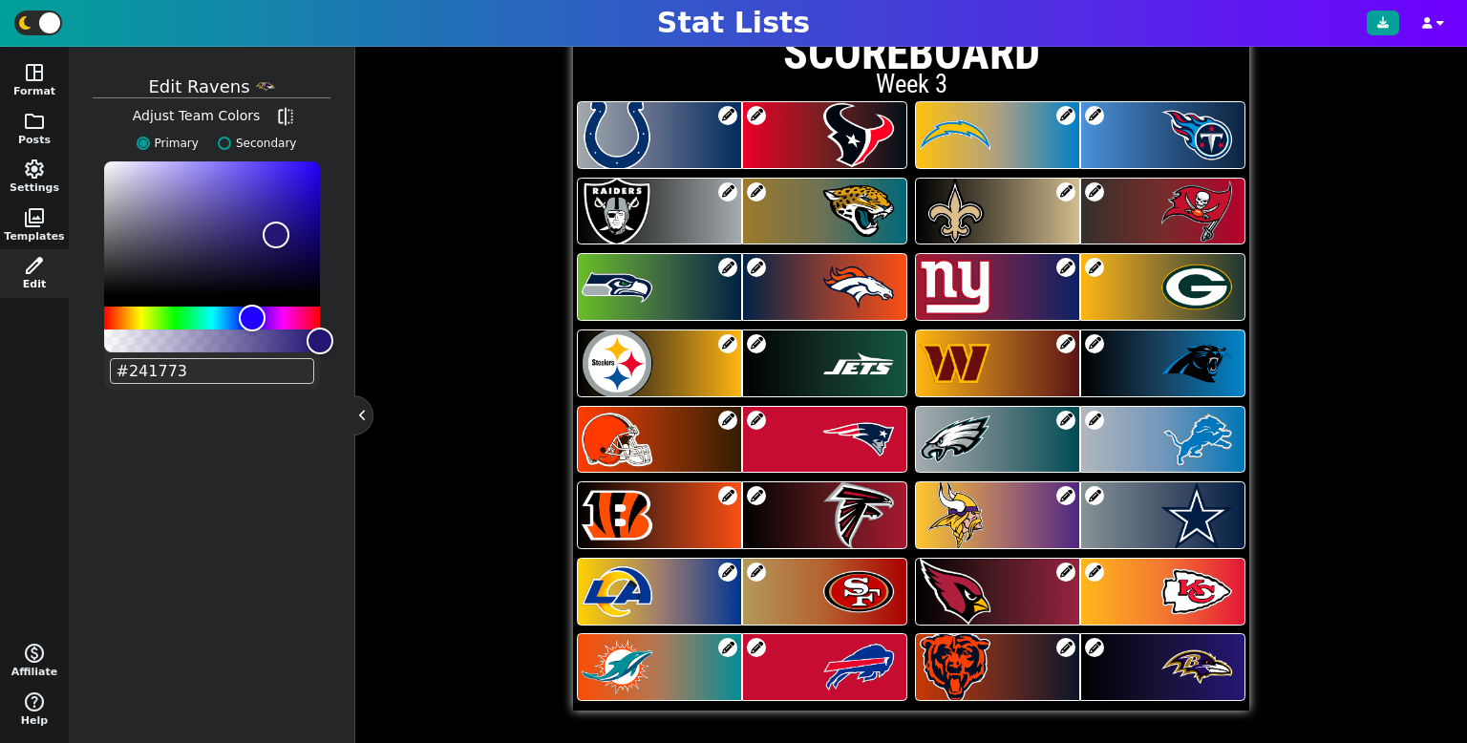
drag, startPoint x: 115, startPoint y: 371, endPoint x: 246, endPoint y: 386, distance: 132.7
click at [245, 385] on div "#241773" at bounding box center [212, 275] width 216 height 228
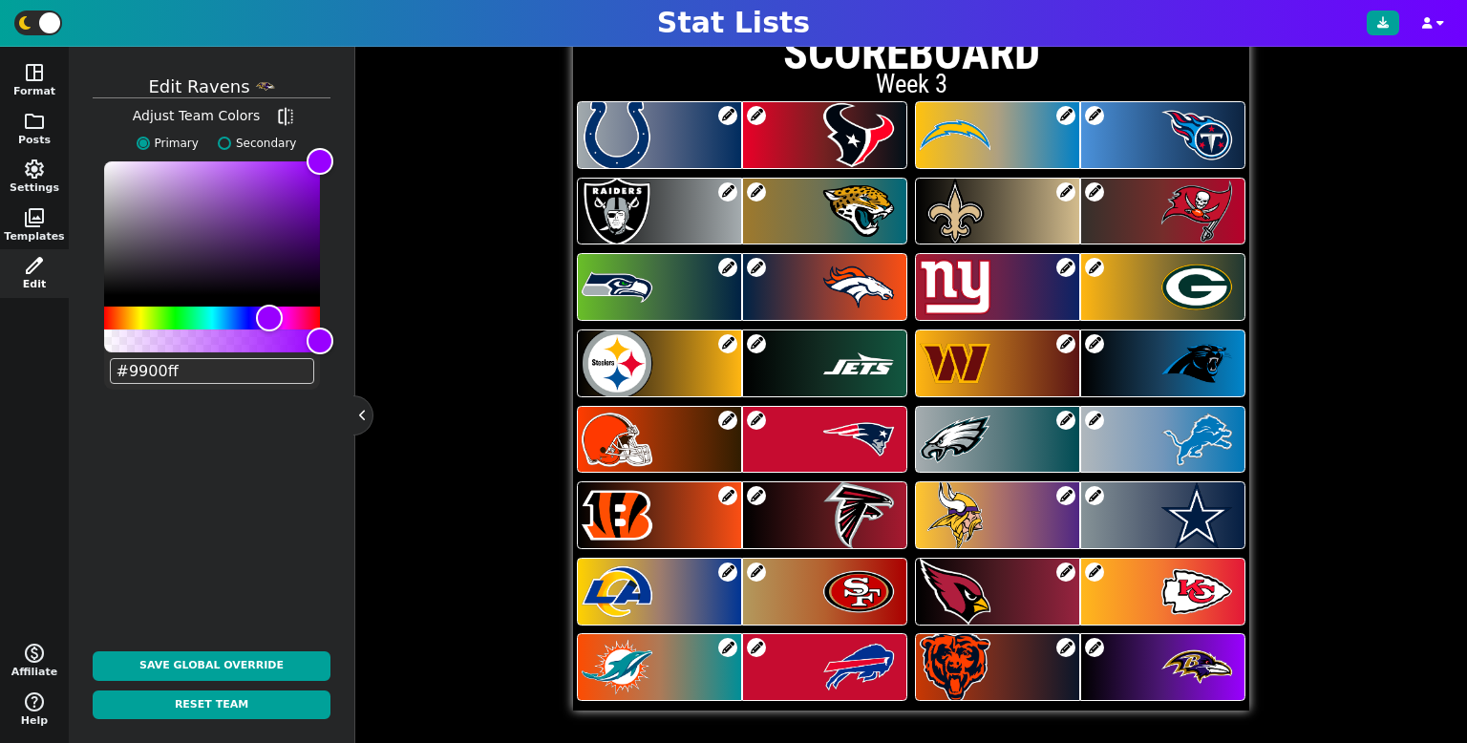
drag, startPoint x: 116, startPoint y: 375, endPoint x: 268, endPoint y: 371, distance: 152.9
click at [268, 371] on input "#9900ff" at bounding box center [212, 371] width 204 height 26
type input "#9900ff"
click at [229, 144] on input "Secondary" at bounding box center [224, 143] width 13 height 13
radio input "true"
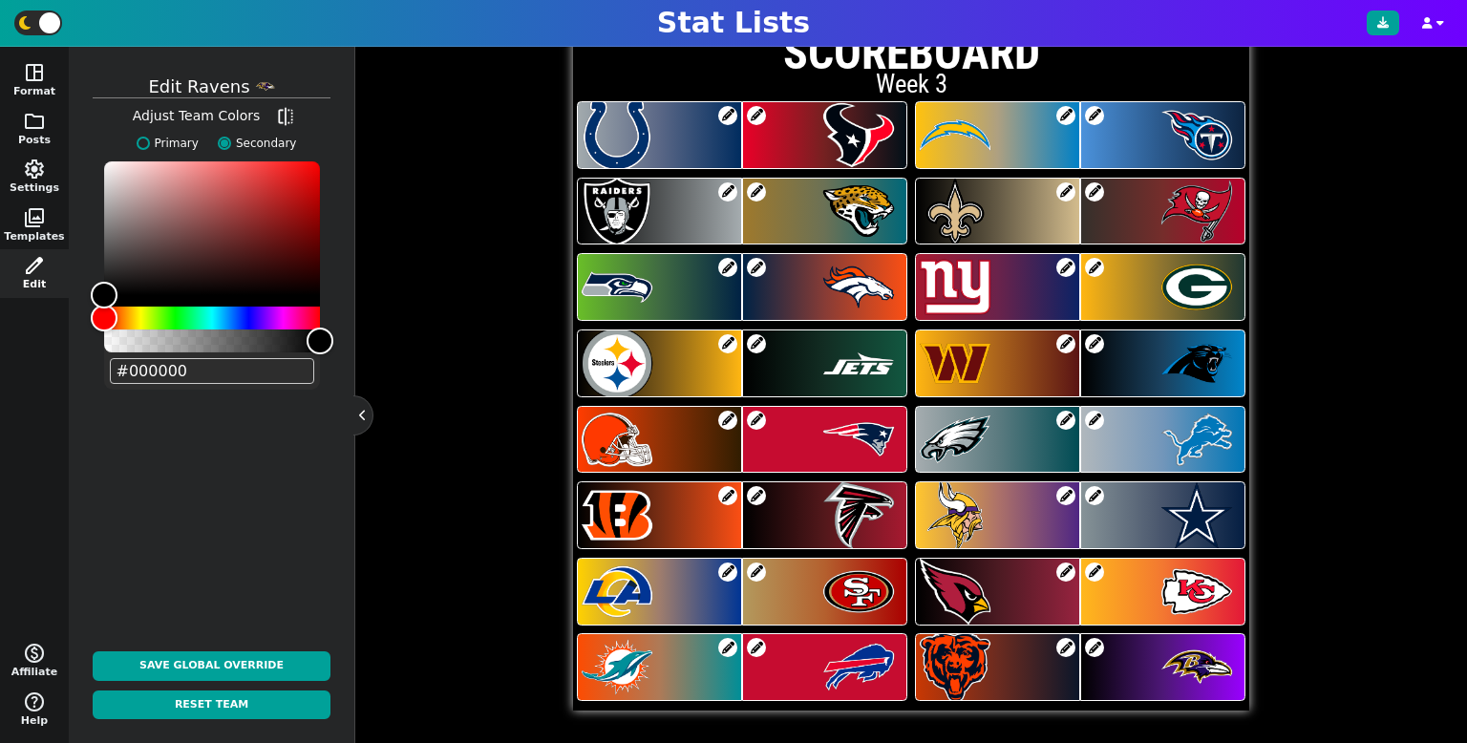
drag, startPoint x: 117, startPoint y: 367, endPoint x: 241, endPoint y: 374, distance: 124.4
click at [241, 374] on input "#000000" at bounding box center [212, 371] width 204 height 26
paste input "9900ff"
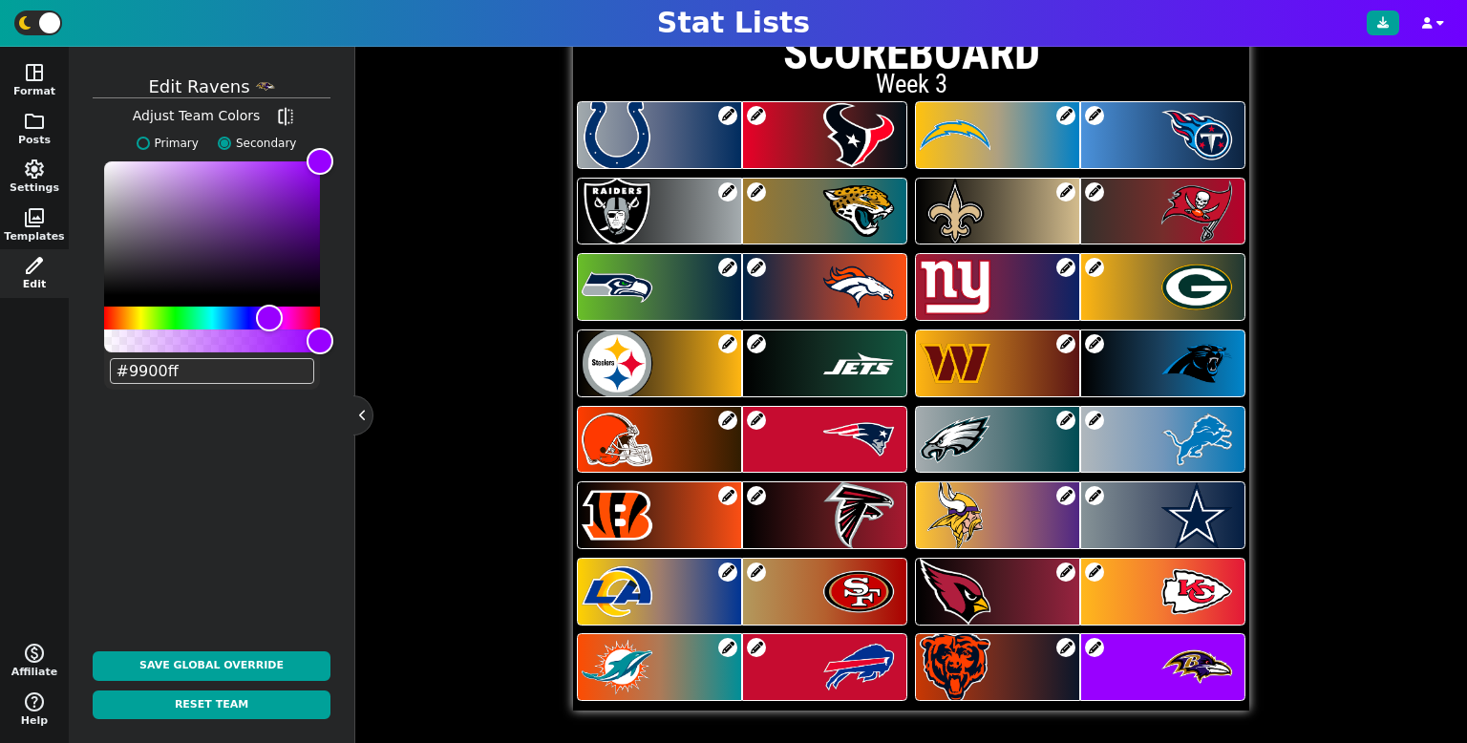
drag, startPoint x: 116, startPoint y: 371, endPoint x: 258, endPoint y: 393, distance: 144.0
click at [258, 393] on div "Edit ravens Adjust Team Colors flip Primary Secondary #9900ff Save Global Overr…" at bounding box center [211, 394] width 267 height 677
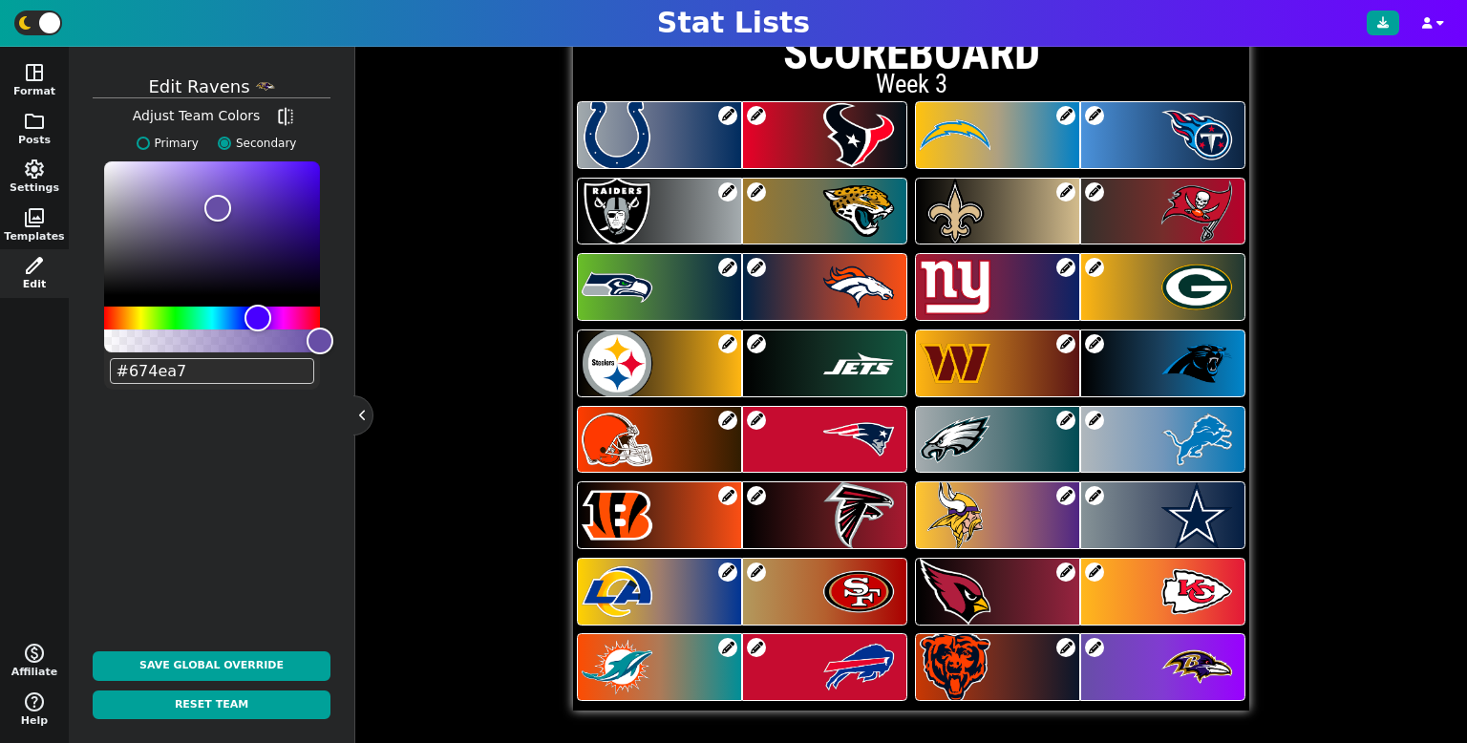
drag, startPoint x: 117, startPoint y: 375, endPoint x: 223, endPoint y: 379, distance: 105.1
click at [223, 379] on input "#674ea7" at bounding box center [212, 371] width 204 height 26
type input "#674ea7"
click at [156, 135] on label "Primary" at bounding box center [163, 143] width 72 height 17
click at [150, 137] on input "Primary" at bounding box center [143, 143] width 13 height 13
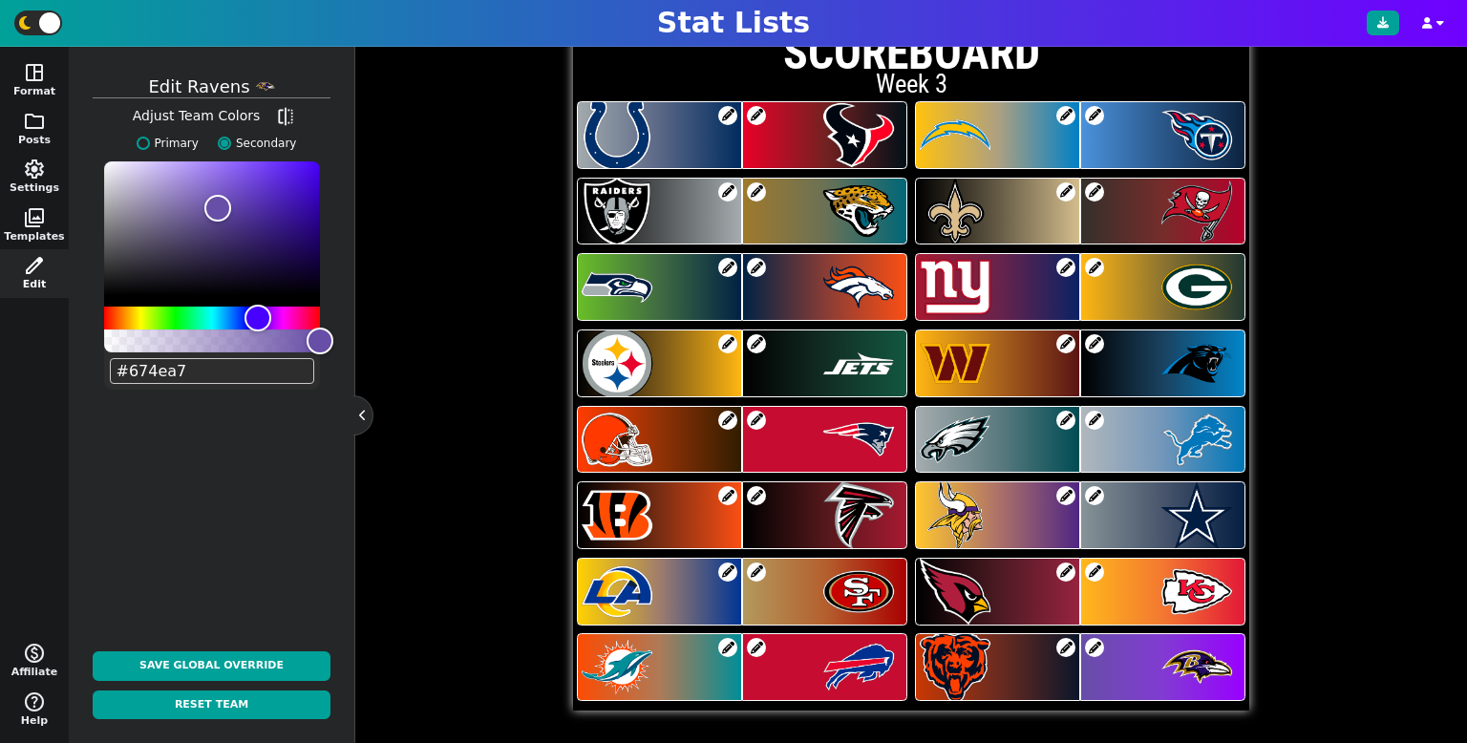
radio input "true"
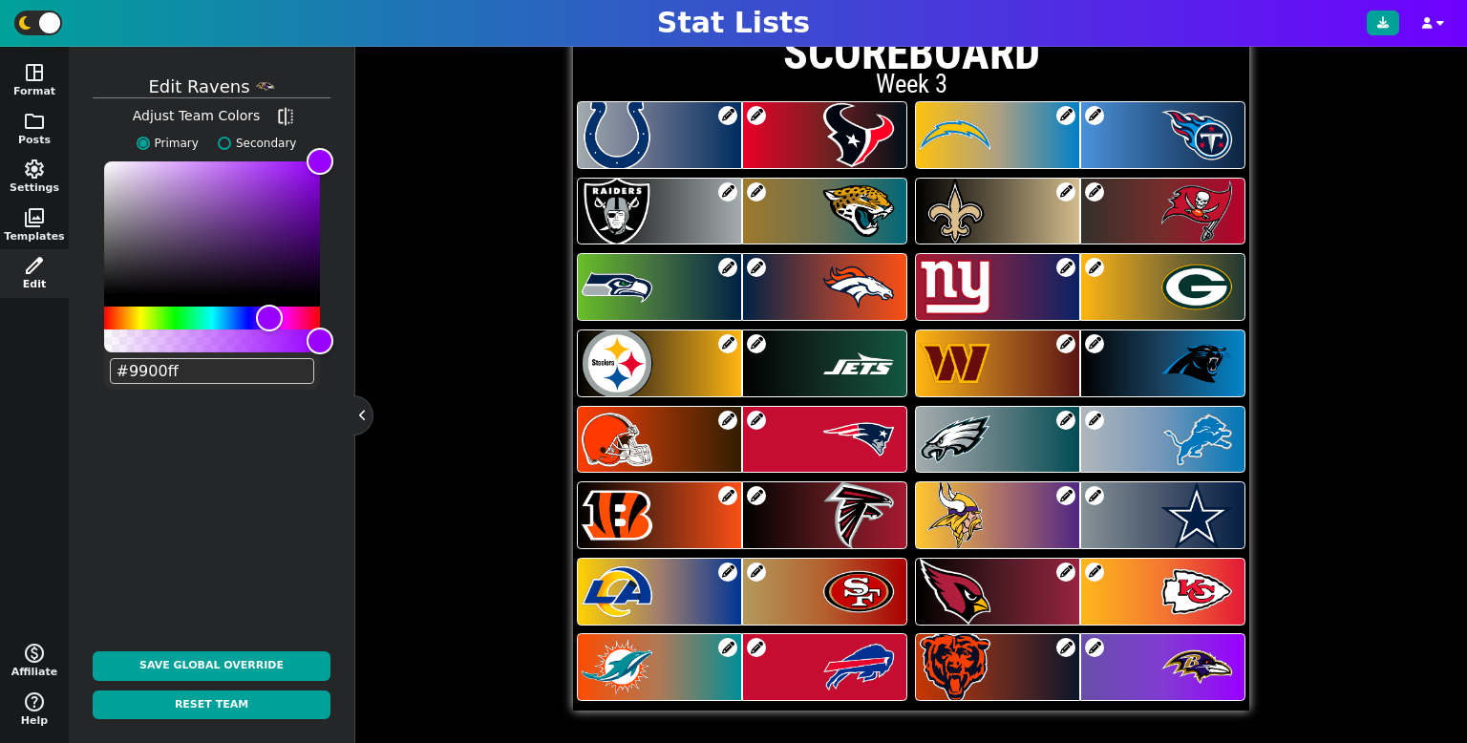
drag, startPoint x: 114, startPoint y: 377, endPoint x: 215, endPoint y: 387, distance: 101.7
click at [215, 387] on div "#9900ff" at bounding box center [212, 275] width 216 height 228
paste input "674ea7"
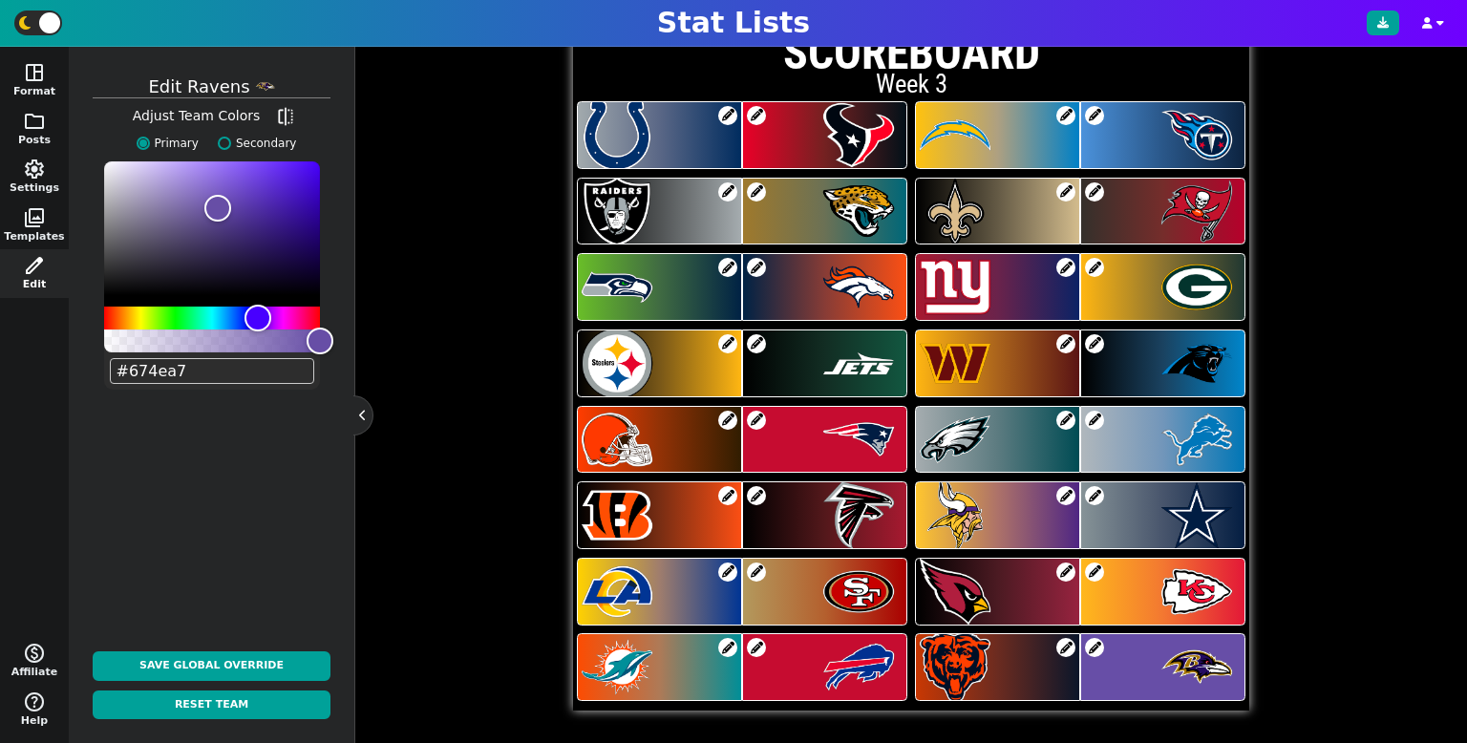
drag, startPoint x: 113, startPoint y: 371, endPoint x: 211, endPoint y: 381, distance: 98.9
click at [211, 381] on input "#674ea7" at bounding box center [212, 371] width 204 height 26
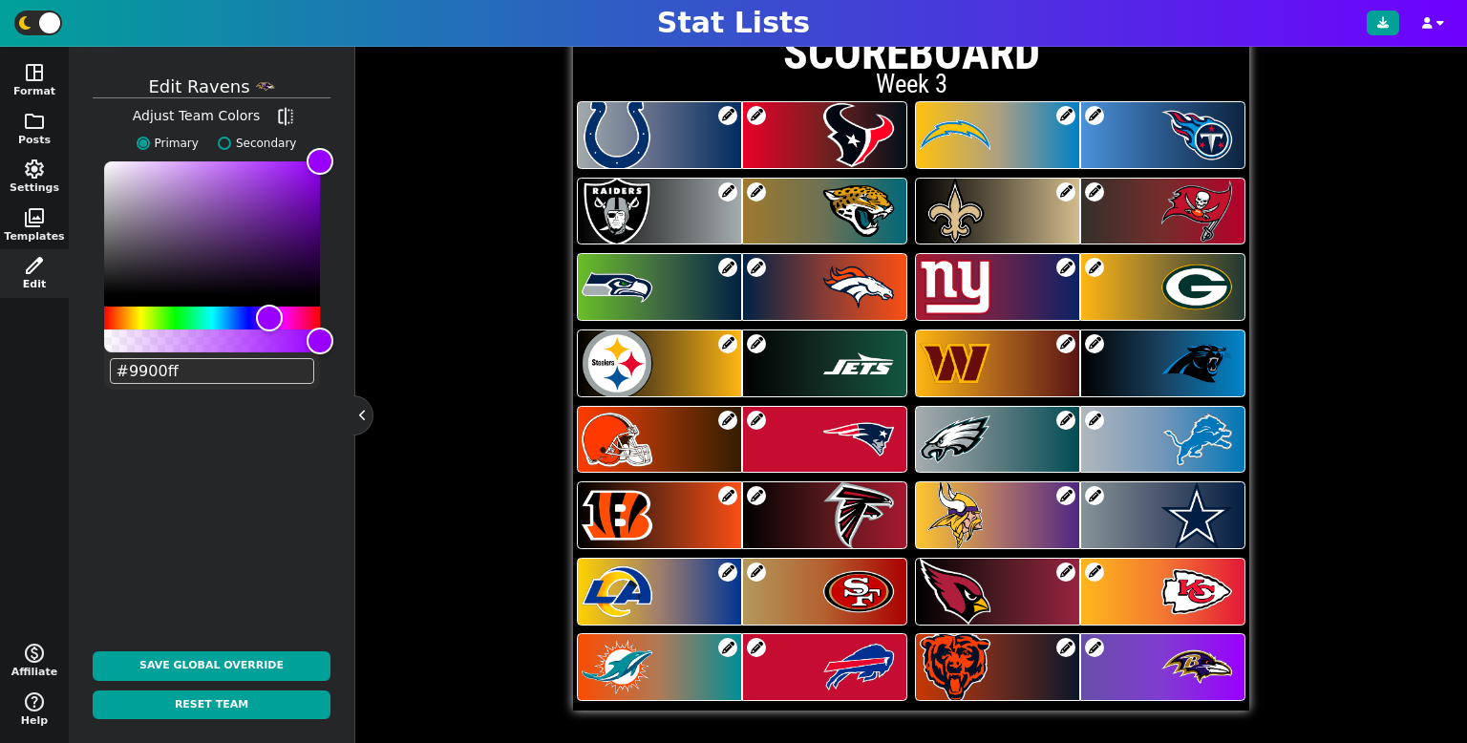
type input "#9900ff"
click at [214, 143] on label "Secondary" at bounding box center [252, 143] width 89 height 17
click at [218, 143] on input "Secondary" at bounding box center [224, 143] width 13 height 13
radio input "true"
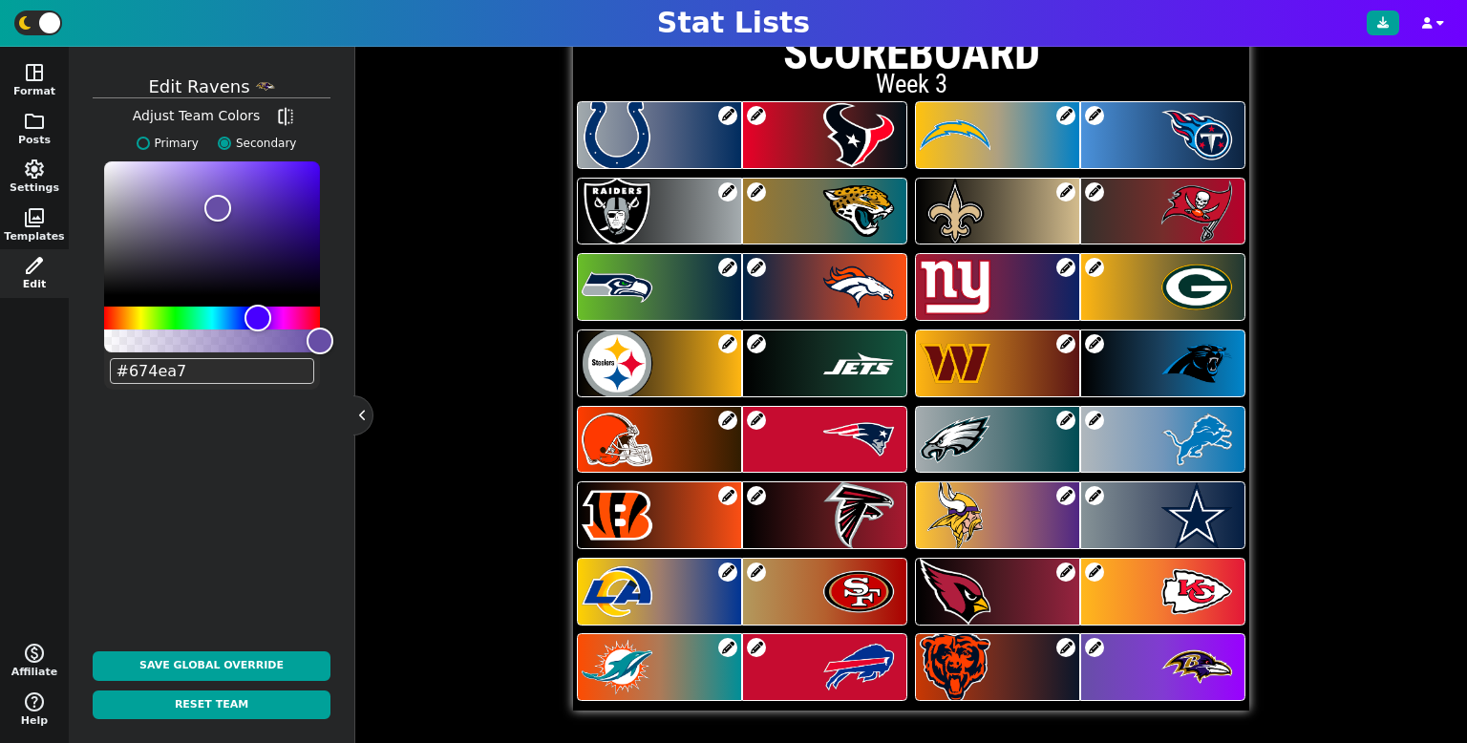
drag, startPoint x: 114, startPoint y: 370, endPoint x: 282, endPoint y: 369, distance: 168.1
click at [282, 369] on input "#674ea7" at bounding box center [212, 371] width 204 height 26
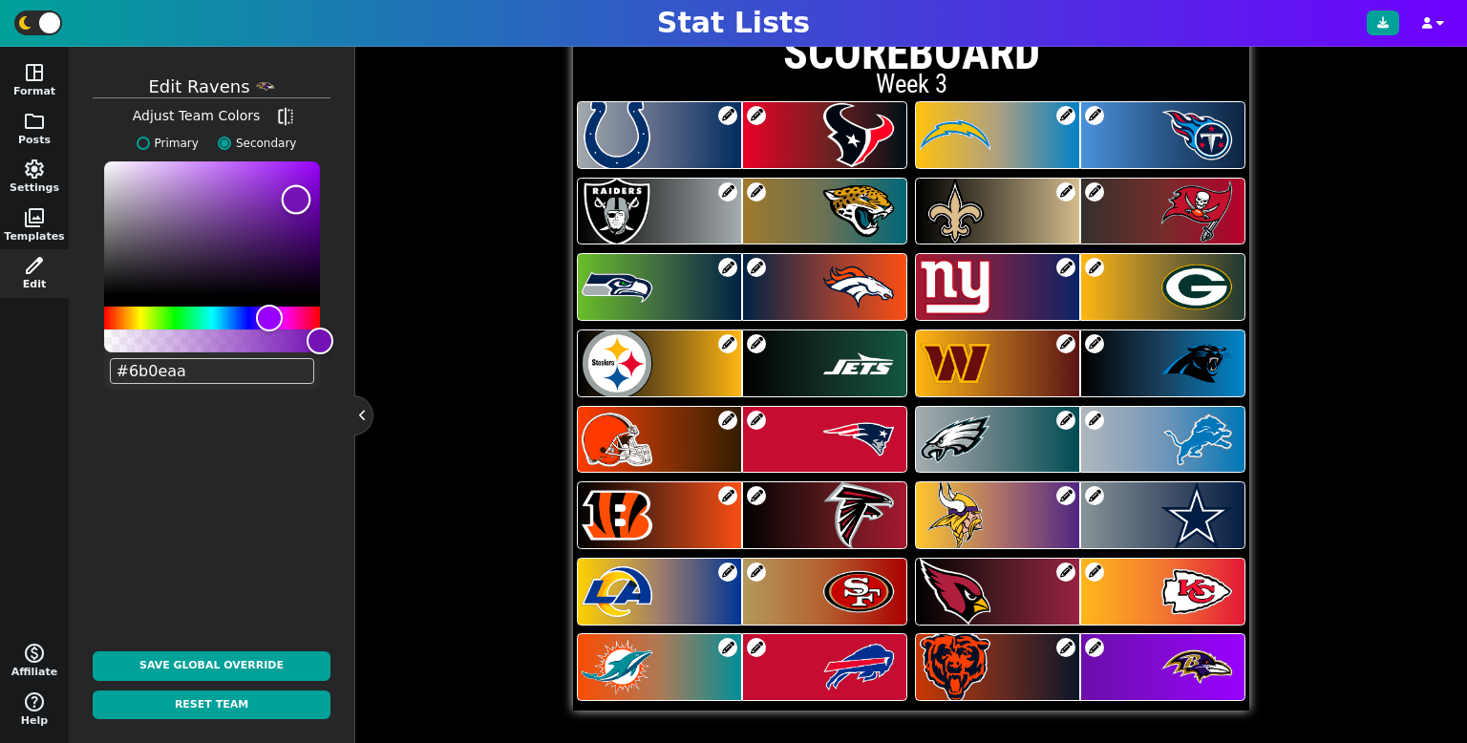
type input "#7614b7"
drag, startPoint x: 330, startPoint y: 160, endPoint x: 303, endPoint y: 199, distance: 47.4
click at [303, 199] on div "Color" at bounding box center [296, 199] width 30 height 30
drag, startPoint x: 116, startPoint y: 372, endPoint x: 227, endPoint y: 368, distance: 111.8
click at [224, 371] on input "#7614b7" at bounding box center [212, 371] width 204 height 26
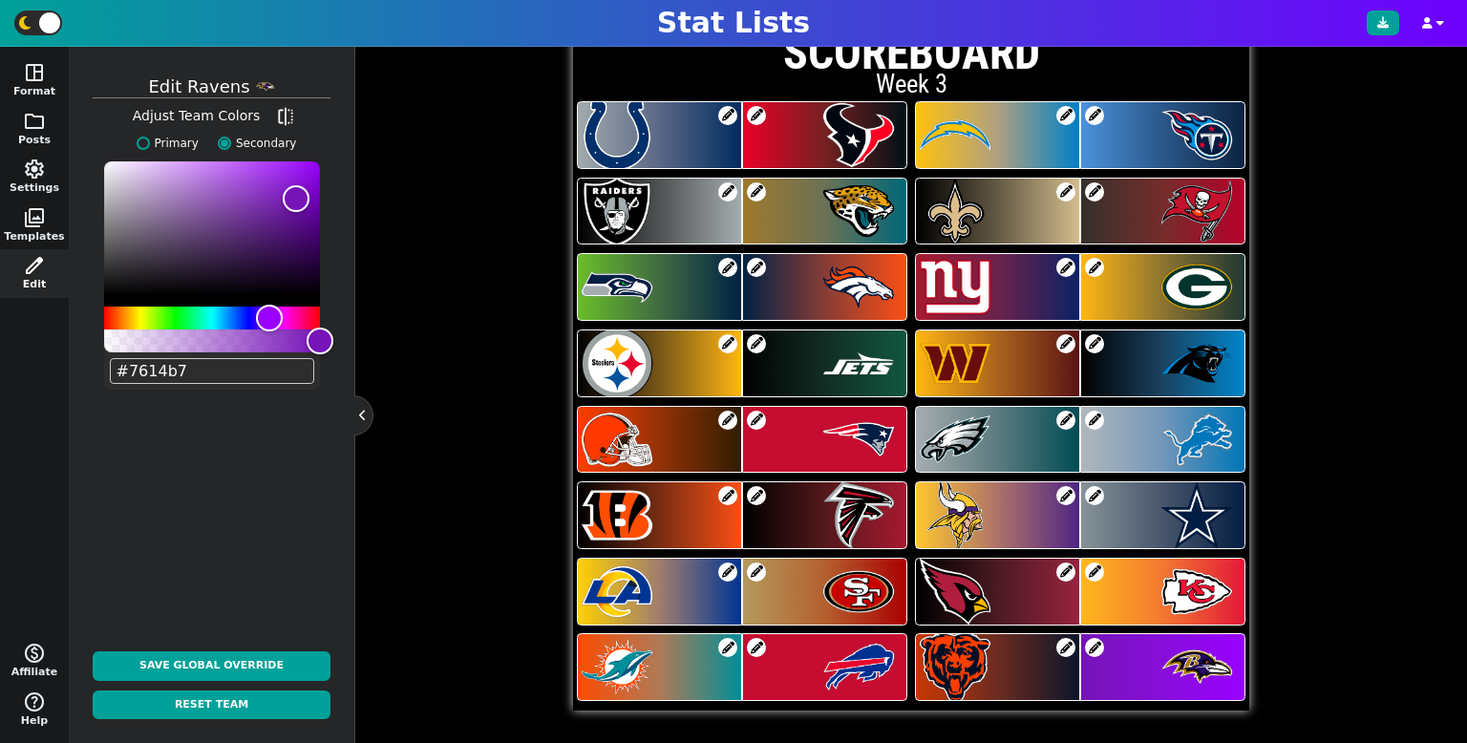
click at [165, 144] on label "Primary" at bounding box center [163, 143] width 72 height 17
click at [150, 144] on input "Primary" at bounding box center [143, 143] width 13 height 13
radio input "true"
drag, startPoint x: 115, startPoint y: 372, endPoint x: 260, endPoint y: 354, distance: 146.2
click at [260, 354] on div "#9900ff" at bounding box center [212, 275] width 216 height 228
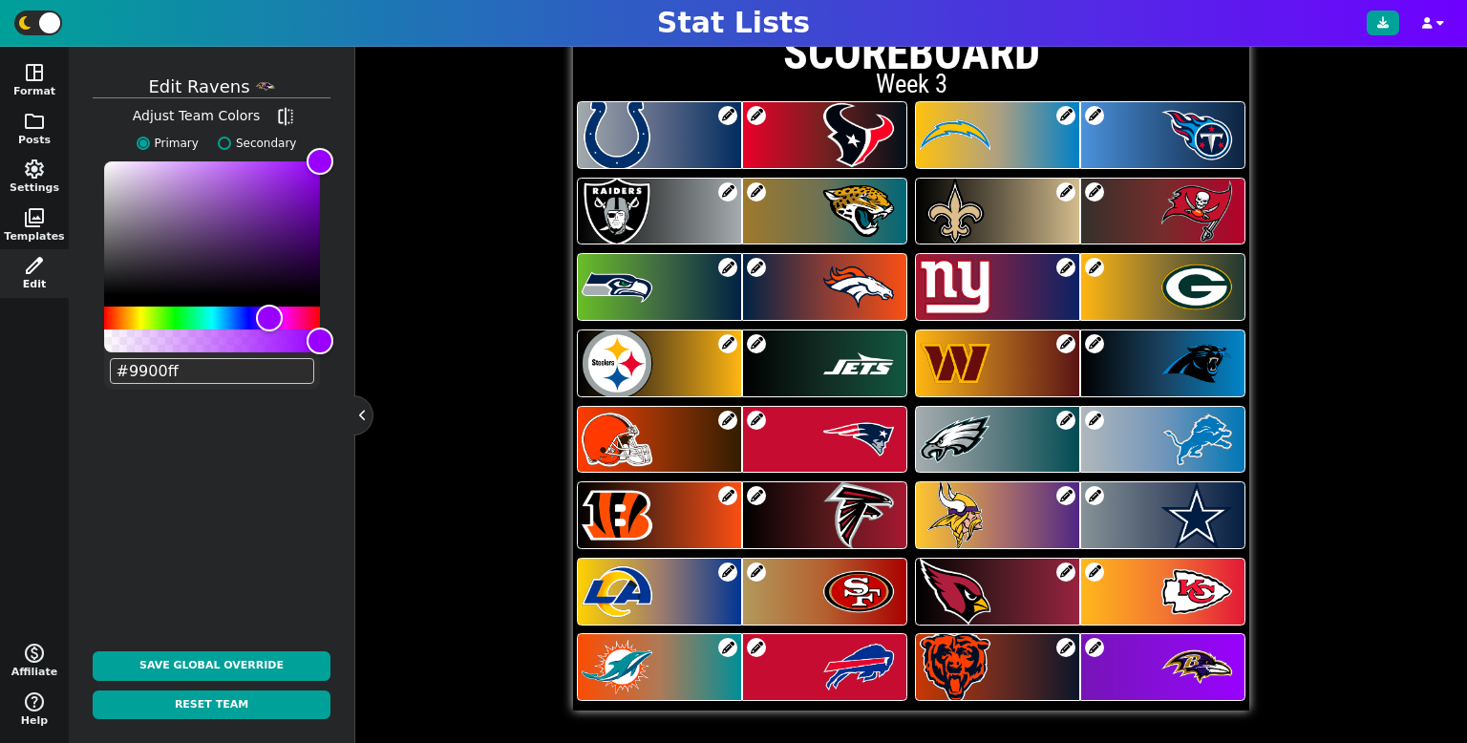
paste input "7614b7"
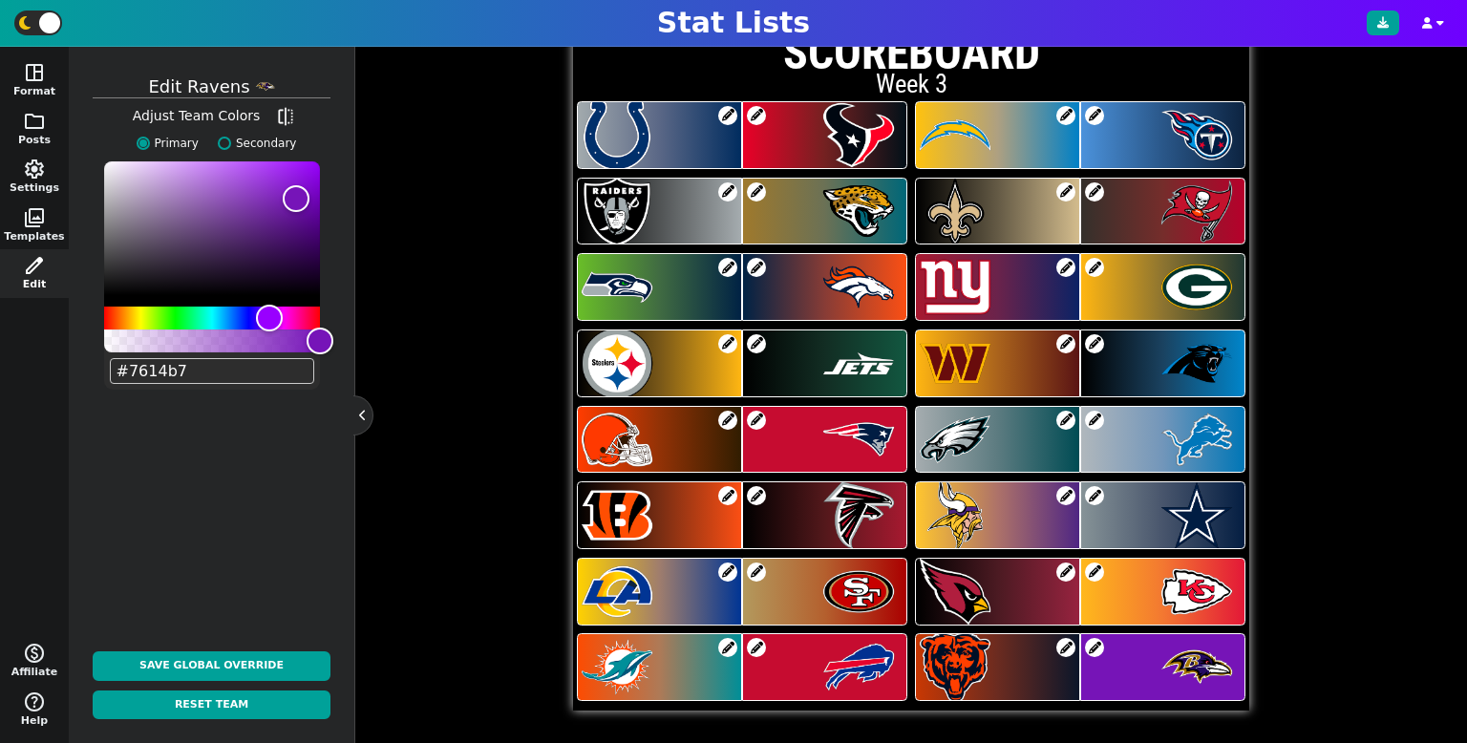
type input "#7614b7"
click at [418, 476] on div "Team Styles Team Logos Add Text Box Reset Team Edits Turn off editing undo redo…" at bounding box center [912, 345] width 1054 height 731
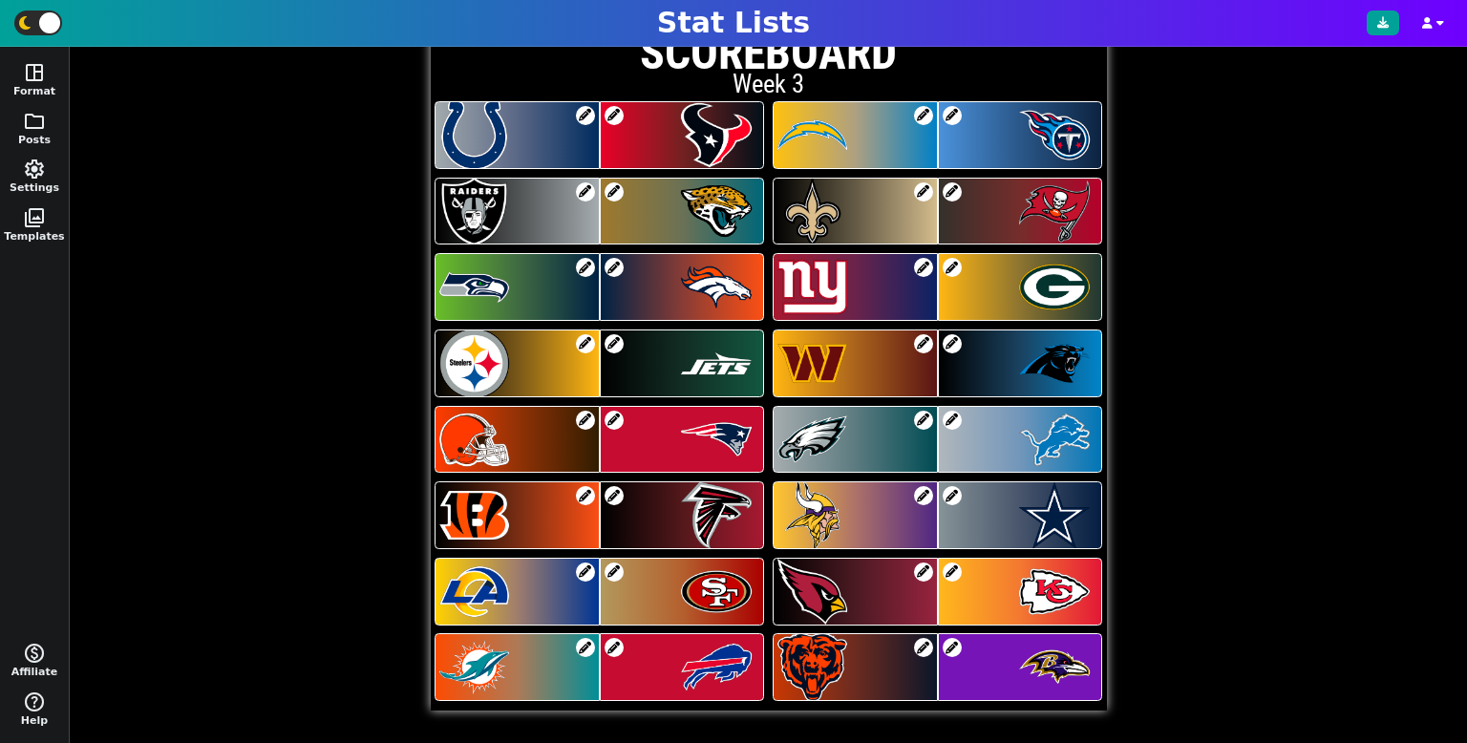
click at [614, 575] on span at bounding box center [614, 572] width 19 height 19
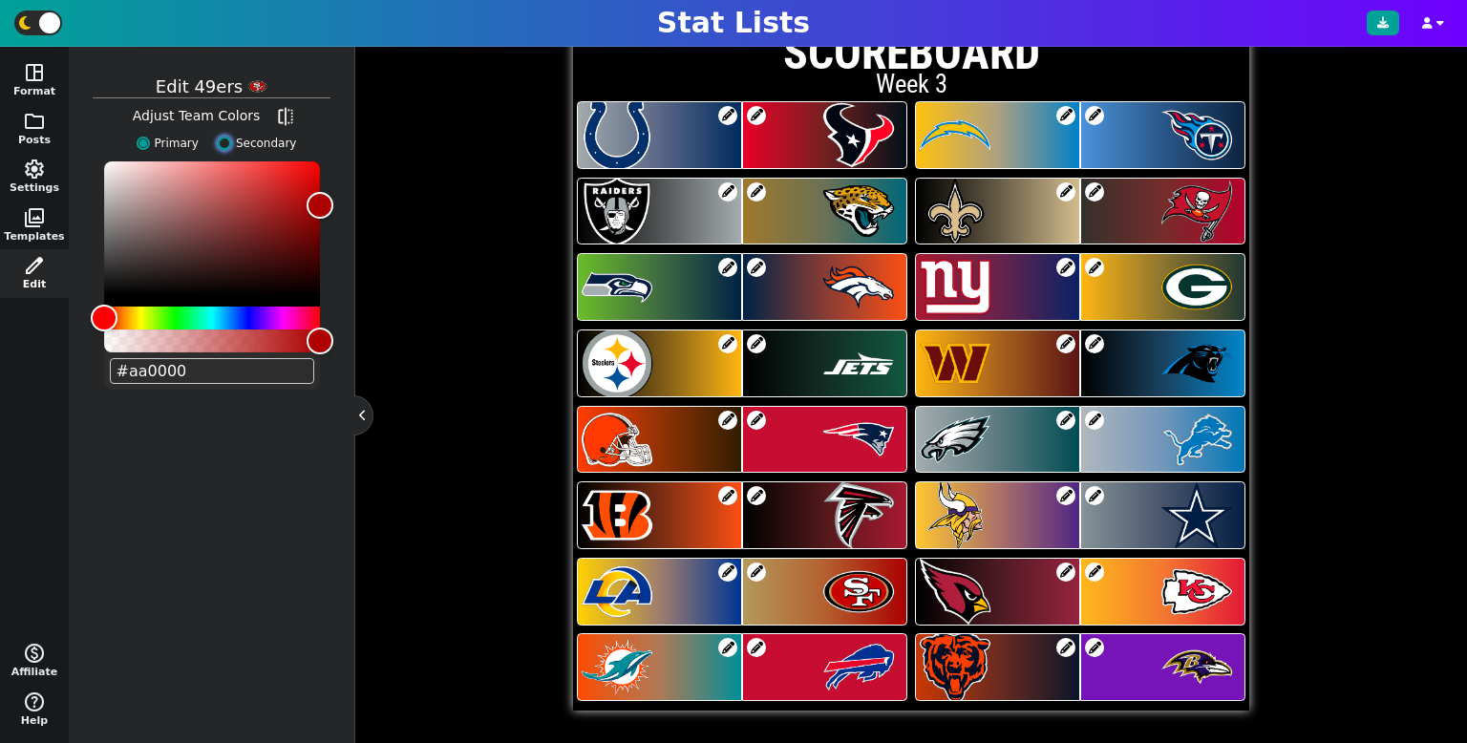
click at [230, 140] on input "Secondary" at bounding box center [224, 143] width 13 height 13
radio input "true"
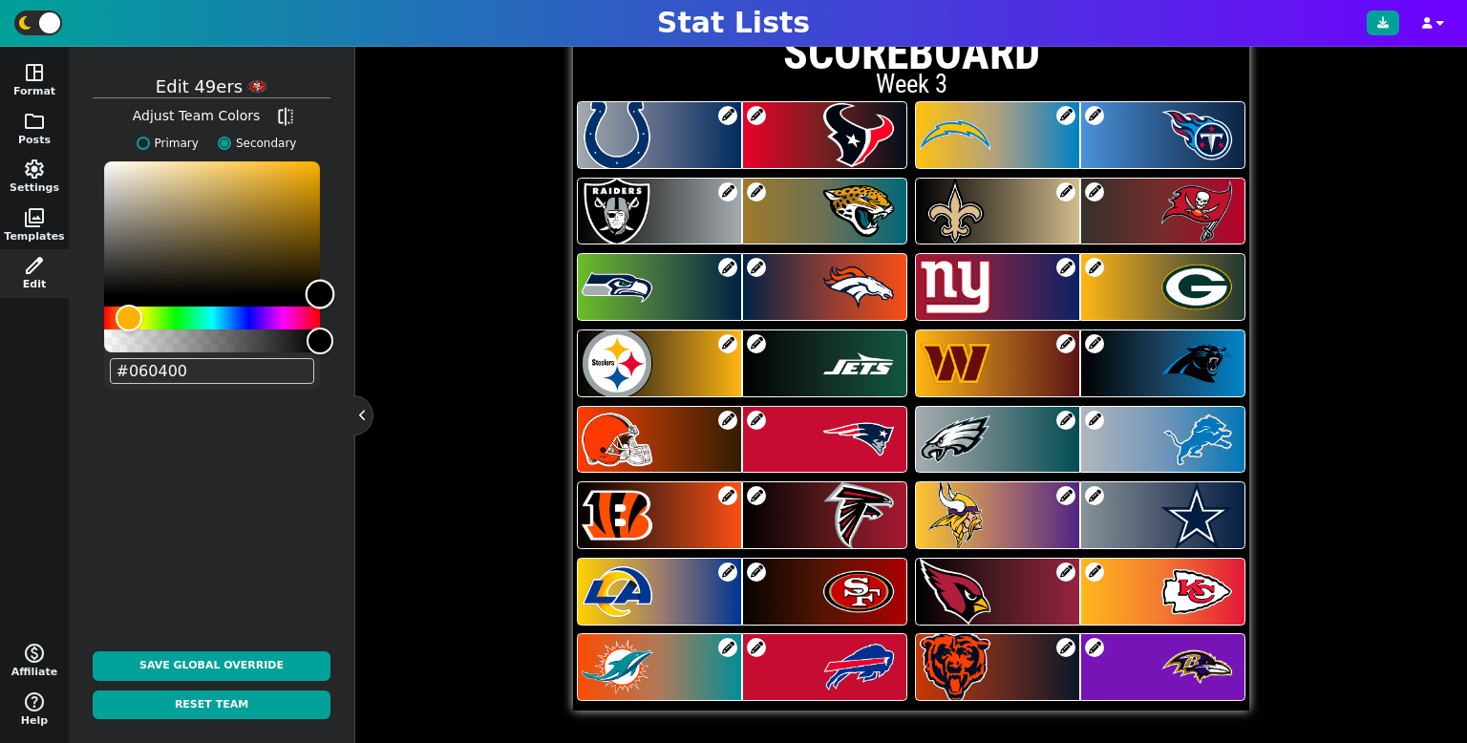
type input "#000000"
drag, startPoint x: 208, startPoint y: 207, endPoint x: 333, endPoint y: 302, distance: 156.8
click at [333, 302] on div "Color" at bounding box center [320, 295] width 30 height 30
click at [162, 146] on label "Primary" at bounding box center [163, 143] width 72 height 17
click at [150, 146] on input "Primary" at bounding box center [143, 143] width 13 height 13
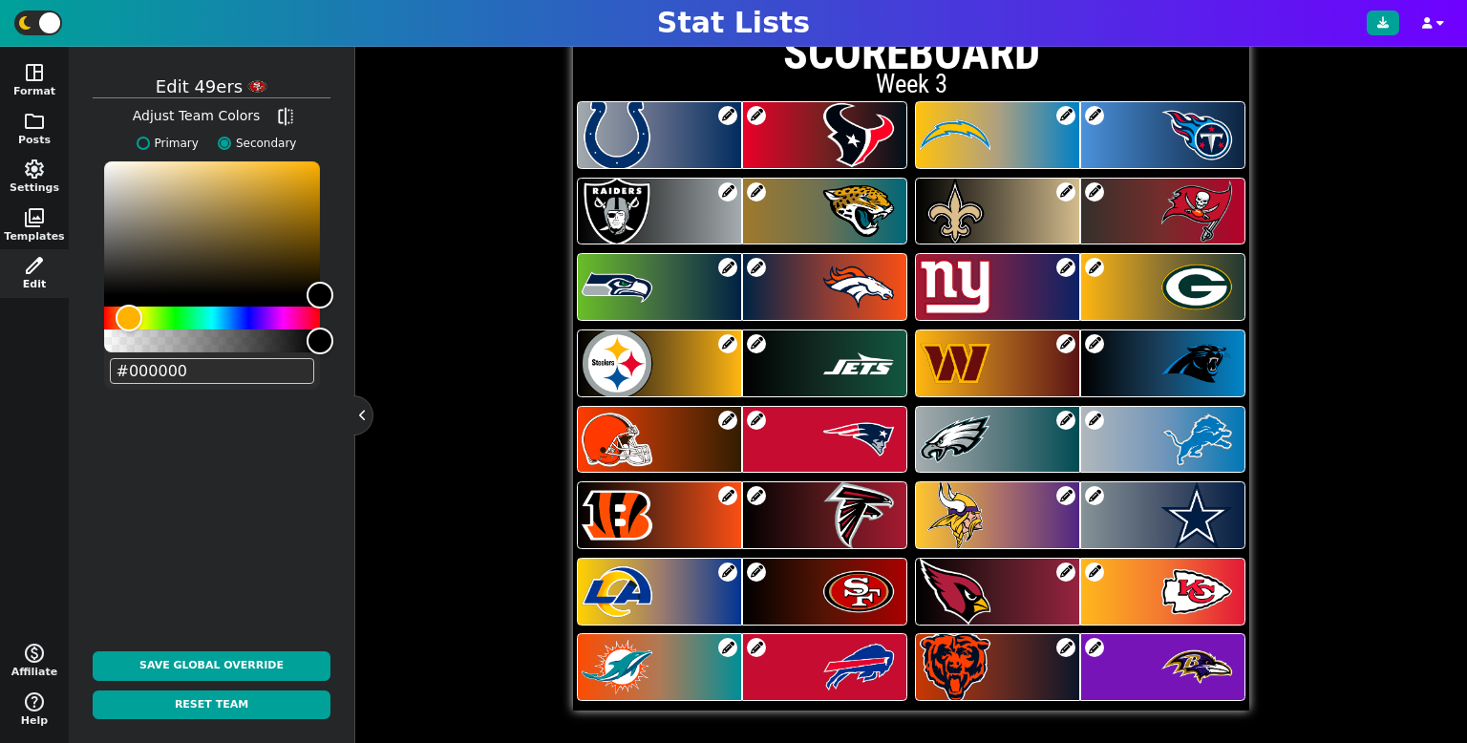
radio input "true"
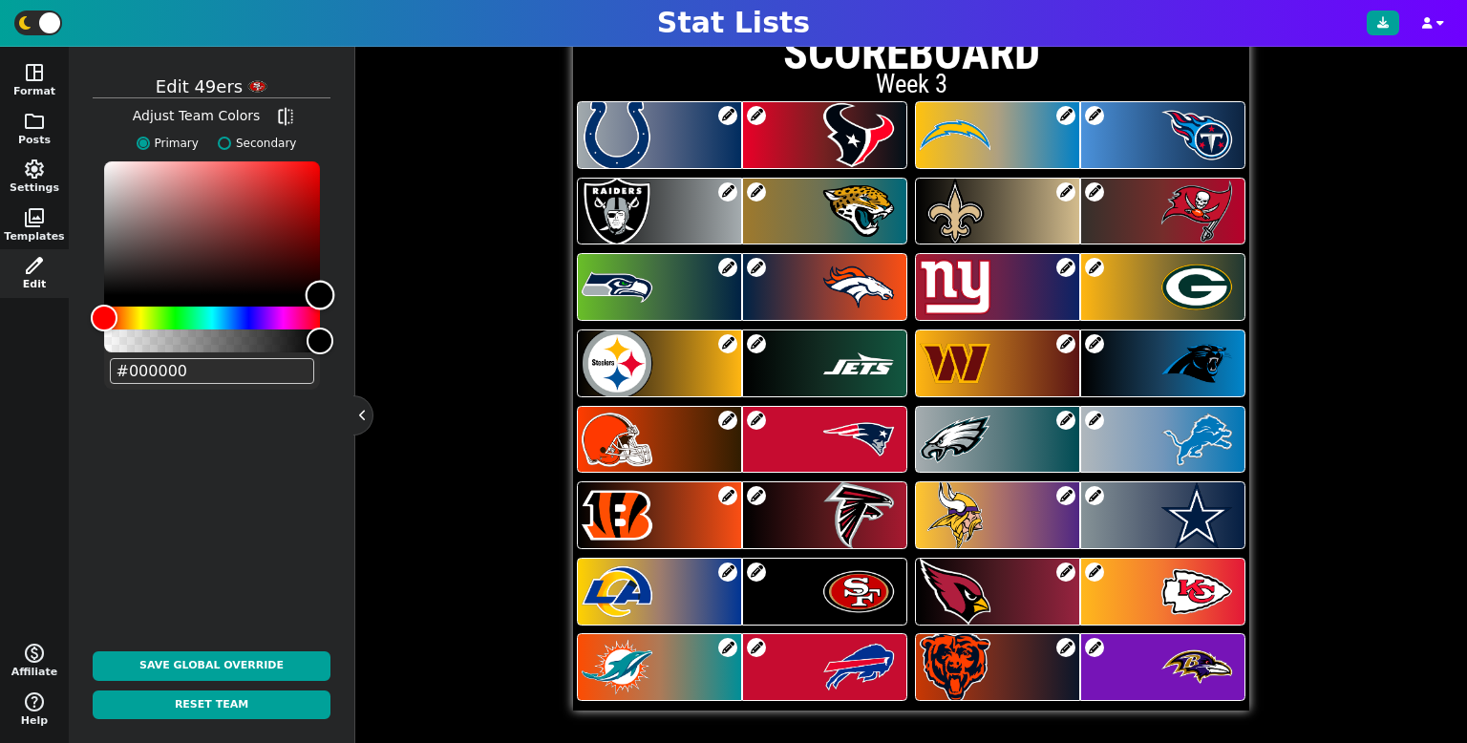
drag, startPoint x: 323, startPoint y: 203, endPoint x: 338, endPoint y: 303, distance: 101.5
click at [334, 303] on div "Color" at bounding box center [320, 295] width 30 height 30
click at [131, 377] on input "#000000" at bounding box center [212, 371] width 204 height 26
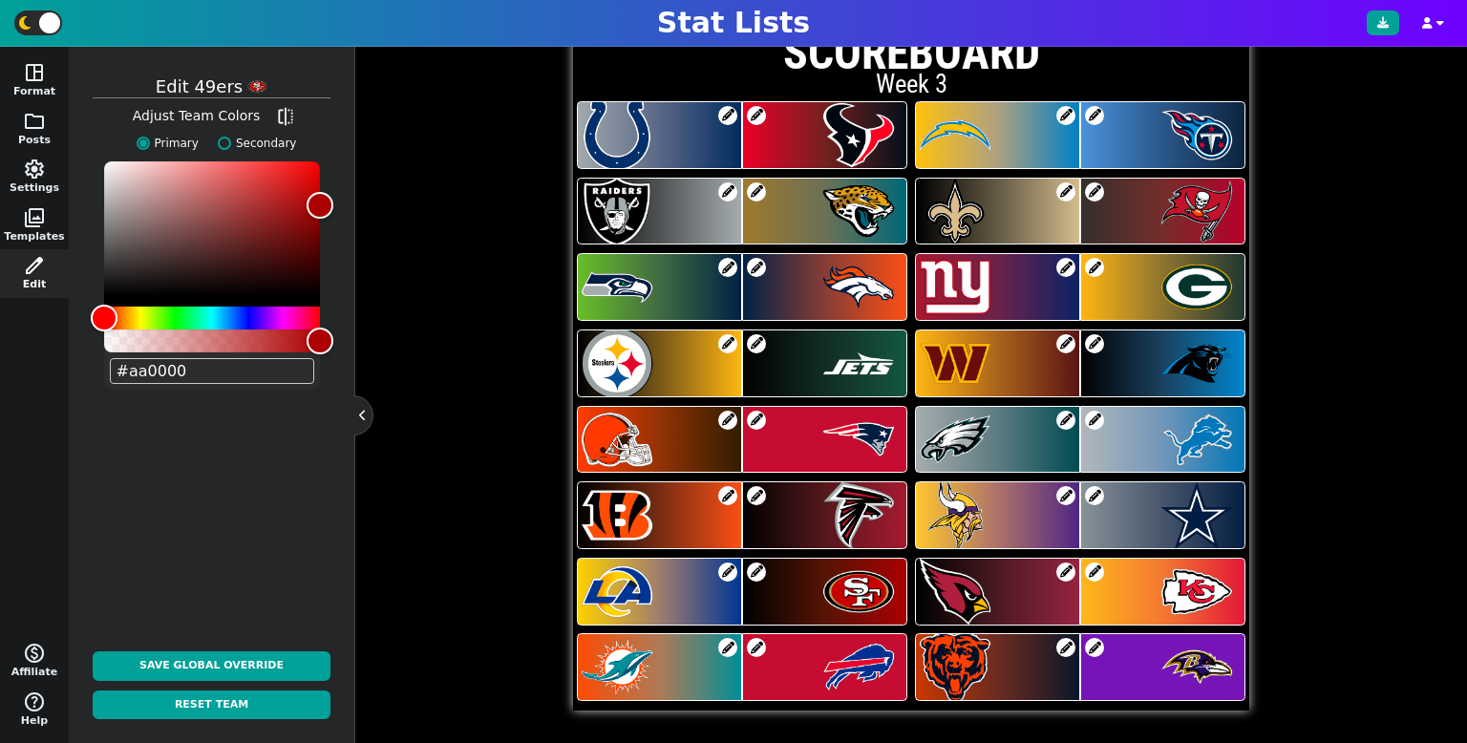
click at [131, 377] on input "#aa0000" at bounding box center [212, 371] width 204 height 26
type input "#aa0000"
click at [354, 401] on div at bounding box center [363, 415] width 20 height 40
click at [359, 423] on button at bounding box center [362, 415] width 19 height 19
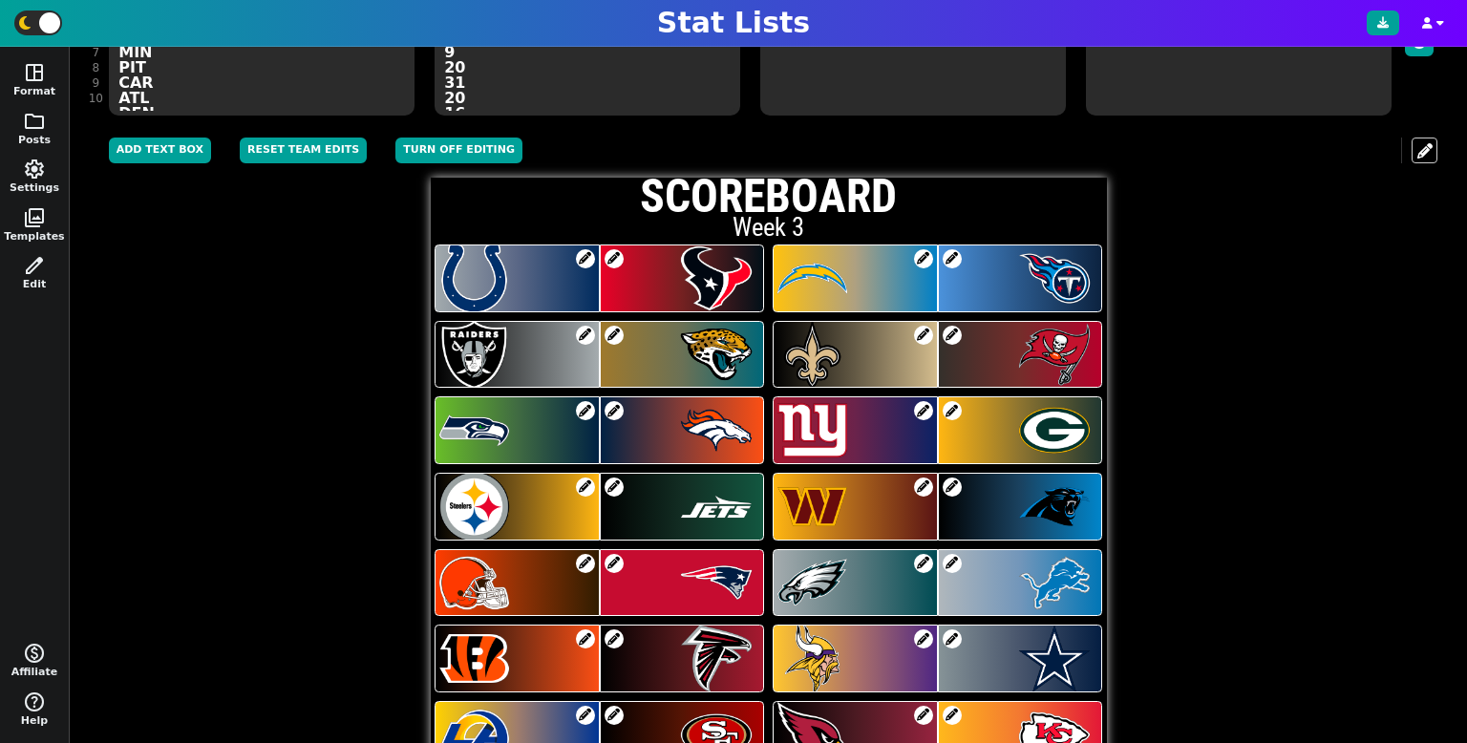
scroll to position [267, 0]
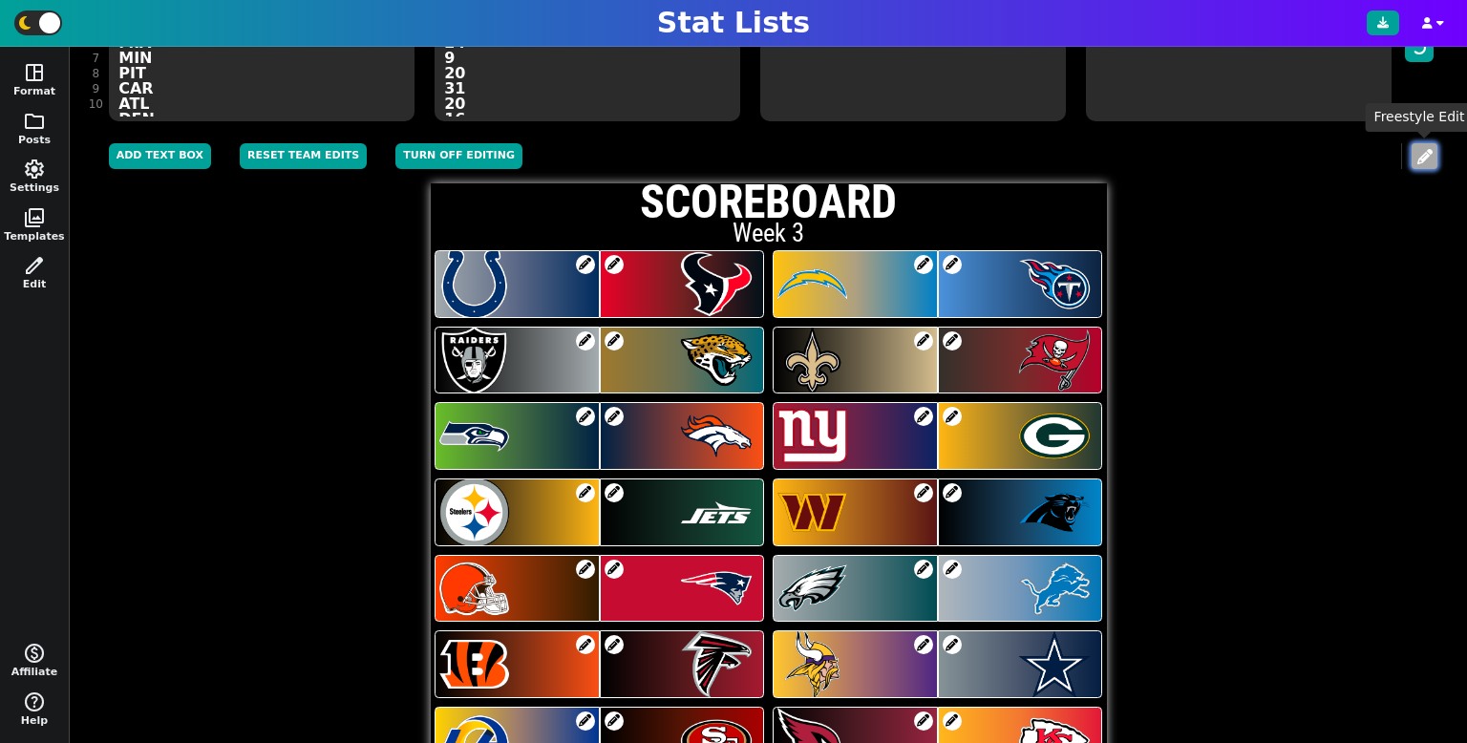
click at [1426, 163] on button at bounding box center [1425, 156] width 26 height 26
click at [399, 159] on button "Turn off editing" at bounding box center [458, 156] width 127 height 26
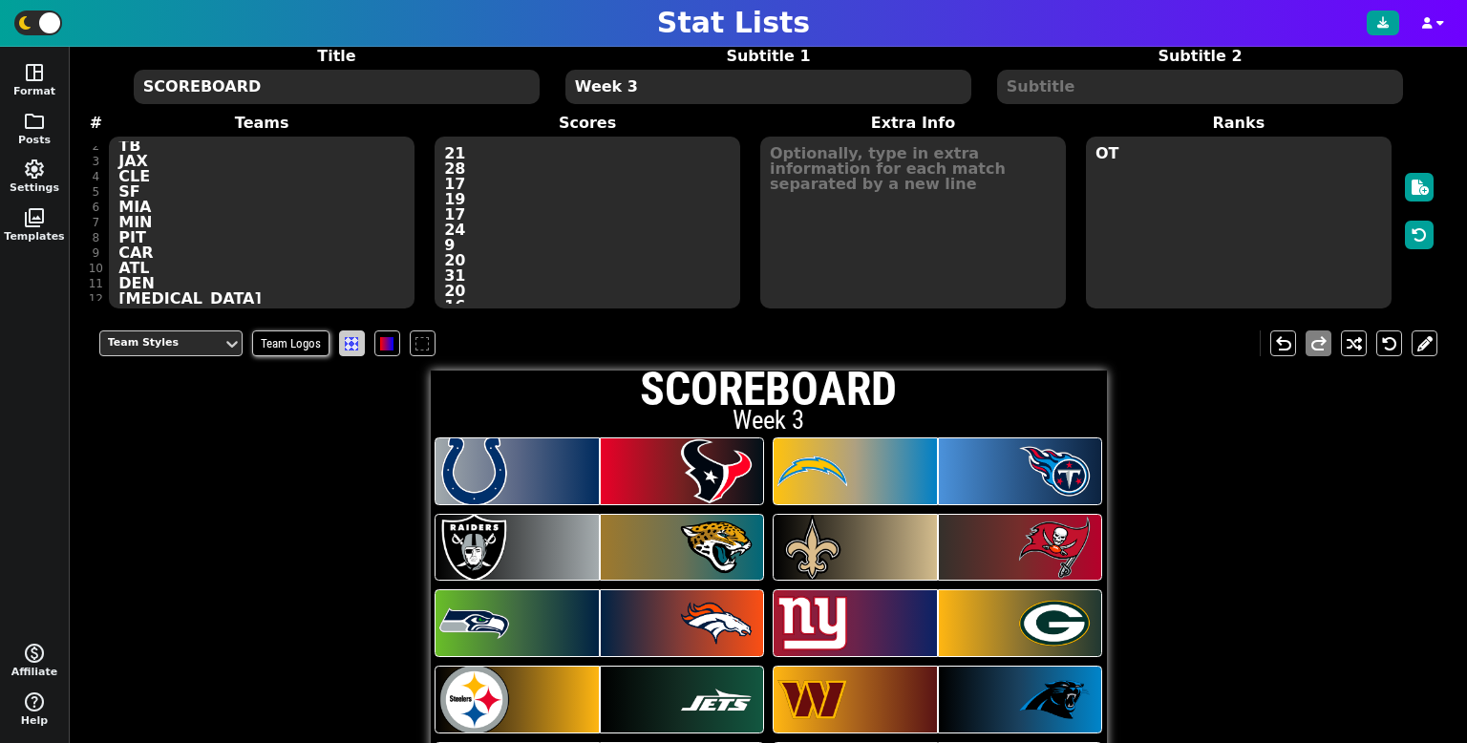
scroll to position [95, 0]
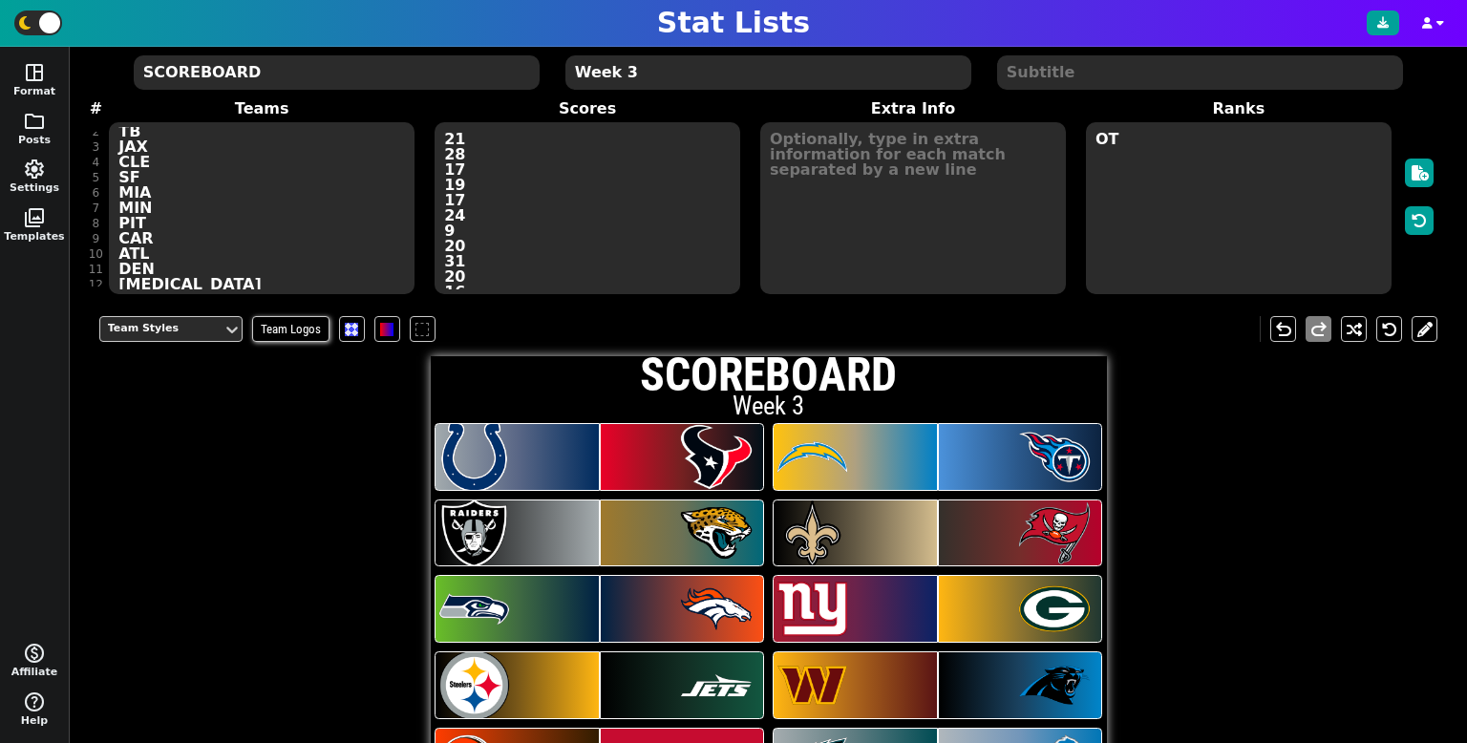
click at [317, 266] on div "Title SCOREBOARD Subtitle 1 Week 3 Subtitle 2 # 1 2 3 4 5 6 7 8 9 10 11 12 13 1…" at bounding box center [768, 164] width 1339 height 266
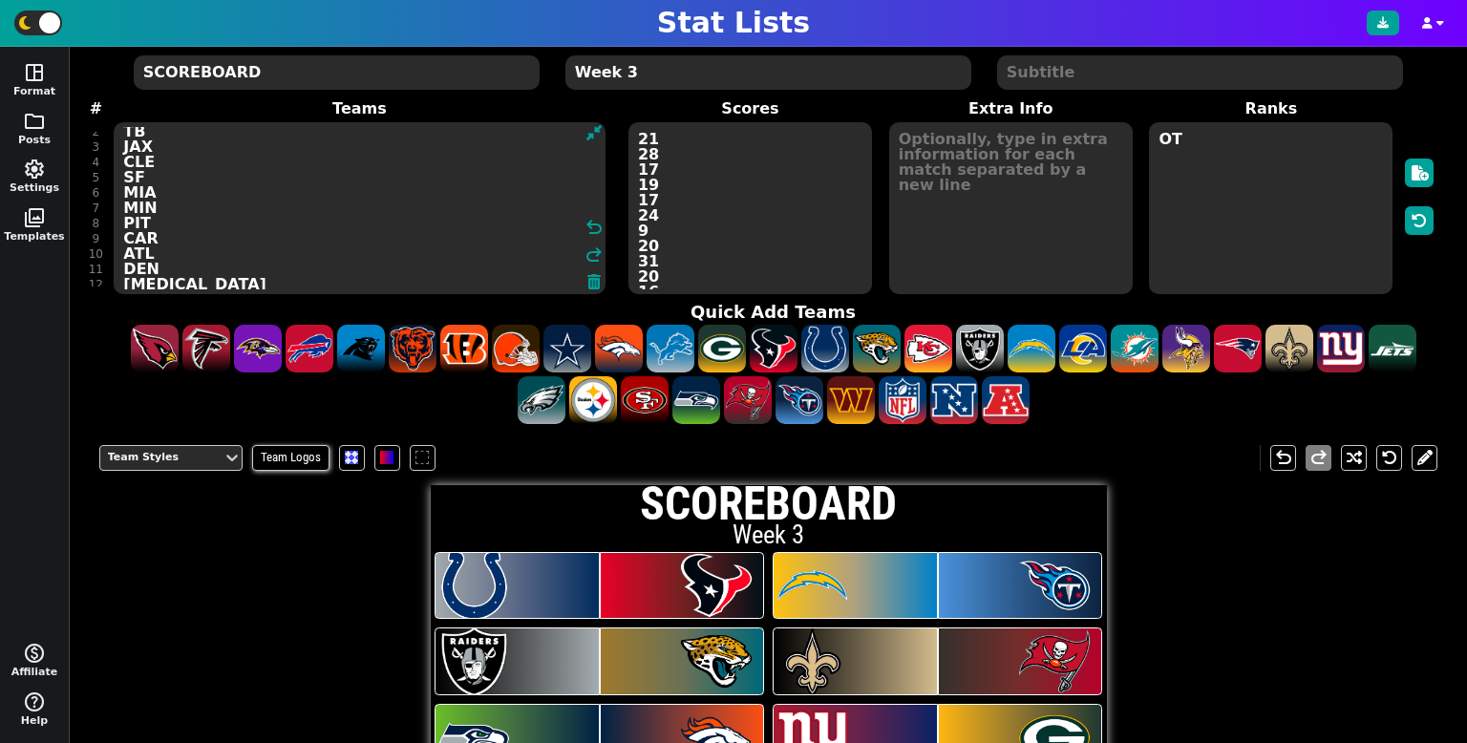
click at [167, 202] on textarea "IND HOU LAC TEN LV JAX NO TB SEA DEN NYG GB PIT NYJ WAS CAR CLE NE PHI DET CIN …" at bounding box center [359, 208] width 491 height 172
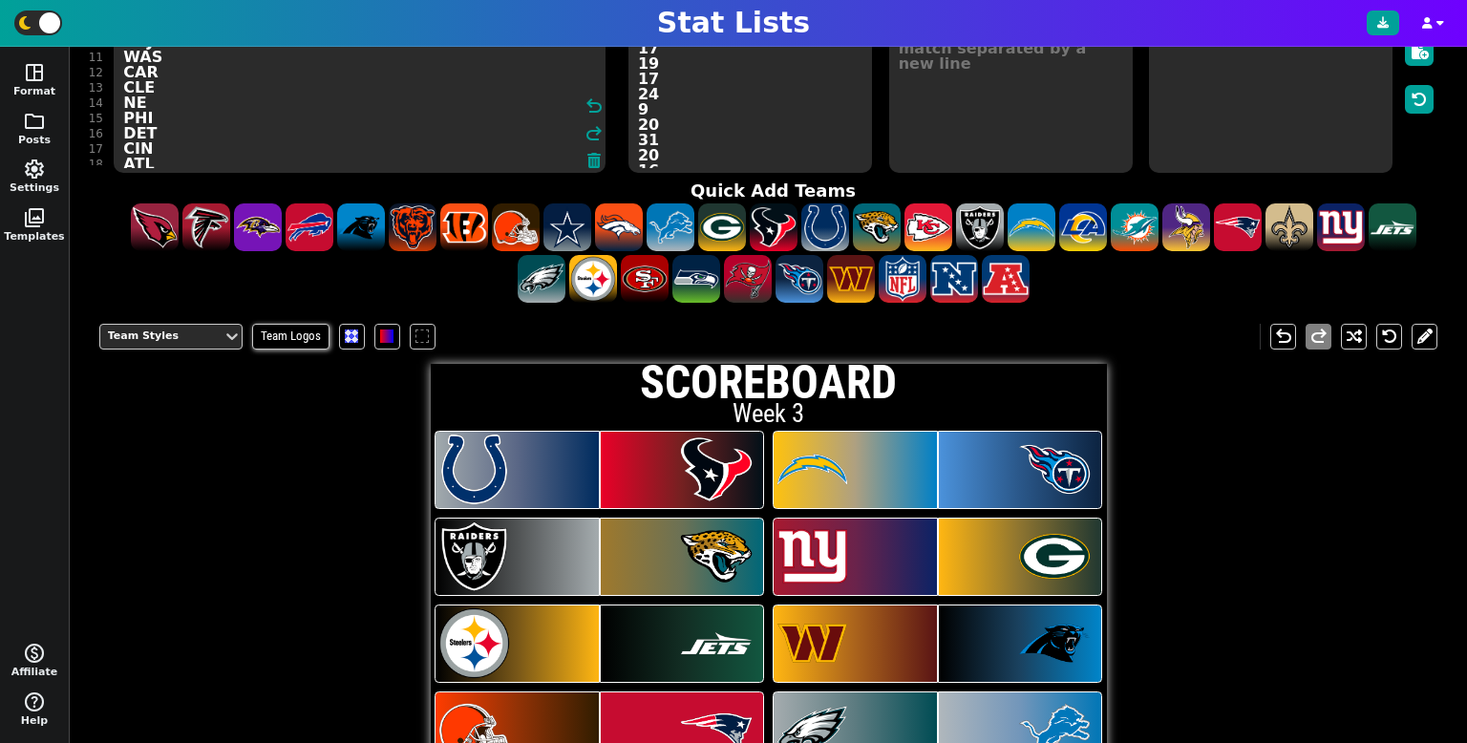
scroll to position [126, 0]
click at [152, 153] on textarea "IND HOU LAC TEN LV JAX NYG GB PIT NYJ WAS CAR CLE NE PHI DET CIN ATL MIN DAL LA…" at bounding box center [359, 87] width 491 height 172
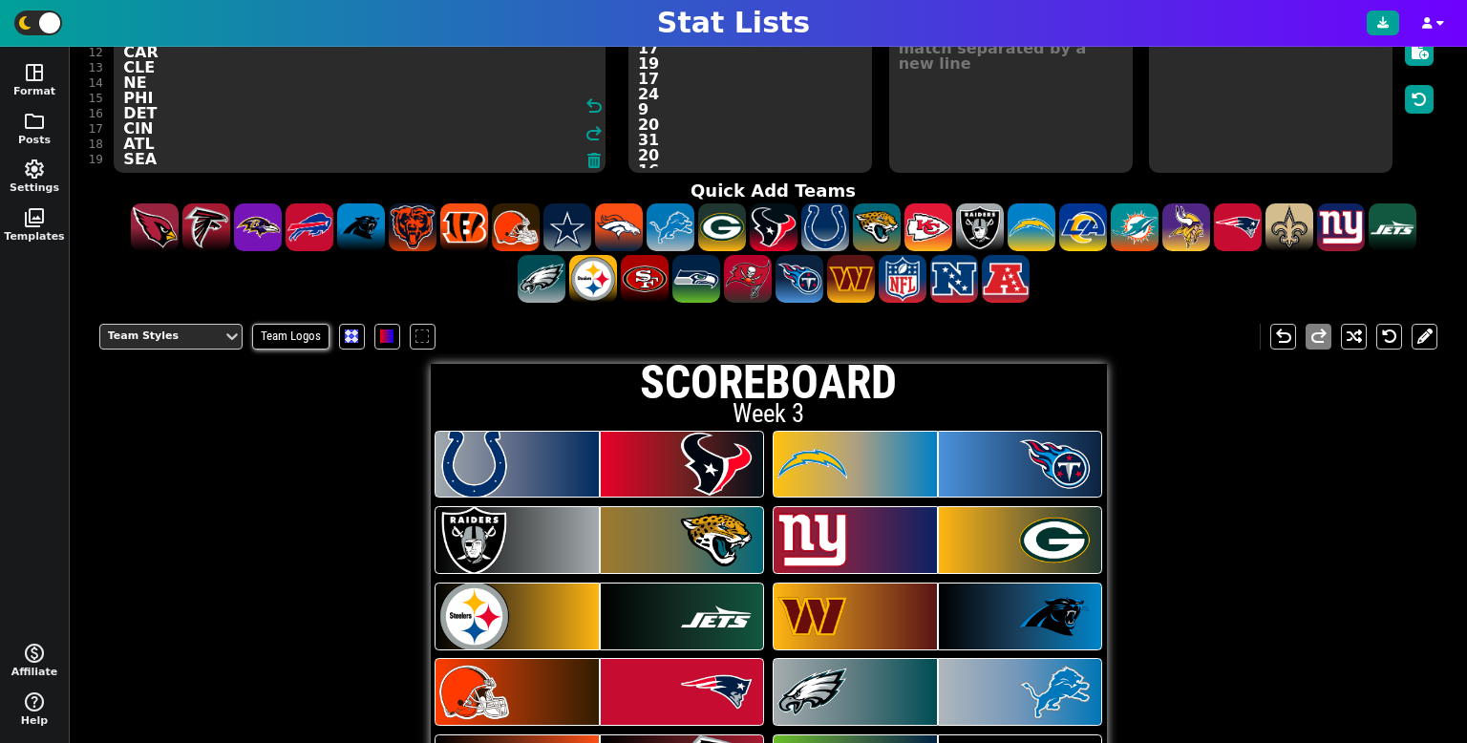
scroll to position [149, 0]
click at [263, 520] on div "Team Styles Team Logos undo redo SCOREBOARD Week 3" at bounding box center [768, 674] width 1339 height 731
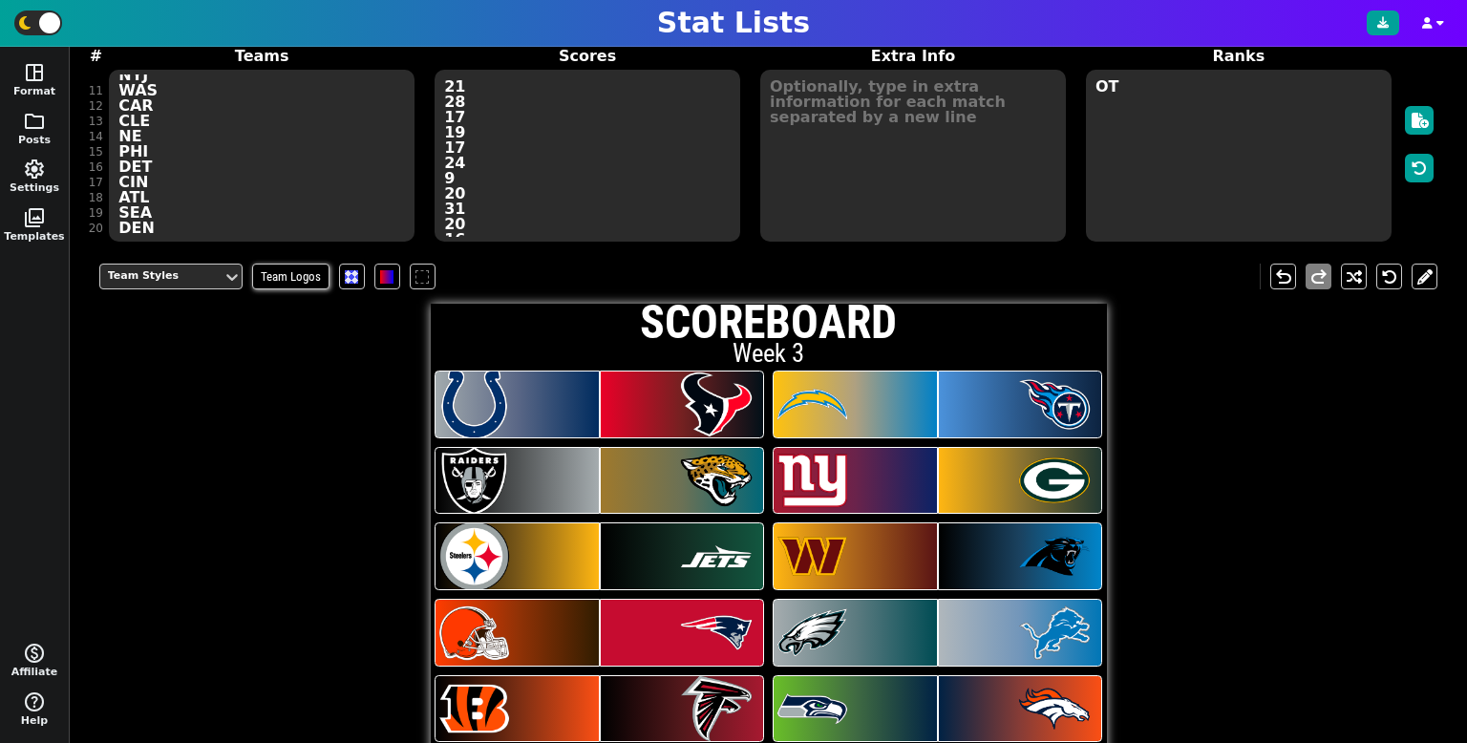
scroll to position [0, 0]
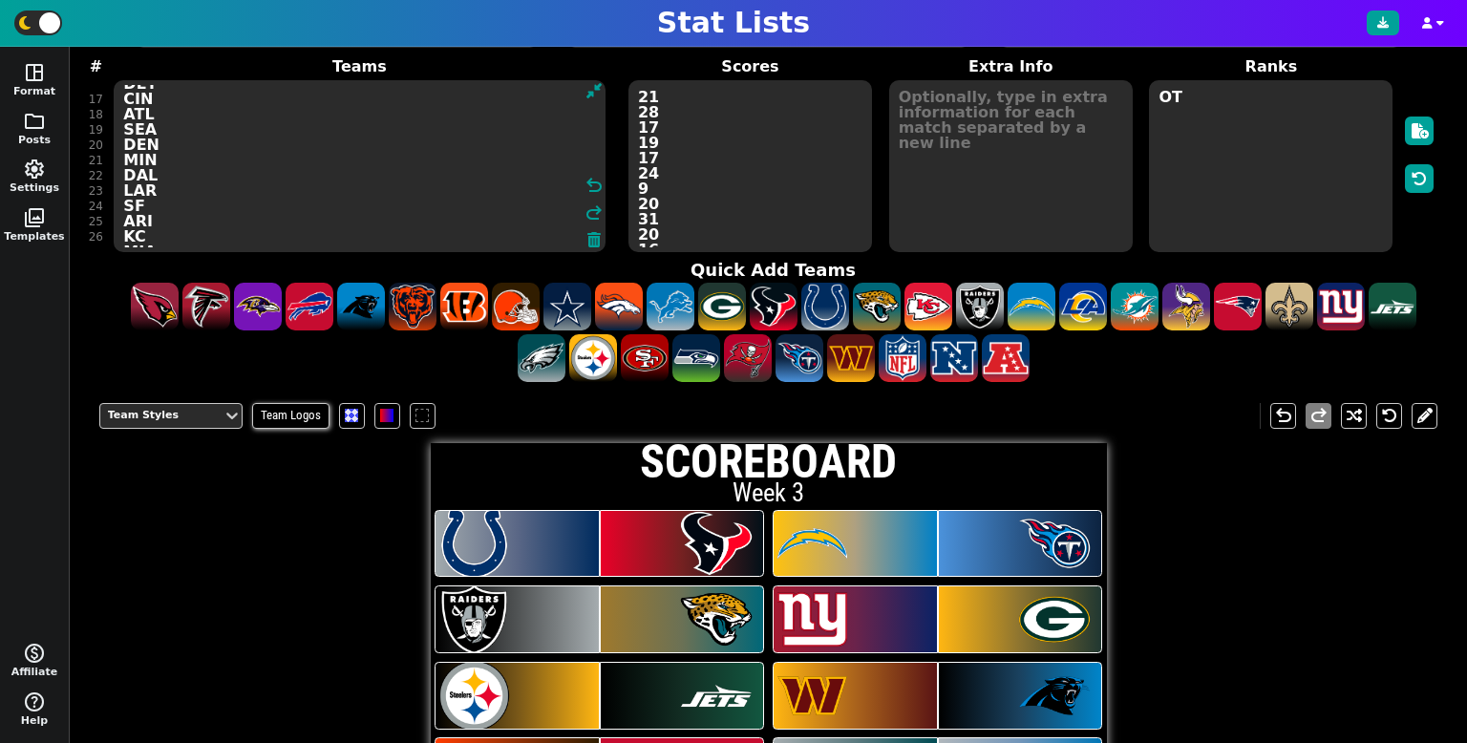
drag, startPoint x: 149, startPoint y: 204, endPoint x: 125, endPoint y: 188, distance: 28.9
click at [125, 188] on textarea "IND HOU LAC TEN LV JAX NYG GB PIT NYJ WAS CAR CLE NE PHI DET CIN ATL SEA DEN MI…" at bounding box center [359, 166] width 491 height 172
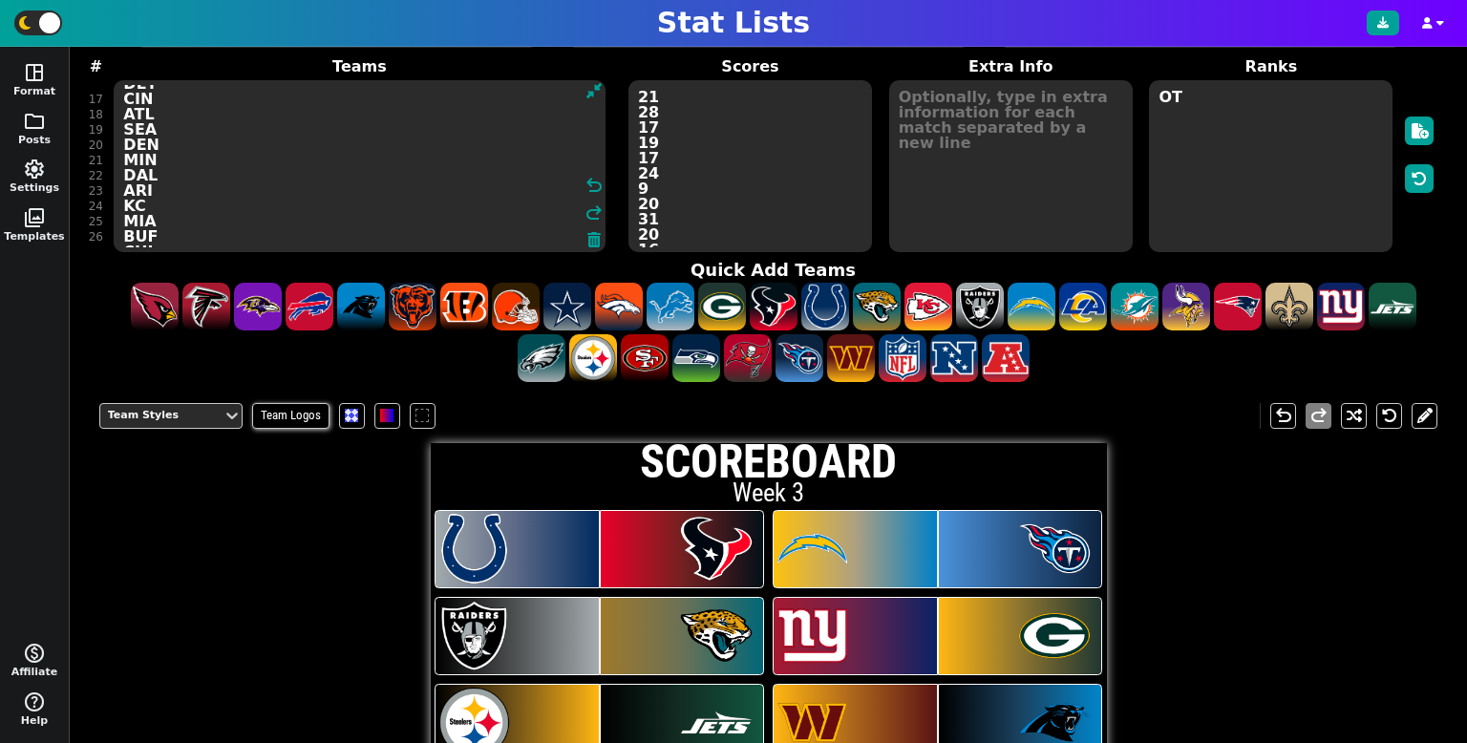
click at [181, 146] on textarea "IND HOU LAC TEN LV JAX NYG GB PIT NYJ WAS CAR CLE NE PHI DET CIN ATL SEA DEN MI…" at bounding box center [359, 166] width 491 height 172
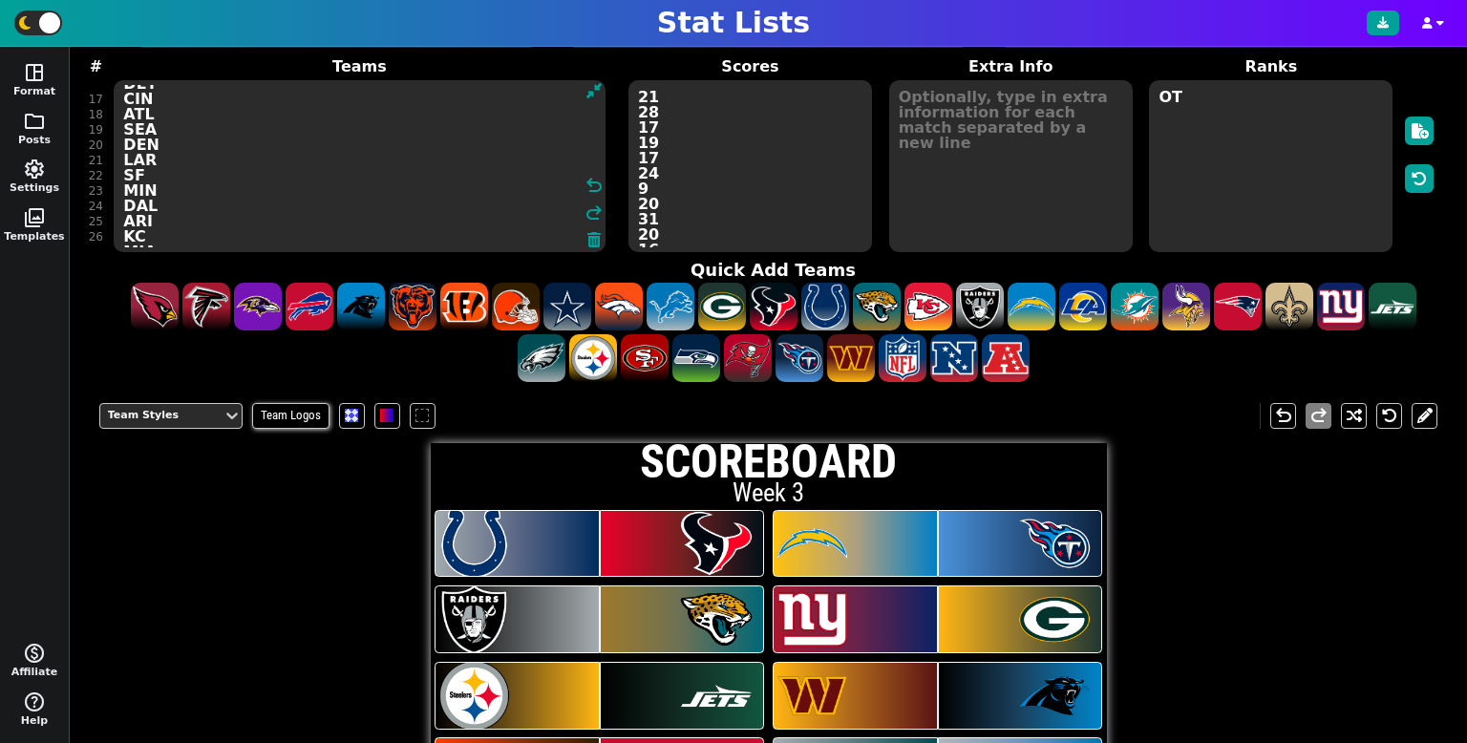
click at [184, 676] on div "Team Styles Team Logos undo redo SCOREBOARD Week 3" at bounding box center [768, 754] width 1339 height 731
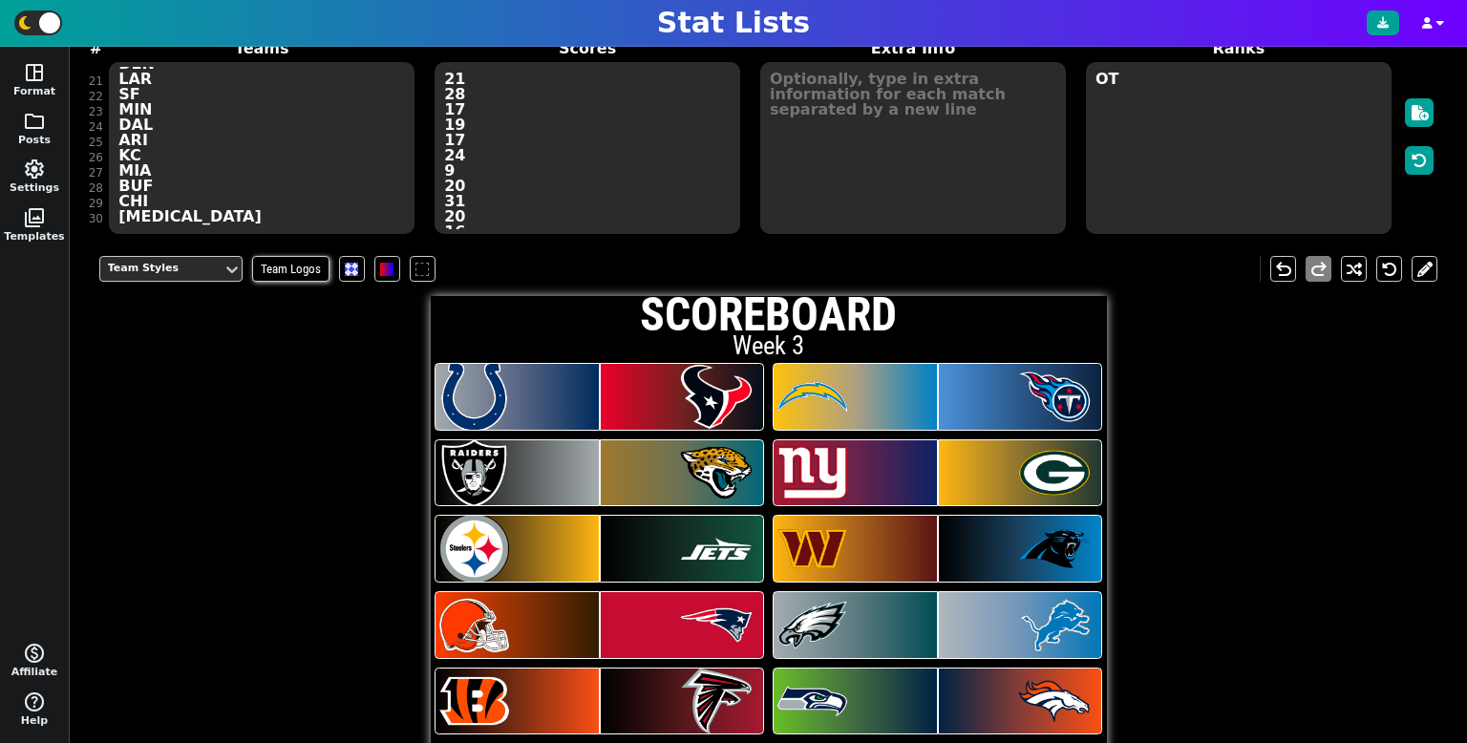
click at [160, 124] on textarea "IND HOU LAC TEN LV JAX NYG GB PIT NYJ WAS CAR CLE NE PHI DET CIN ATL SEA DEN LA…" at bounding box center [262, 148] width 306 height 172
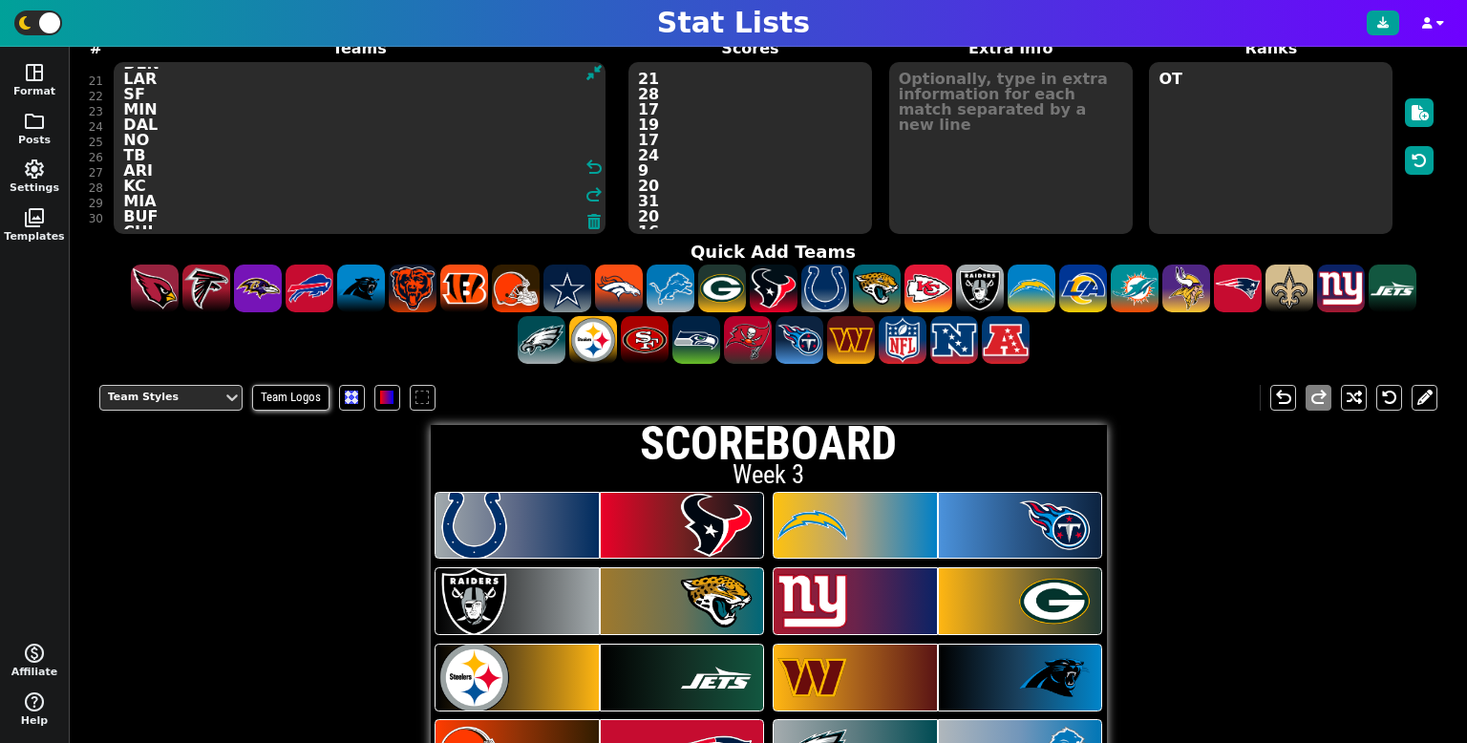
type textarea "IND HOU LAC TEN LV JAX NYG GB PIT NYJ WAS CAR CLE NE PHI DET CIN ATL SEA DEN LA…"
click at [286, 529] on div "Team Styles Team Logos undo redo SCOREBOARD Week 3" at bounding box center [768, 736] width 1339 height 731
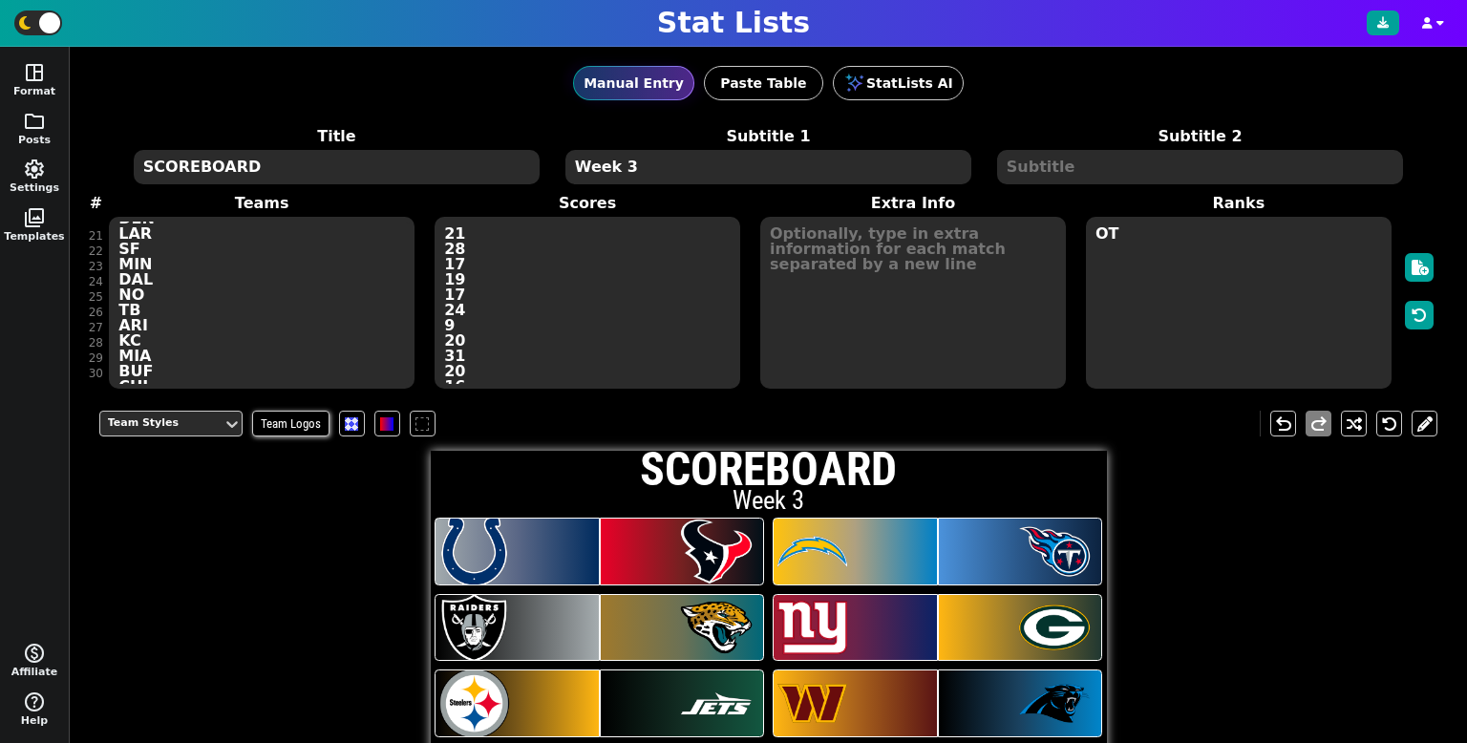
click at [647, 168] on textarea "Week 3" at bounding box center [768, 167] width 406 height 34
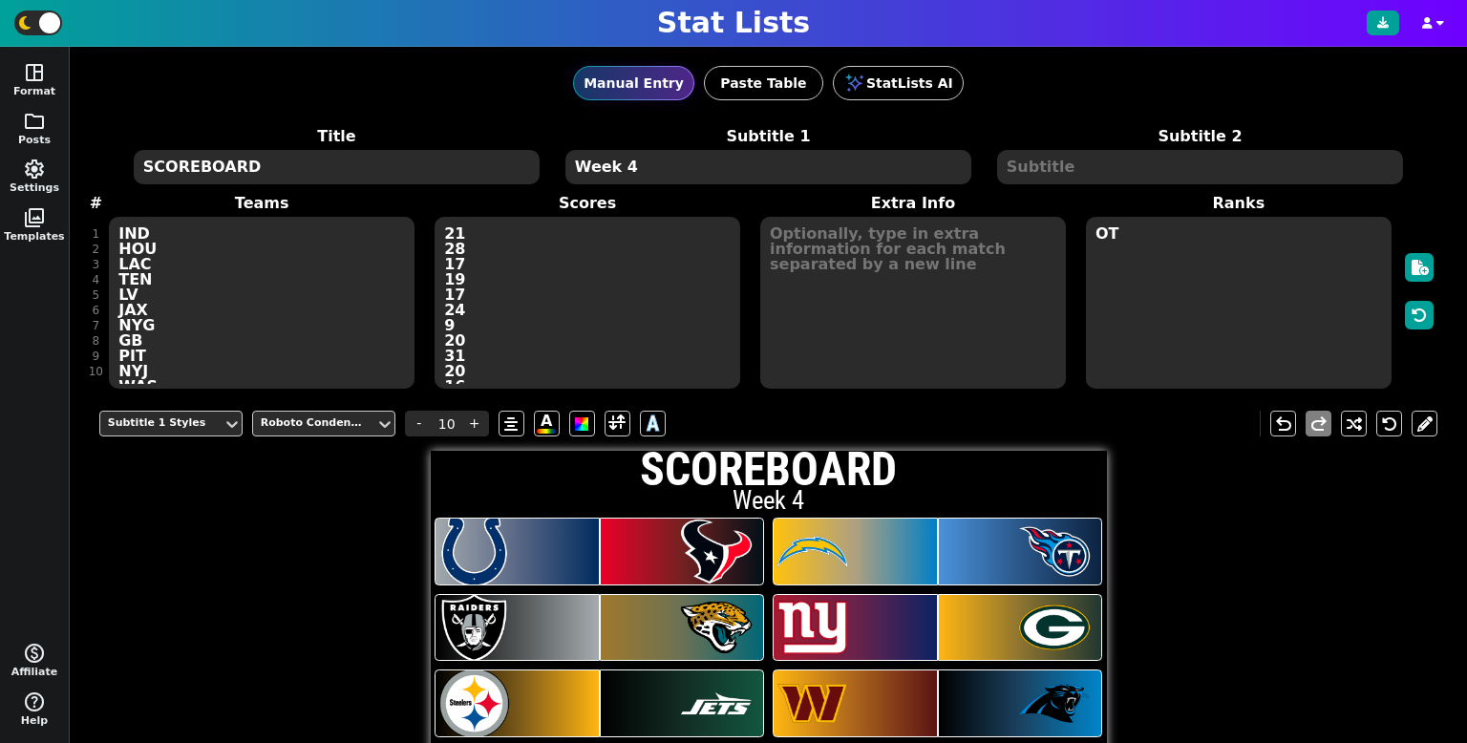
type textarea "Week 4"
click at [583, 236] on textarea "21 28 17 19 17 24 9 20 31 20 16 23 27 24 13 20 27 28 17 28 21 23 27 16 20 17 26…" at bounding box center [588, 303] width 306 height 172
type input "24"
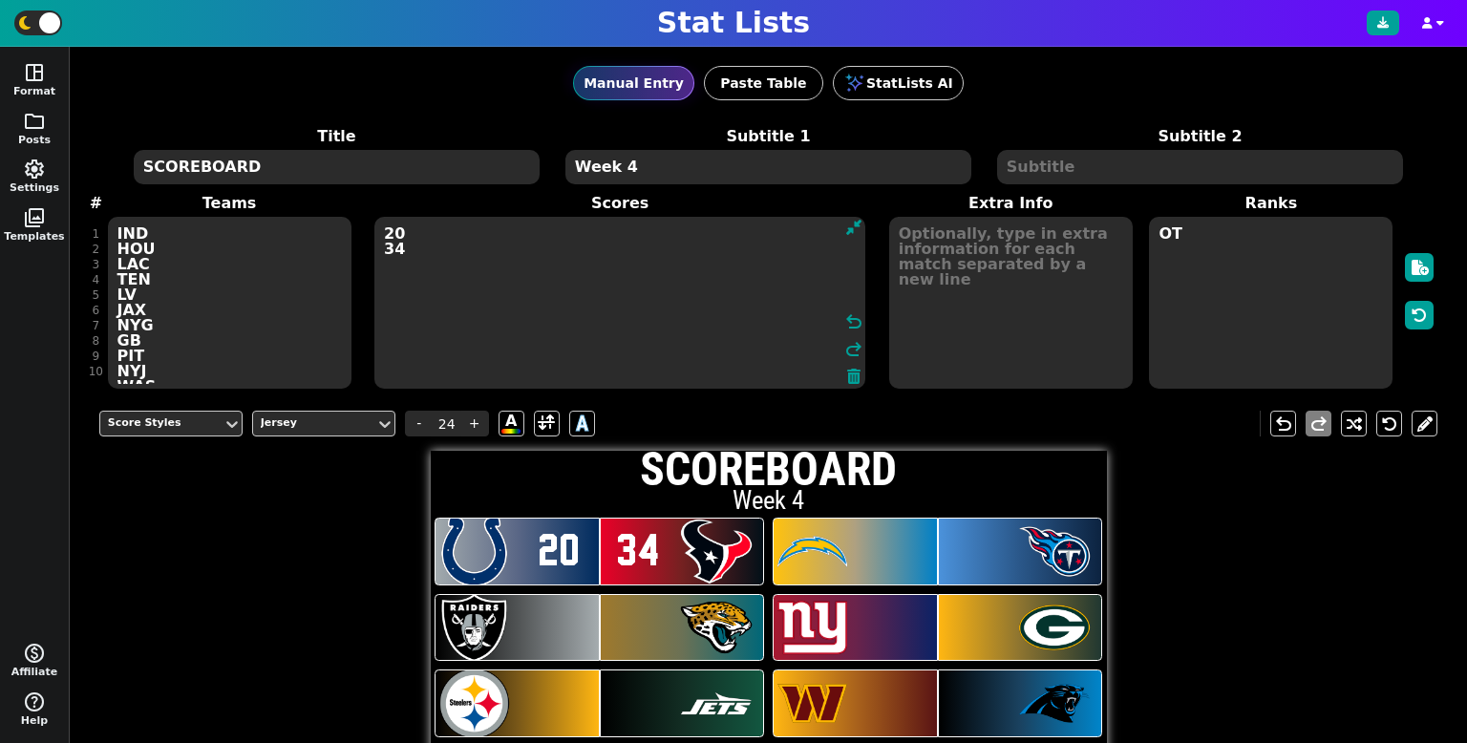
type textarea "20 34"
drag, startPoint x: 321, startPoint y: 591, endPoint x: 347, endPoint y: 606, distance: 29.5
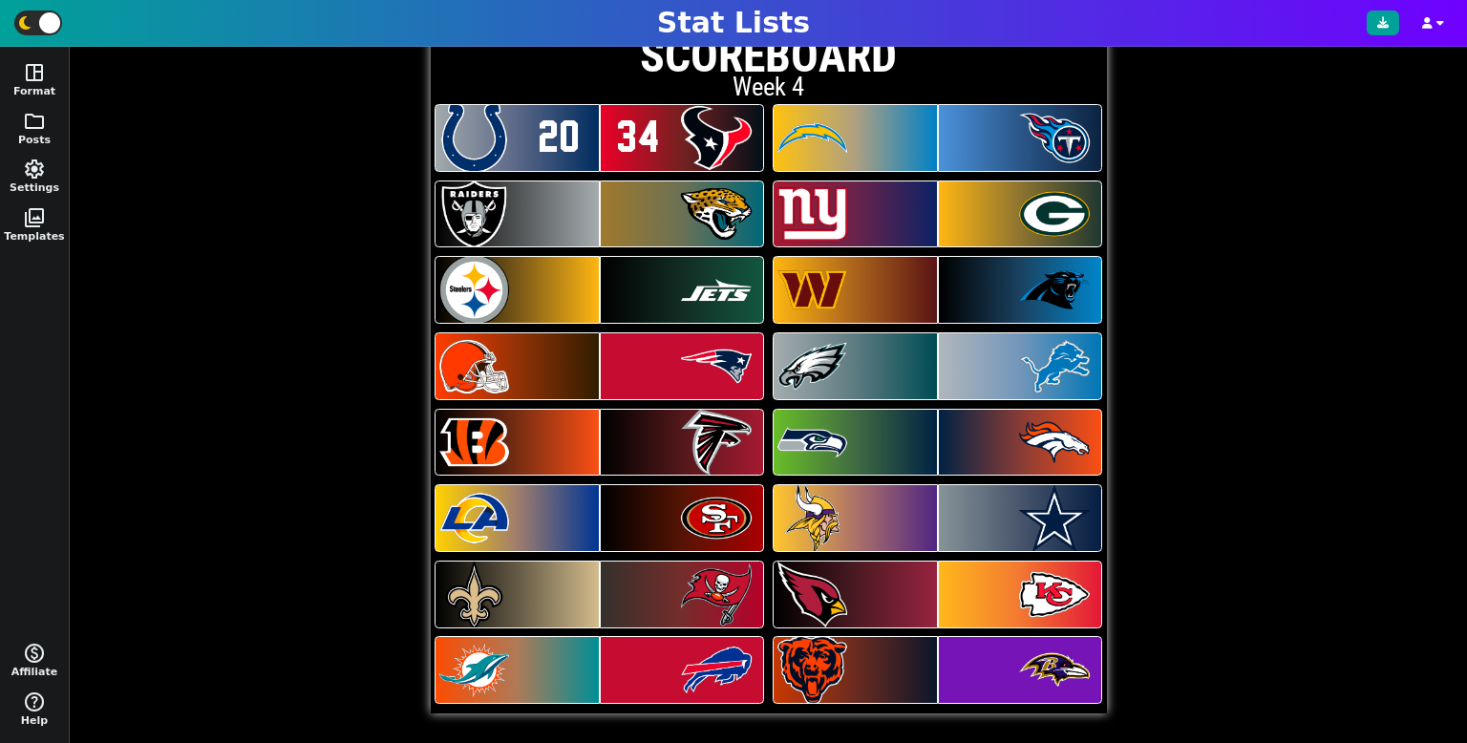
scroll to position [416, 0]
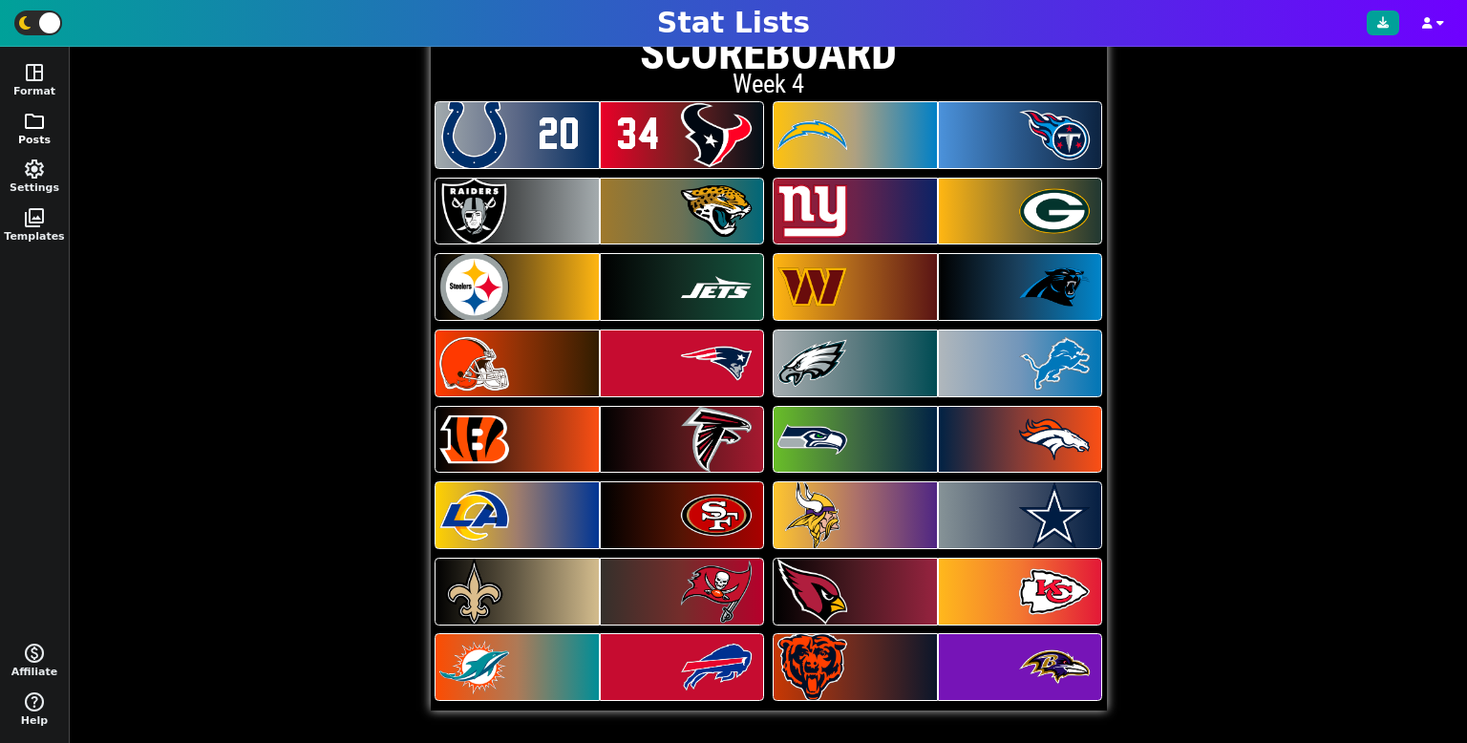
click at [30, 141] on button "folder Posts" at bounding box center [34, 129] width 69 height 49
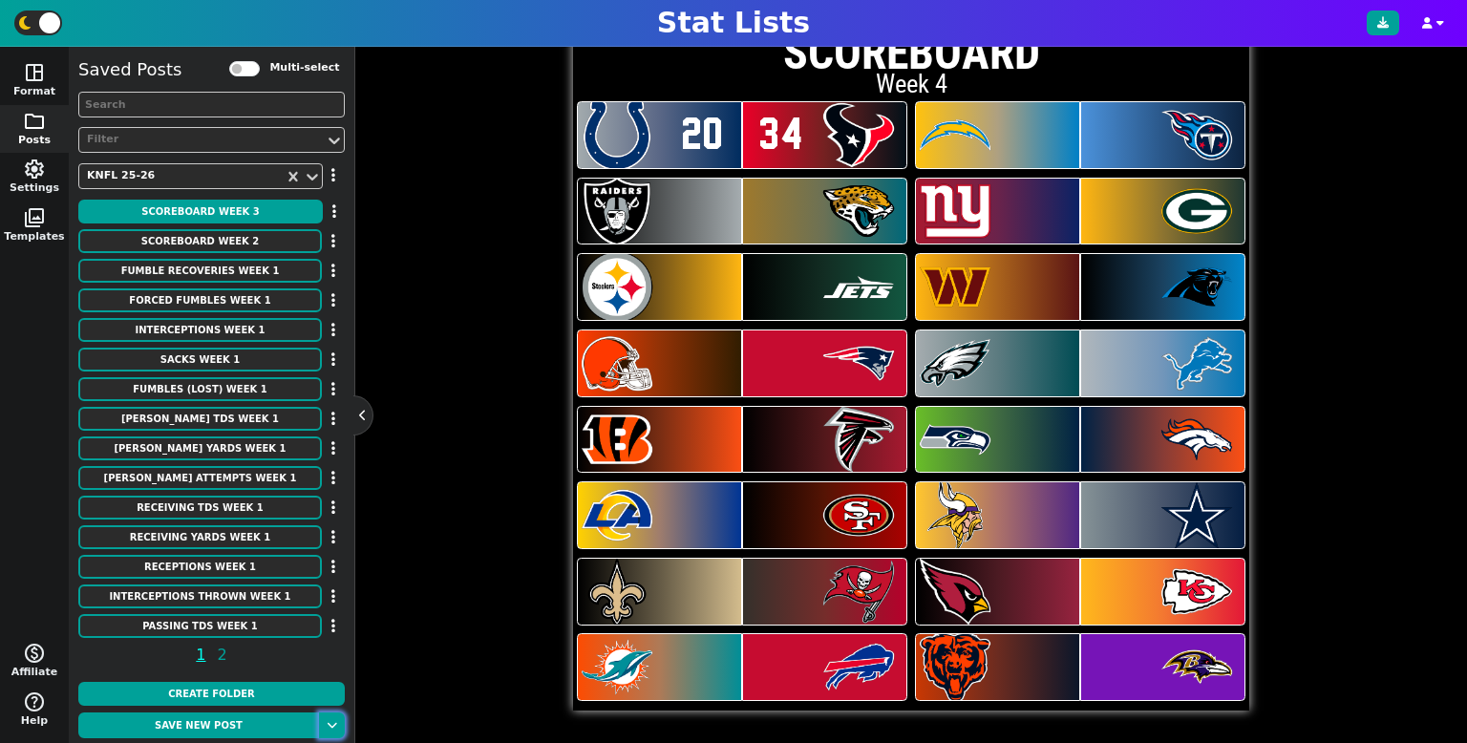
click at [332, 735] on button at bounding box center [332, 726] width 26 height 26
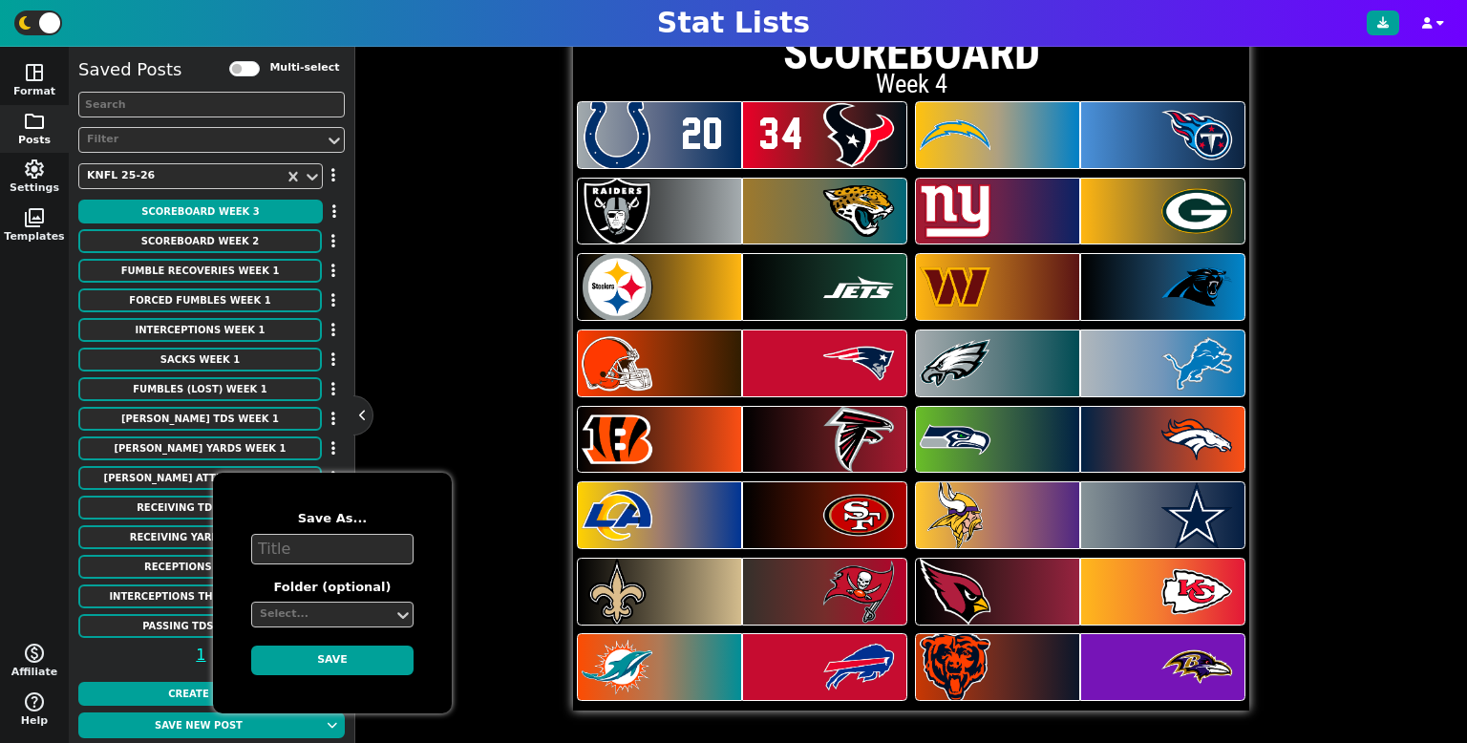
click at [318, 559] on textarea at bounding box center [332, 549] width 162 height 31
type textarea "SCOREBOARD Week 4"
click at [334, 602] on div "Select..." at bounding box center [322, 615] width 141 height 26
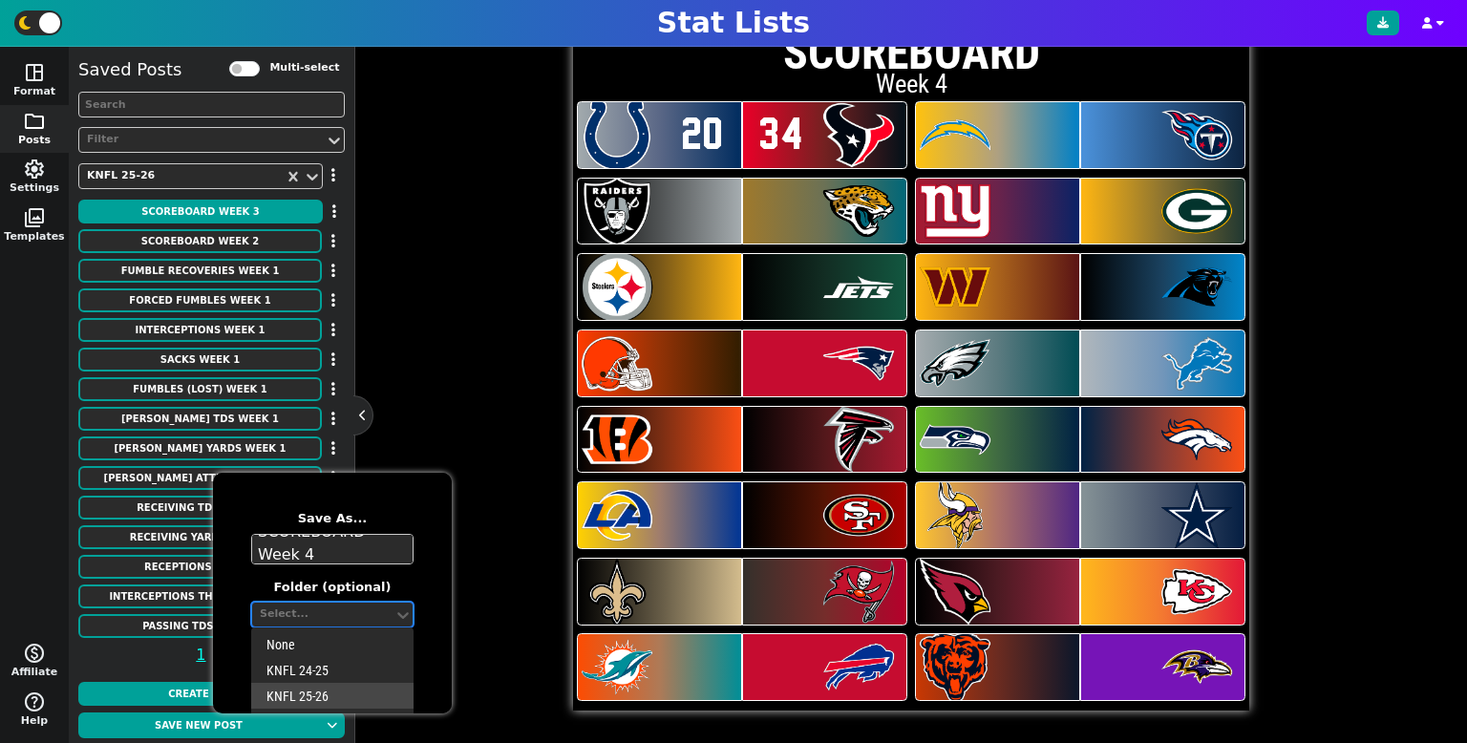
click at [313, 695] on div "KNFL 25-26" at bounding box center [332, 696] width 162 height 26
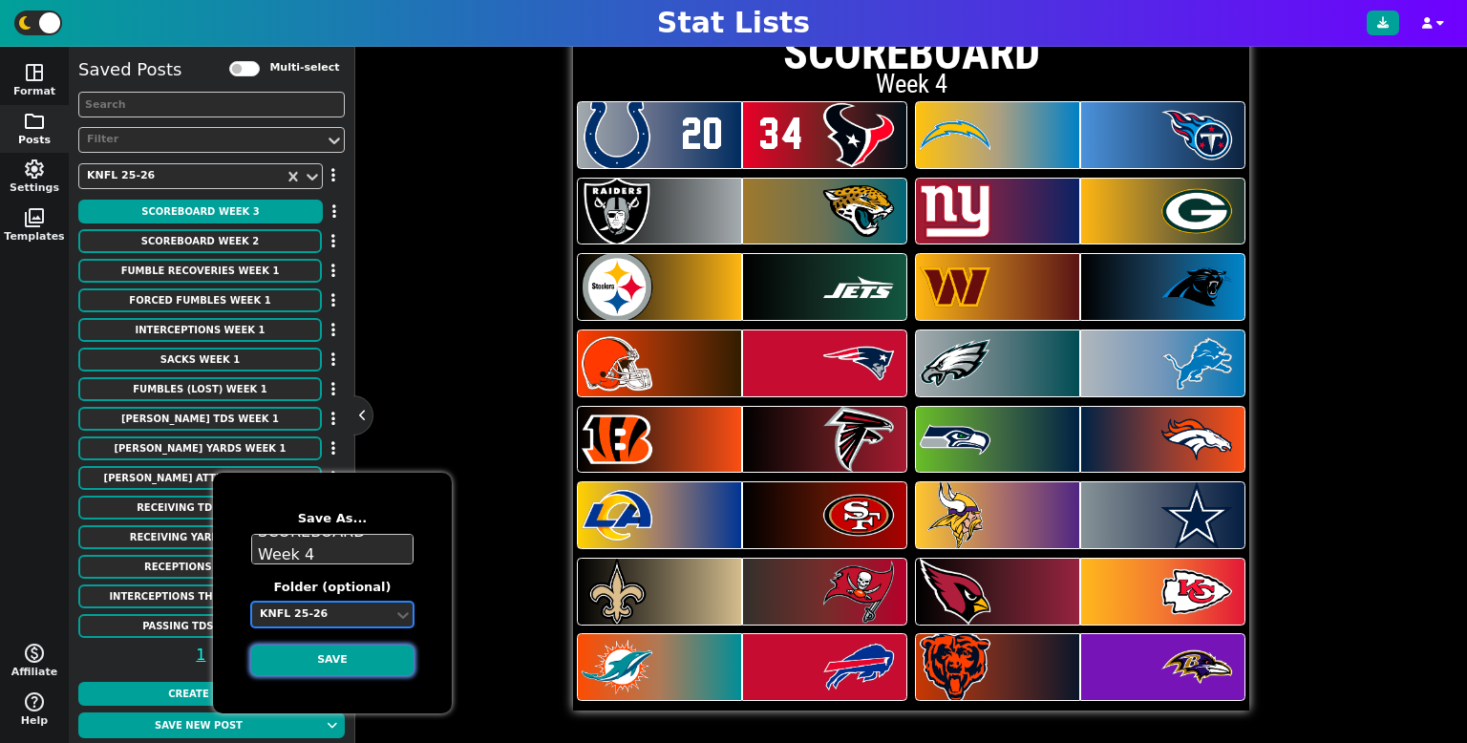
click at [318, 667] on button "Save" at bounding box center [332, 661] width 162 height 30
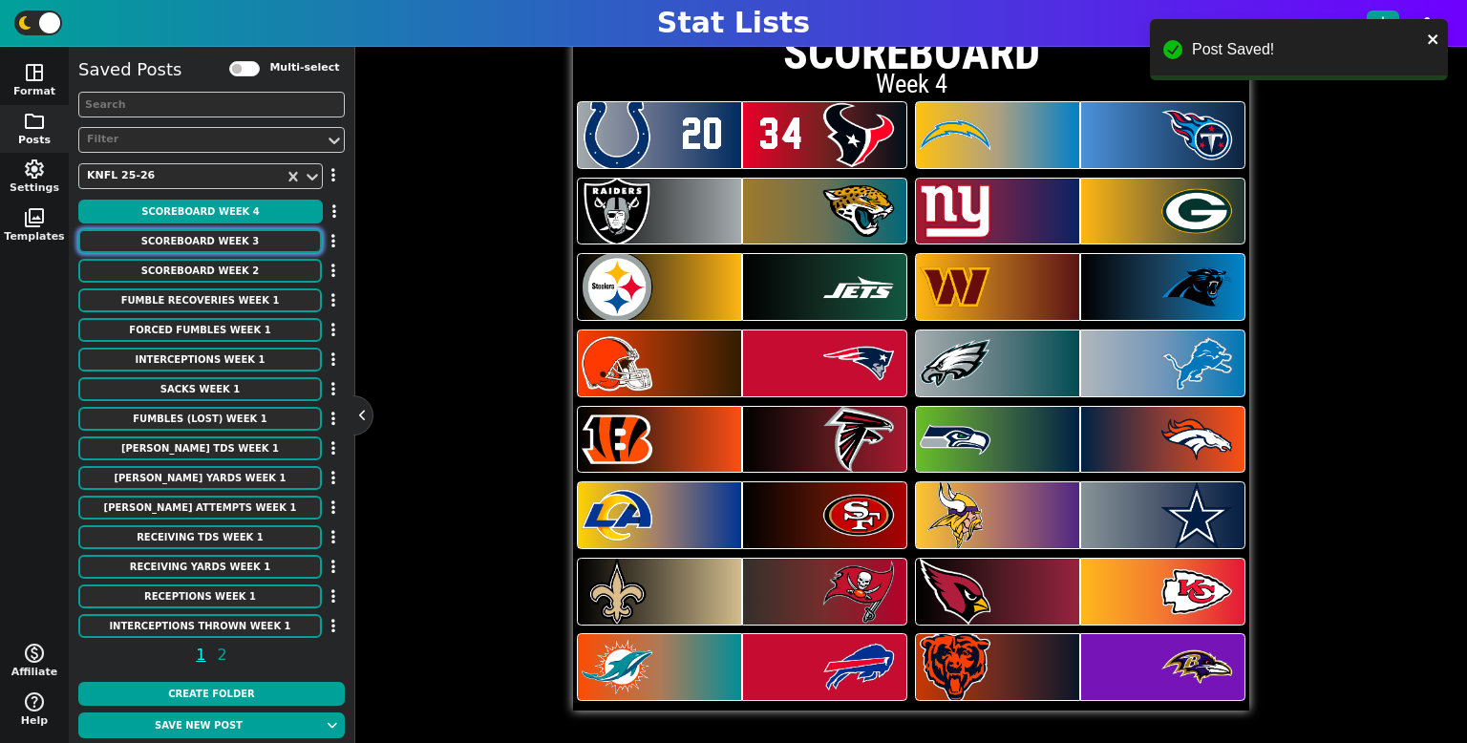
click at [273, 245] on button "SCOREBOARD Week 3" at bounding box center [200, 241] width 244 height 24
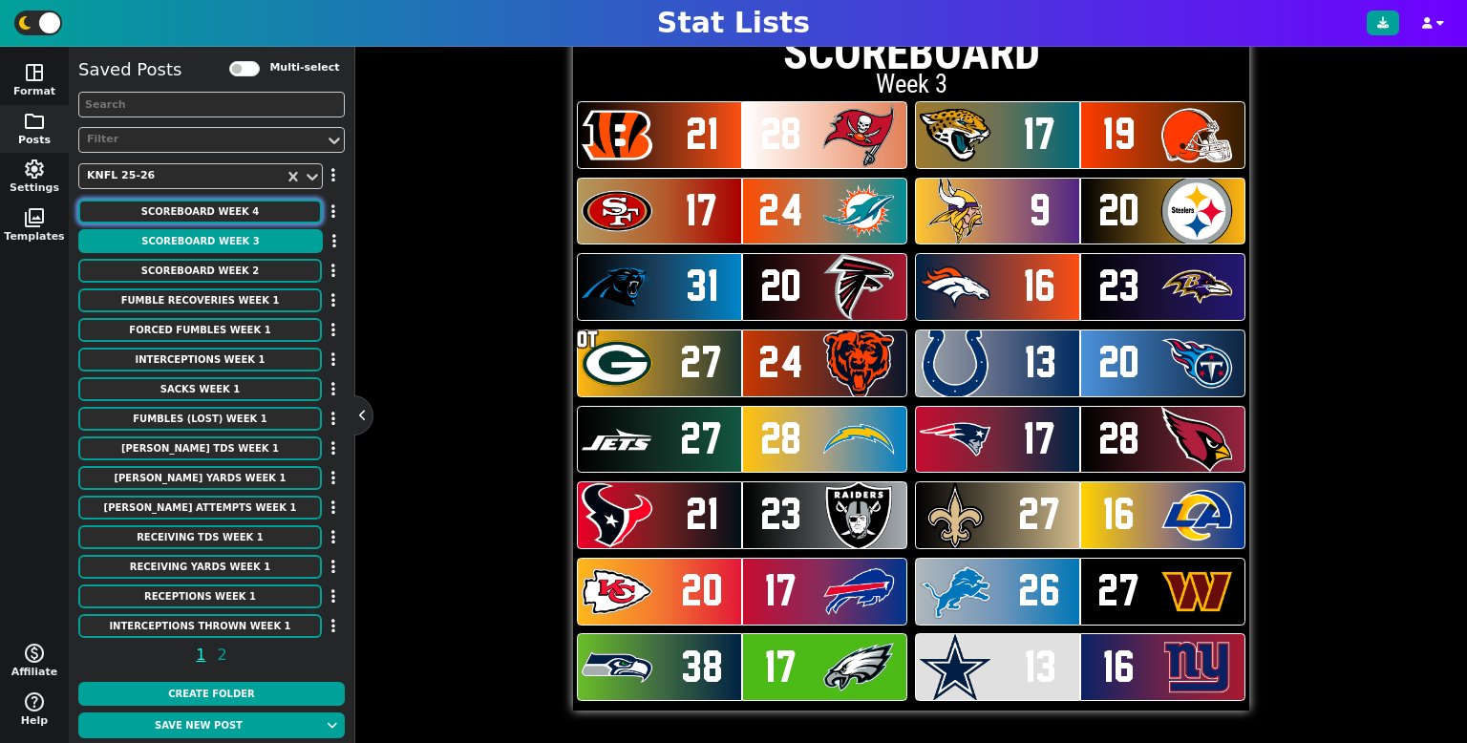
click at [235, 220] on button "SCOREBOARD Week 4" at bounding box center [200, 212] width 244 height 24
